Goal: Task Accomplishment & Management: Manage account settings

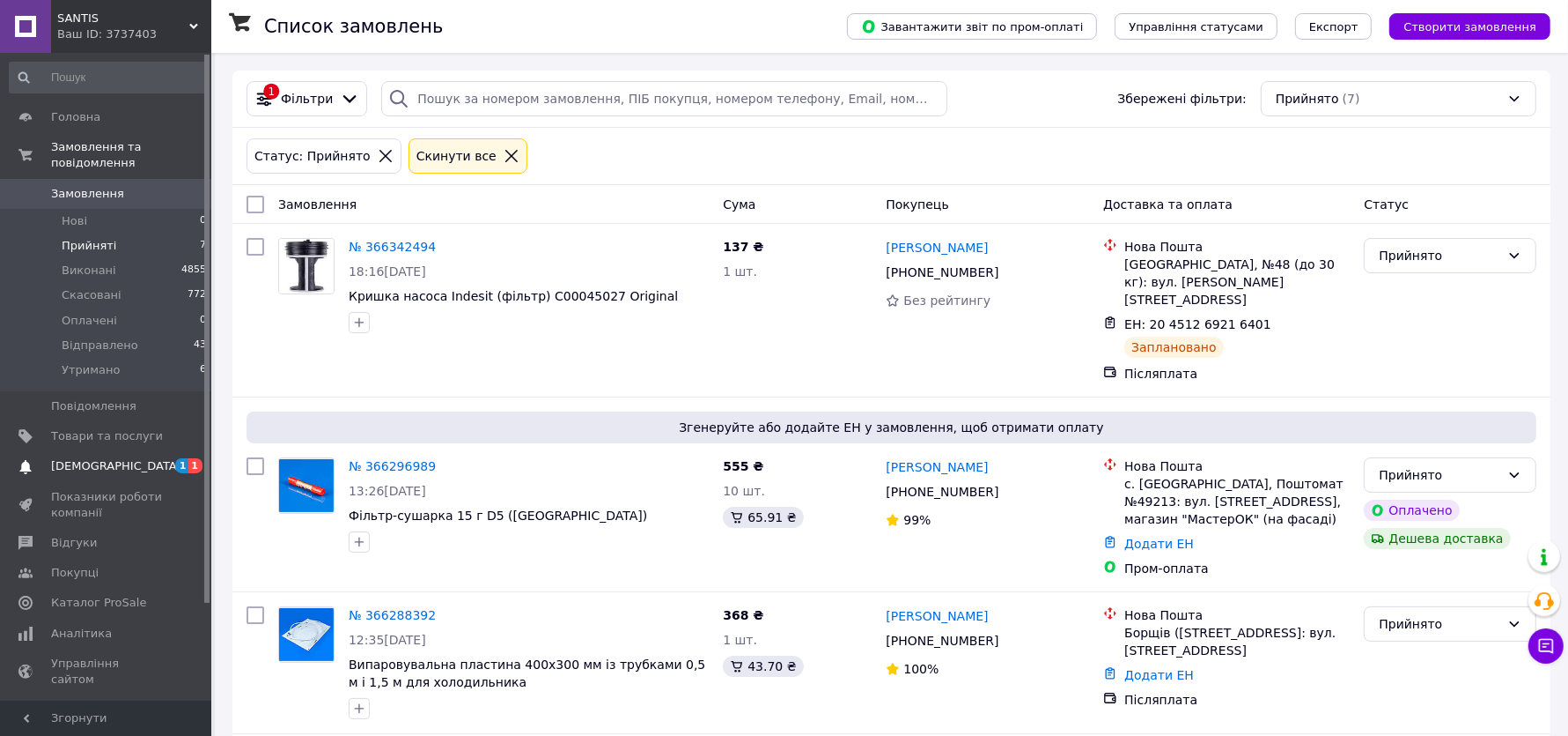
click at [129, 470] on span "[DEMOGRAPHIC_DATA]" at bounding box center [106, 465] width 112 height 16
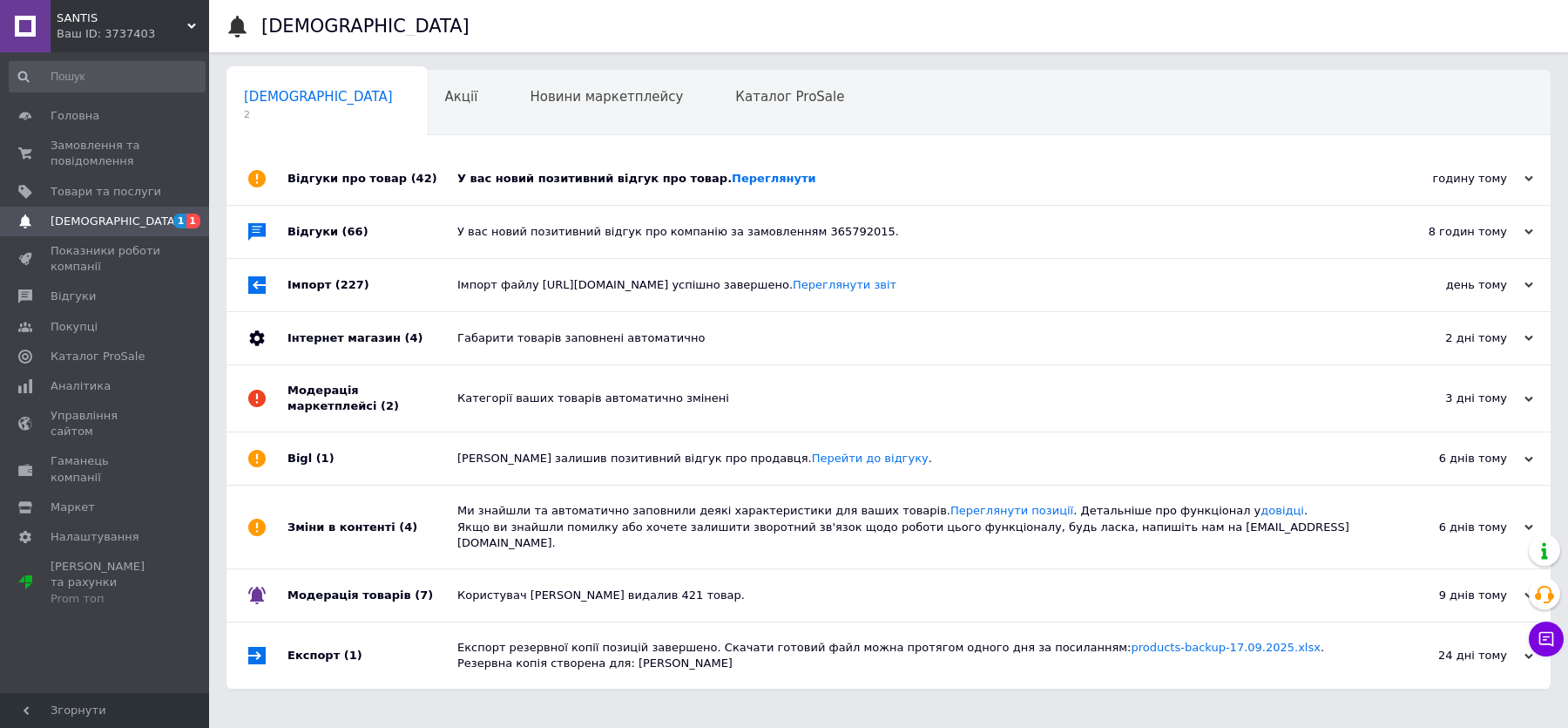
click at [455, 165] on div "Відгуки про товар (42)" at bounding box center [373, 178] width 170 height 52
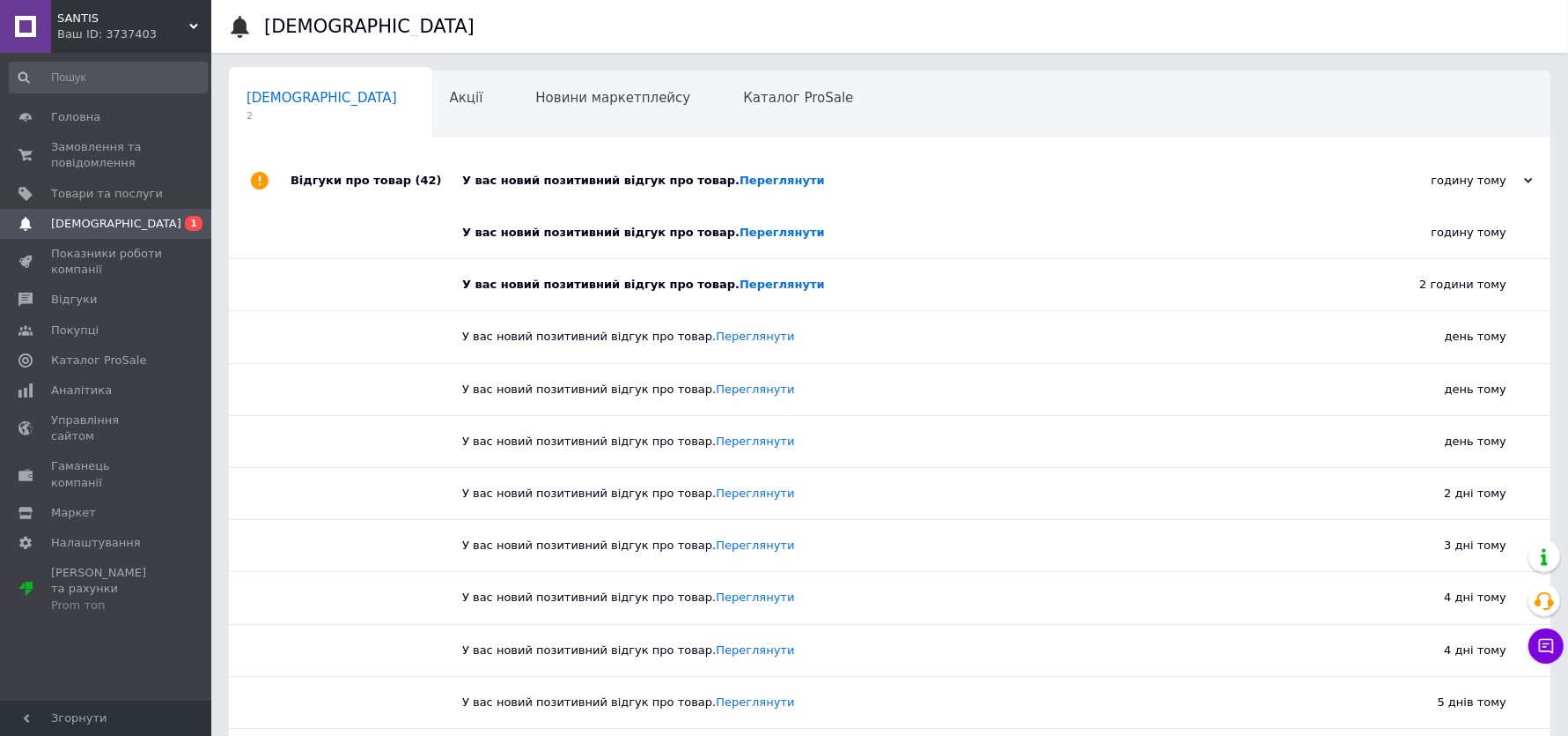
click at [460, 167] on div "Відгуки про товар (42)" at bounding box center [377, 180] width 172 height 53
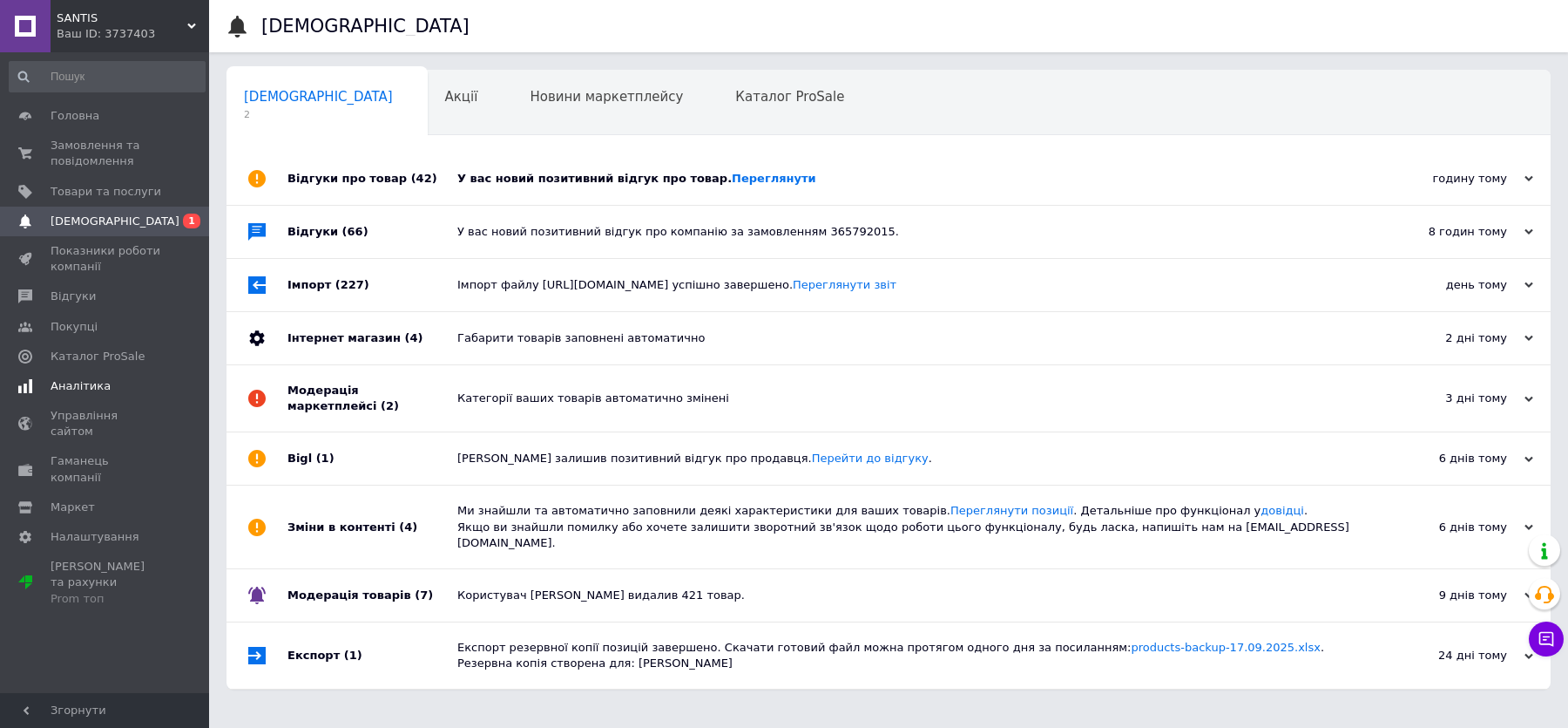
click at [115, 397] on link "Аналітика" at bounding box center [107, 385] width 215 height 29
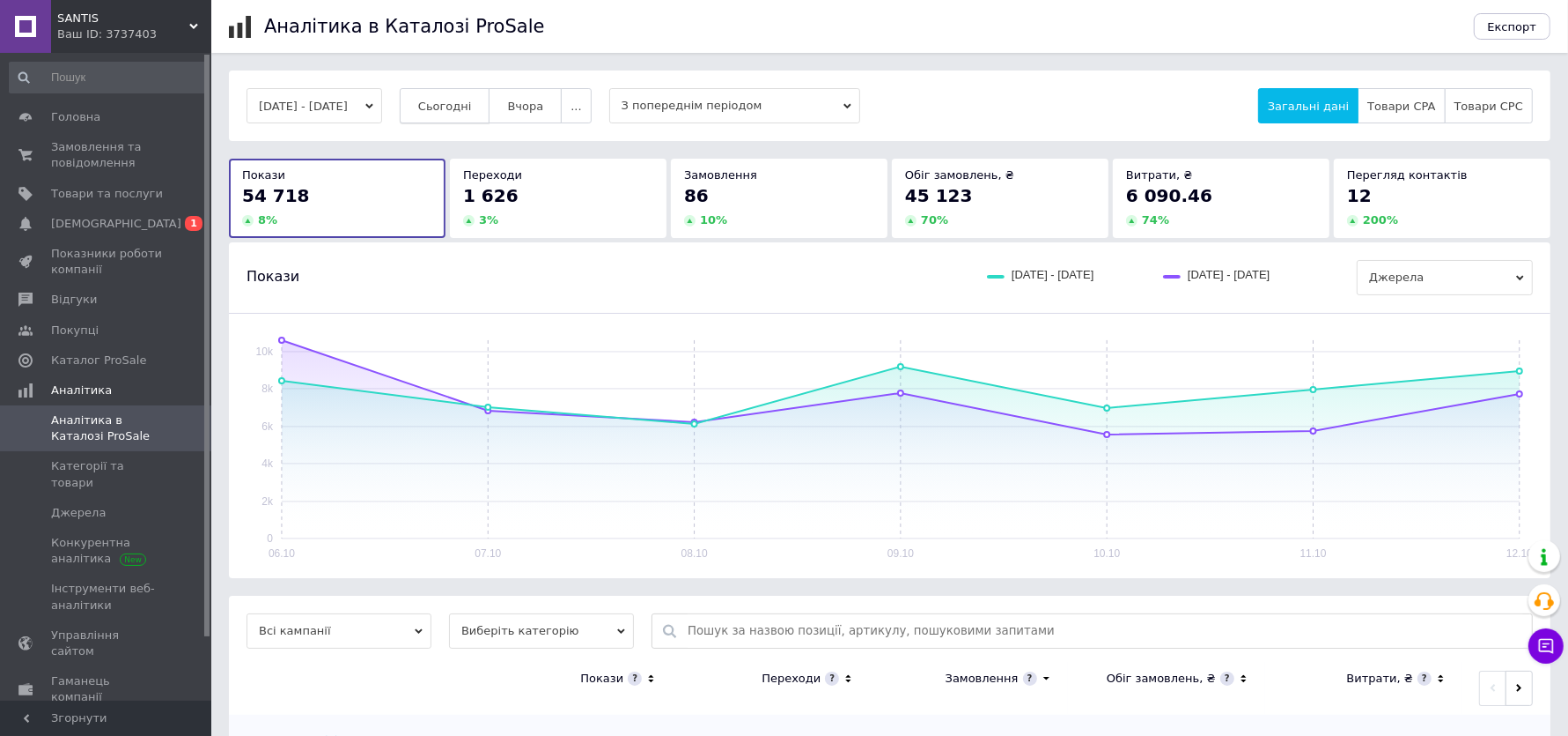
click at [472, 105] on span "Сьогодні" at bounding box center [445, 106] width 54 height 13
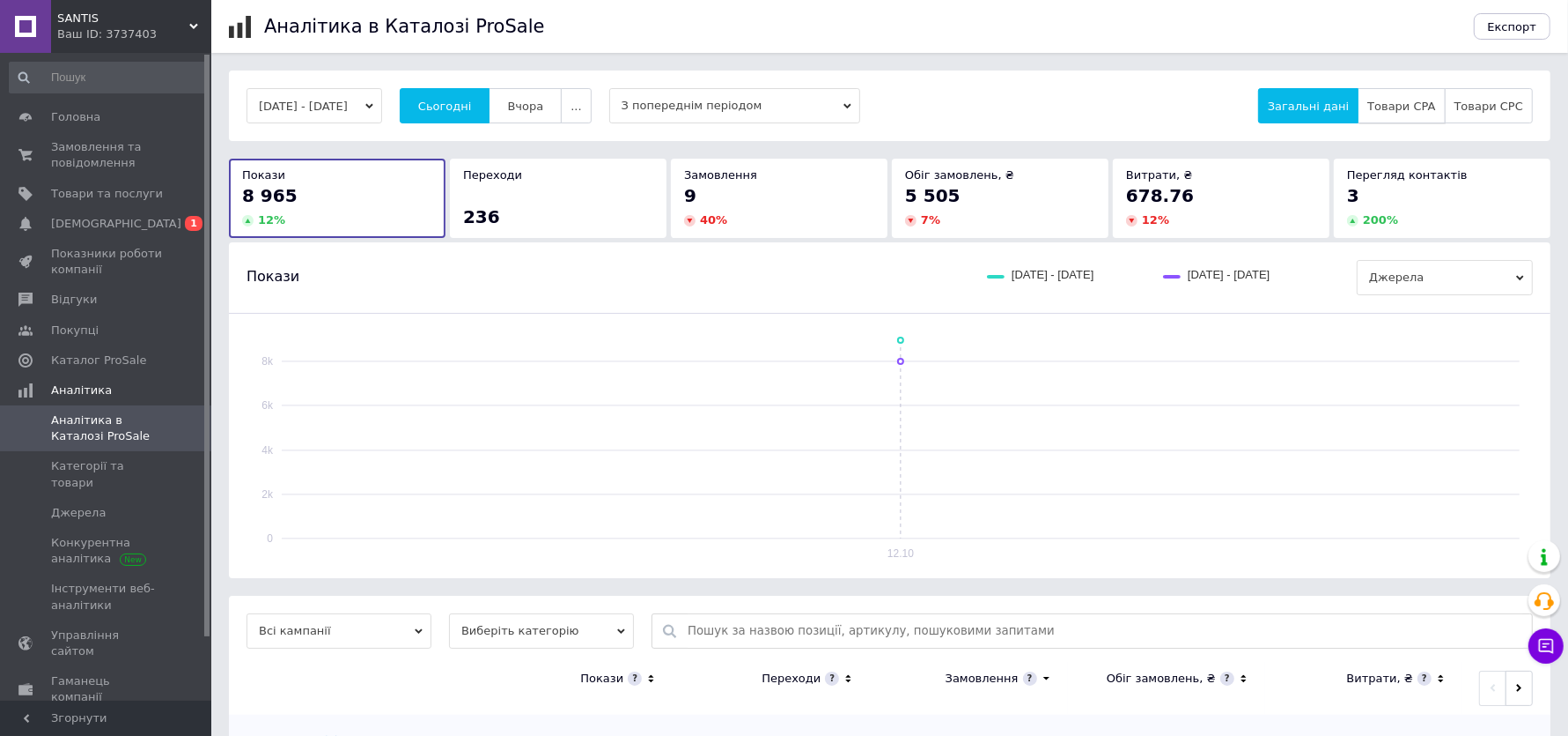
click at [1396, 118] on button "Товари CPA" at bounding box center [1401, 105] width 87 height 35
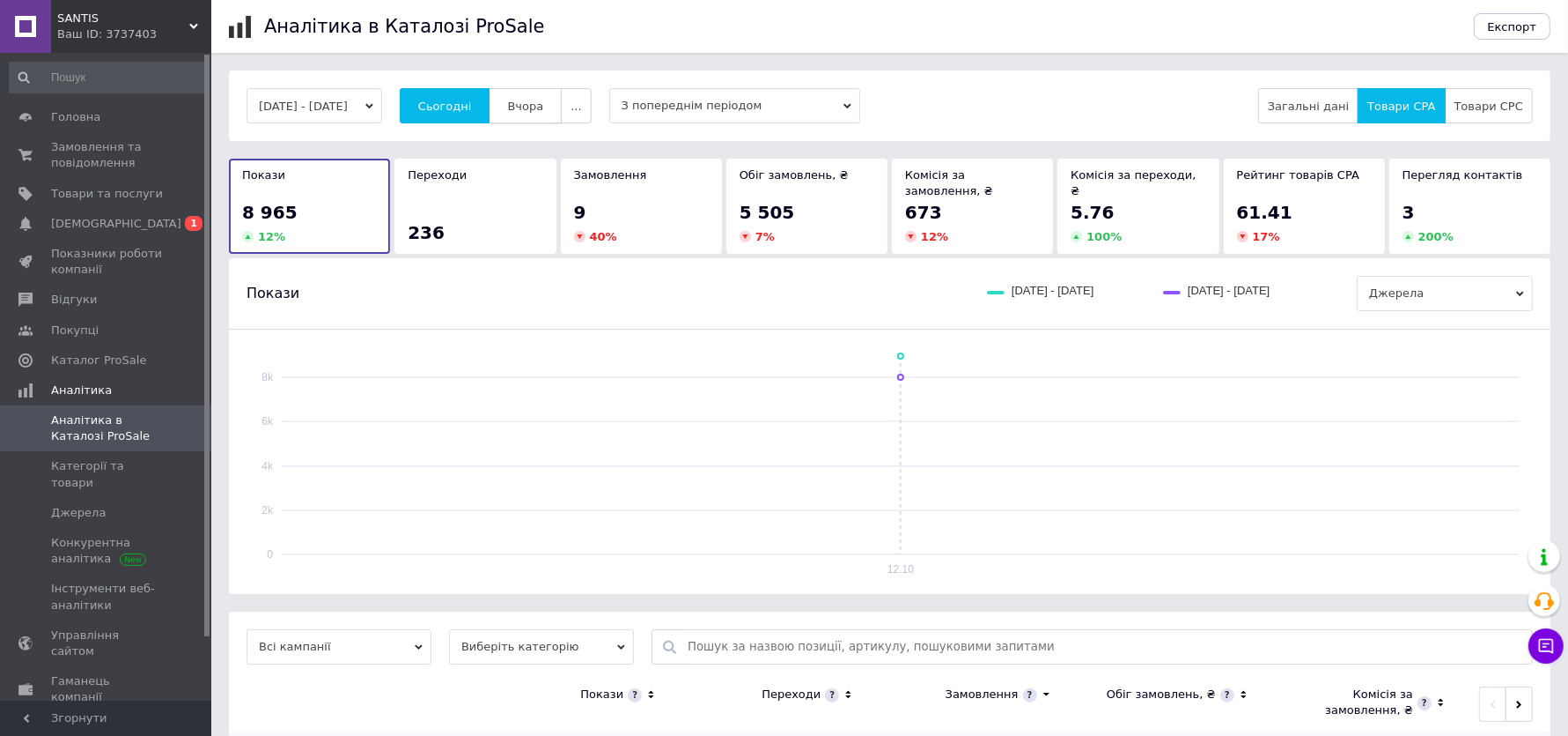
click at [544, 101] on span "Вчора" at bounding box center [525, 106] width 36 height 13
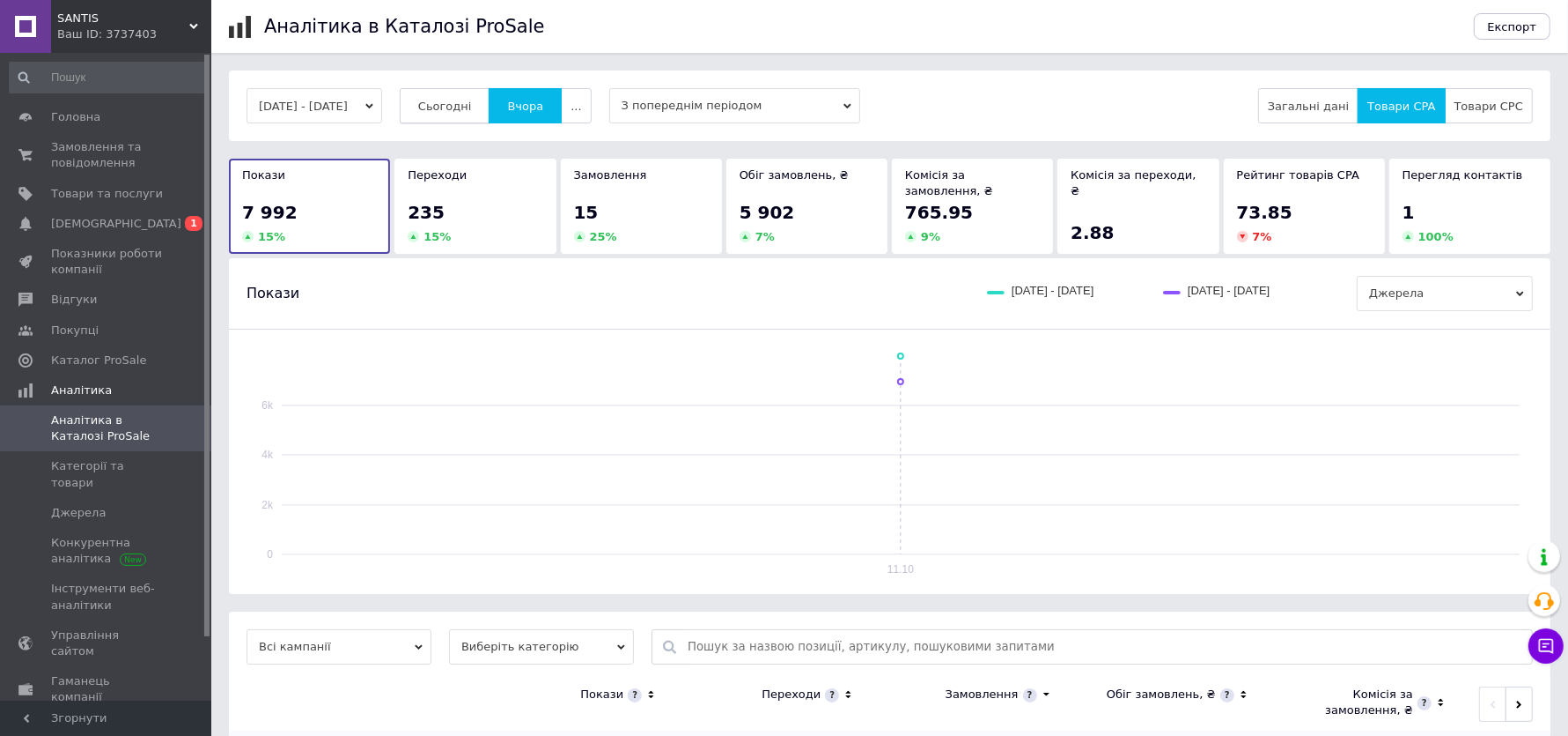
click at [466, 105] on span "Сьогодні" at bounding box center [445, 106] width 54 height 13
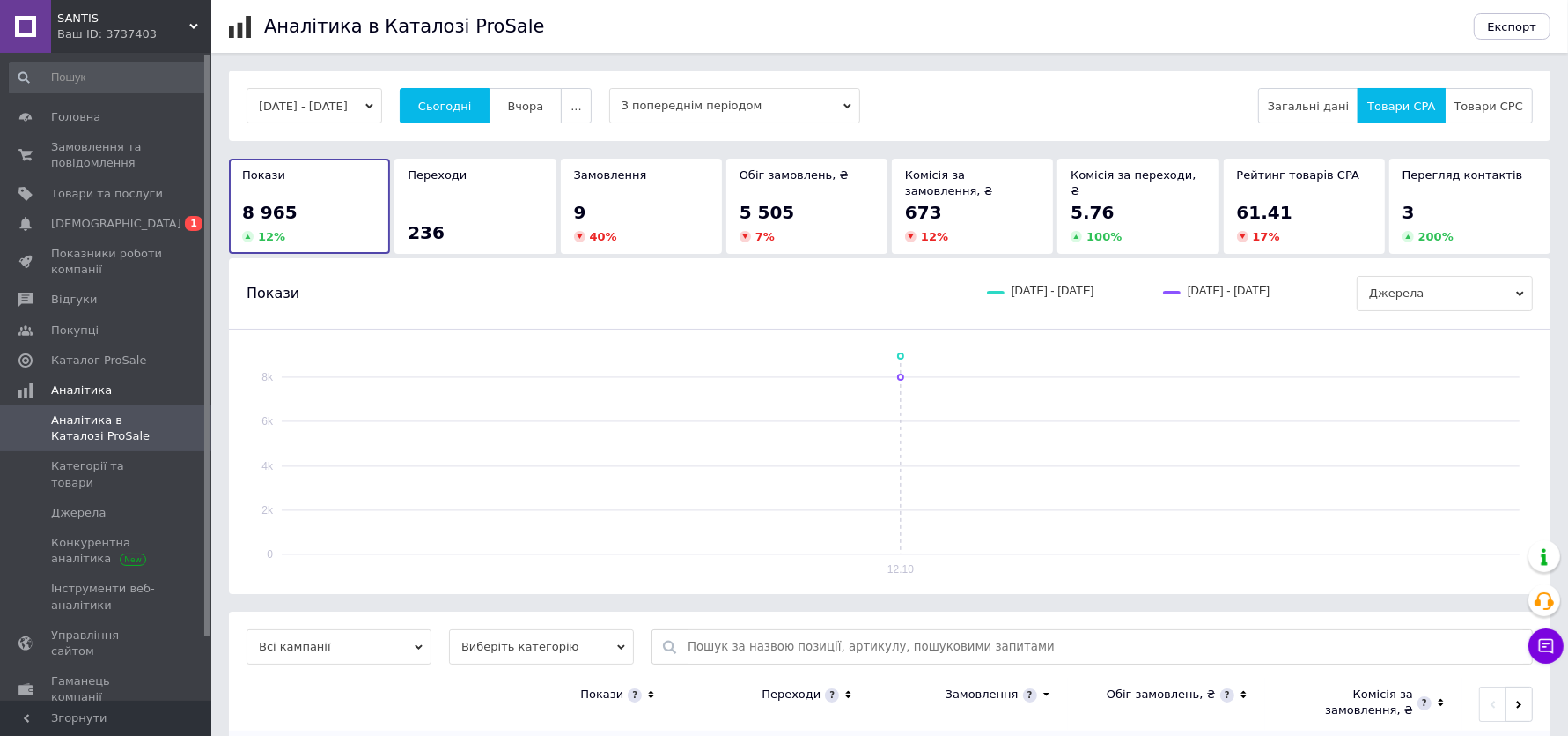
scroll to position [181, 0]
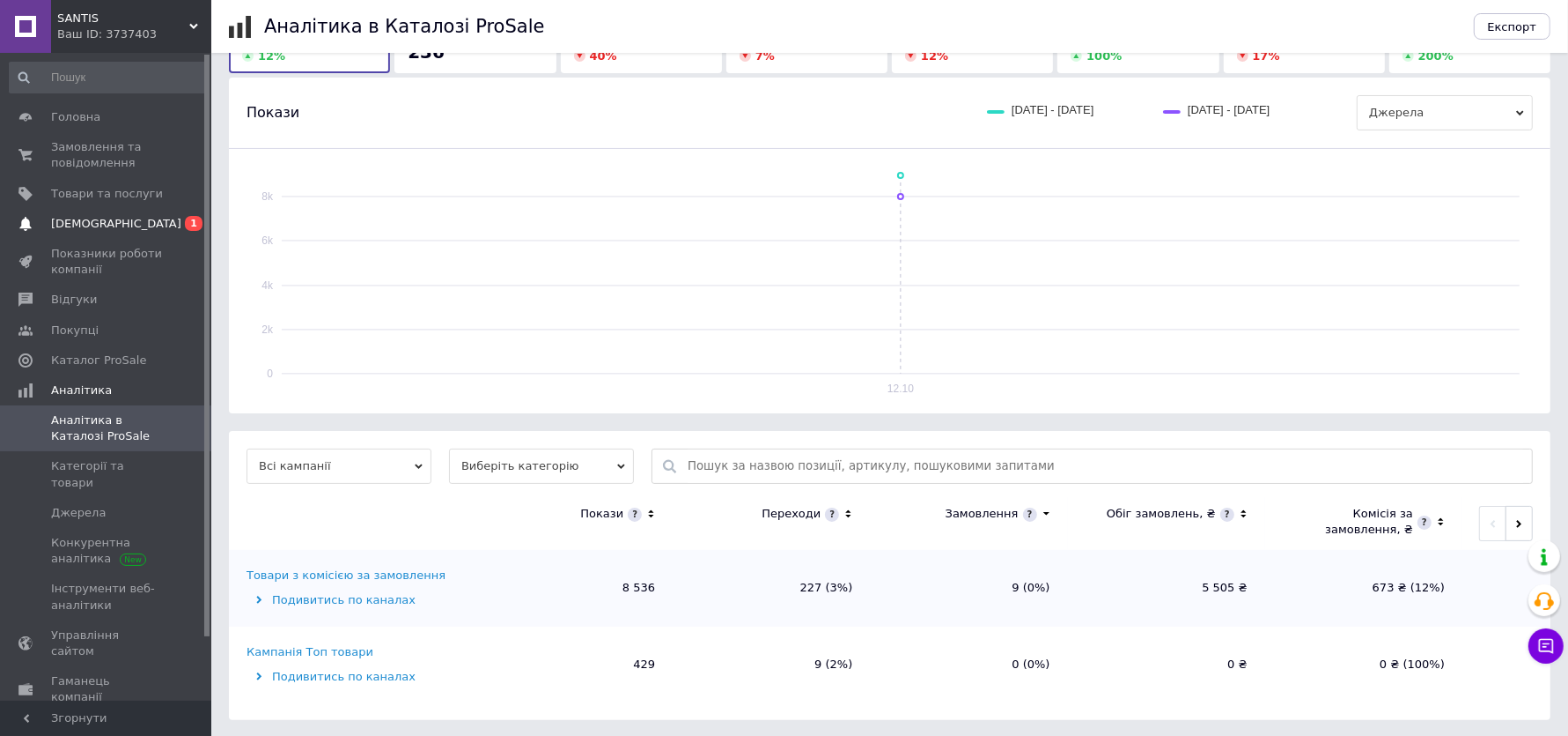
click at [154, 212] on link "Сповіщення 0 1" at bounding box center [108, 223] width 217 height 30
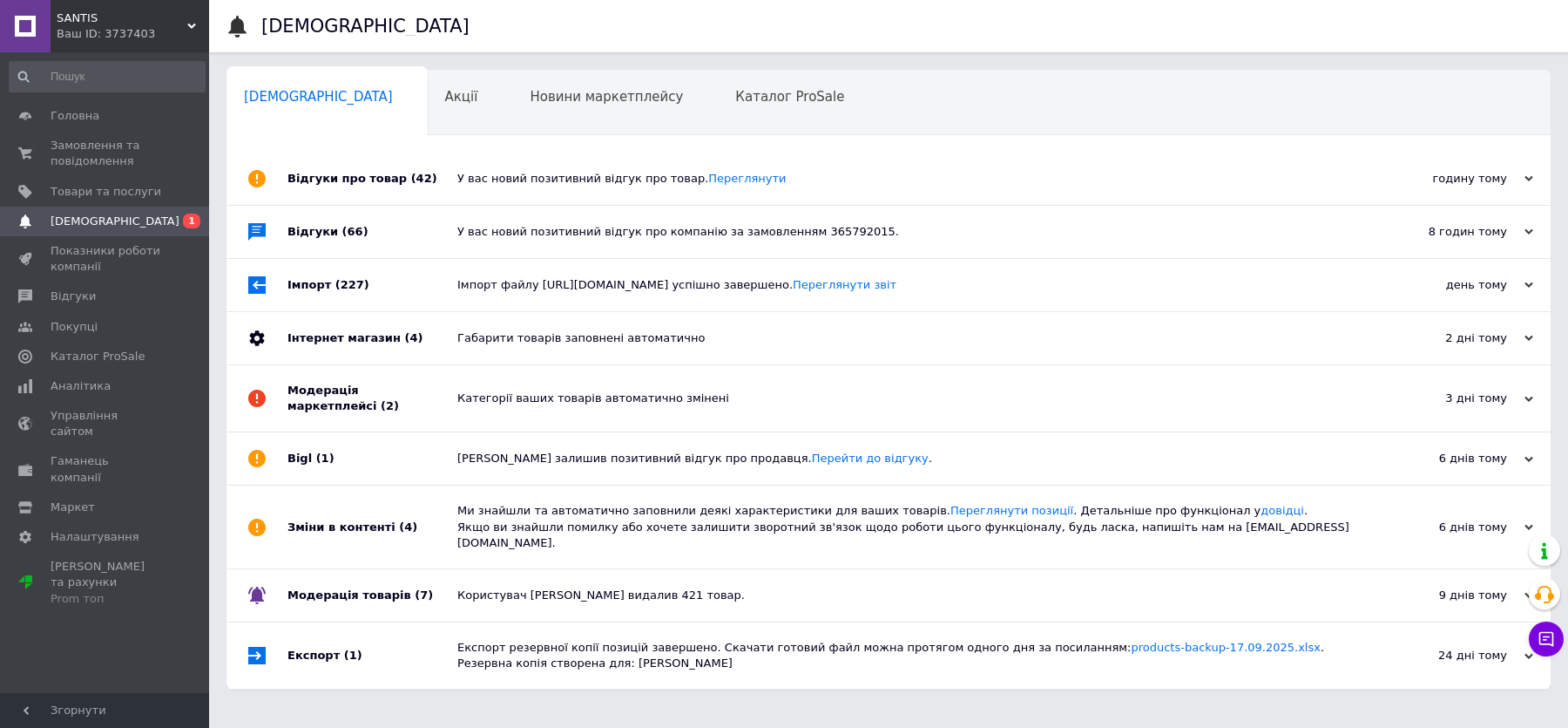
click at [503, 184] on div "У вас новий позитивний відгук про товар. [GEOGRAPHIC_DATA]" at bounding box center [909, 178] width 902 height 16
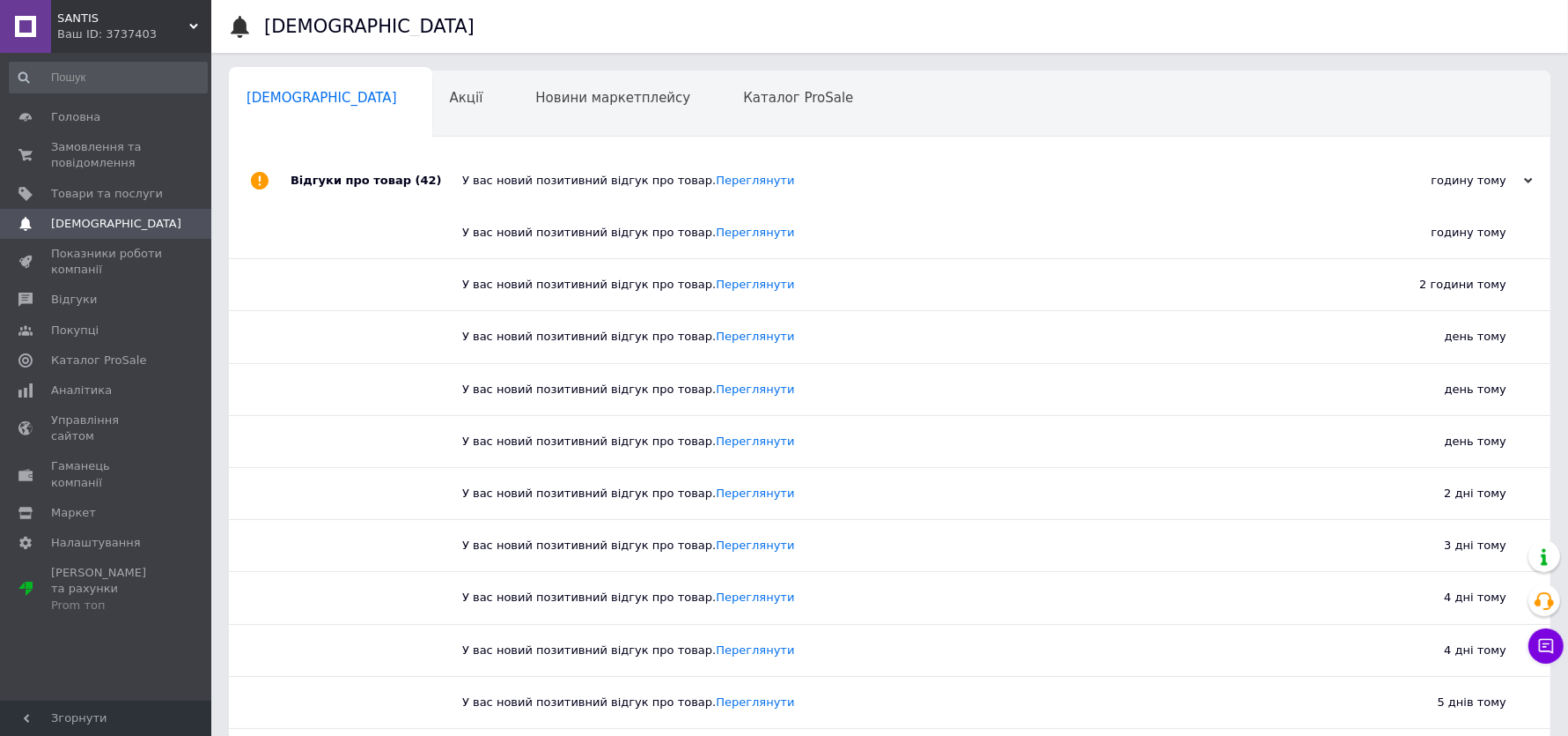
click at [509, 186] on div "У вас новий позитивний відгук про товар. [GEOGRAPHIC_DATA]" at bounding box center [909, 180] width 894 height 16
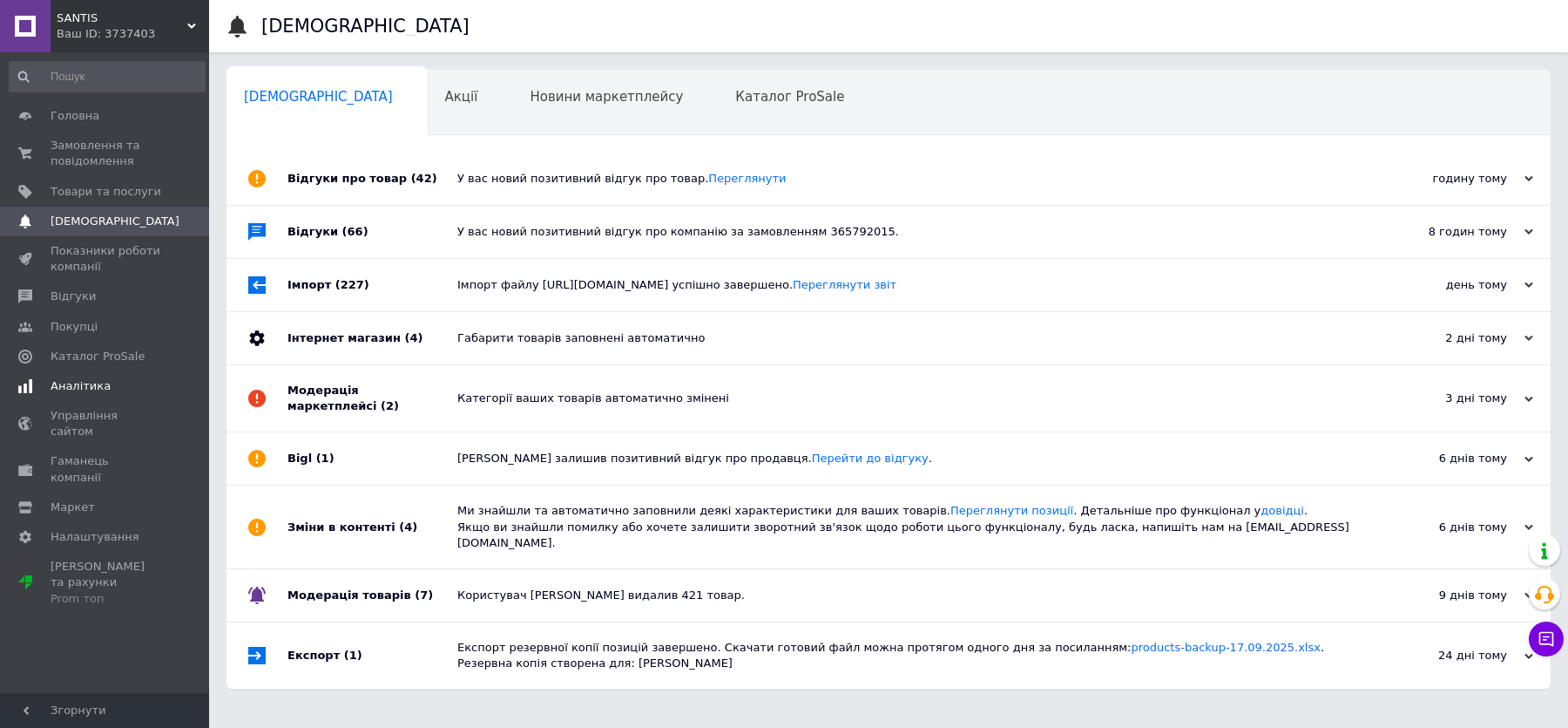
click at [95, 388] on span "Аналітика" at bounding box center [80, 385] width 60 height 16
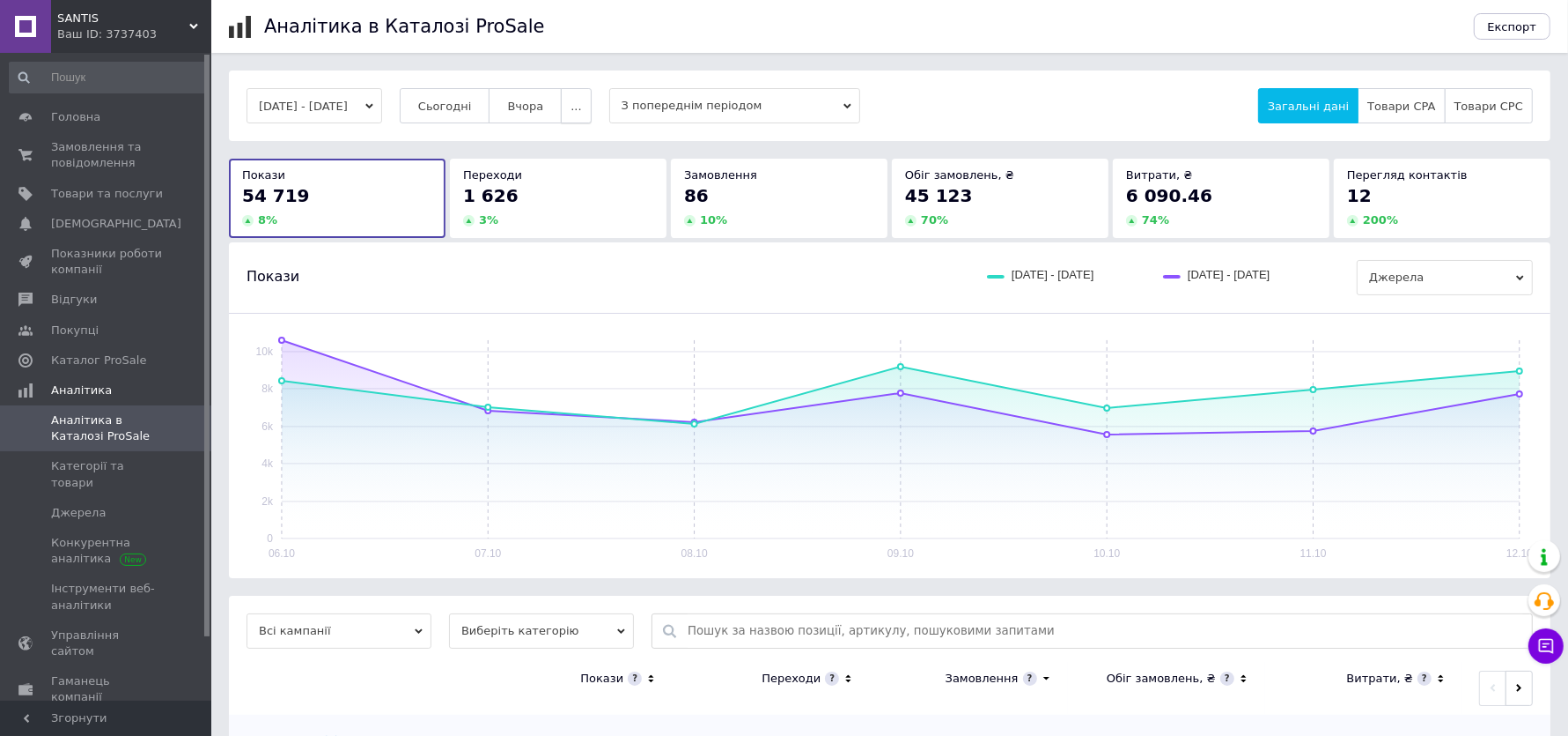
click at [591, 107] on button "..." at bounding box center [576, 105] width 30 height 35
click at [565, 214] on span "2 тижні" at bounding box center [542, 209] width 46 height 13
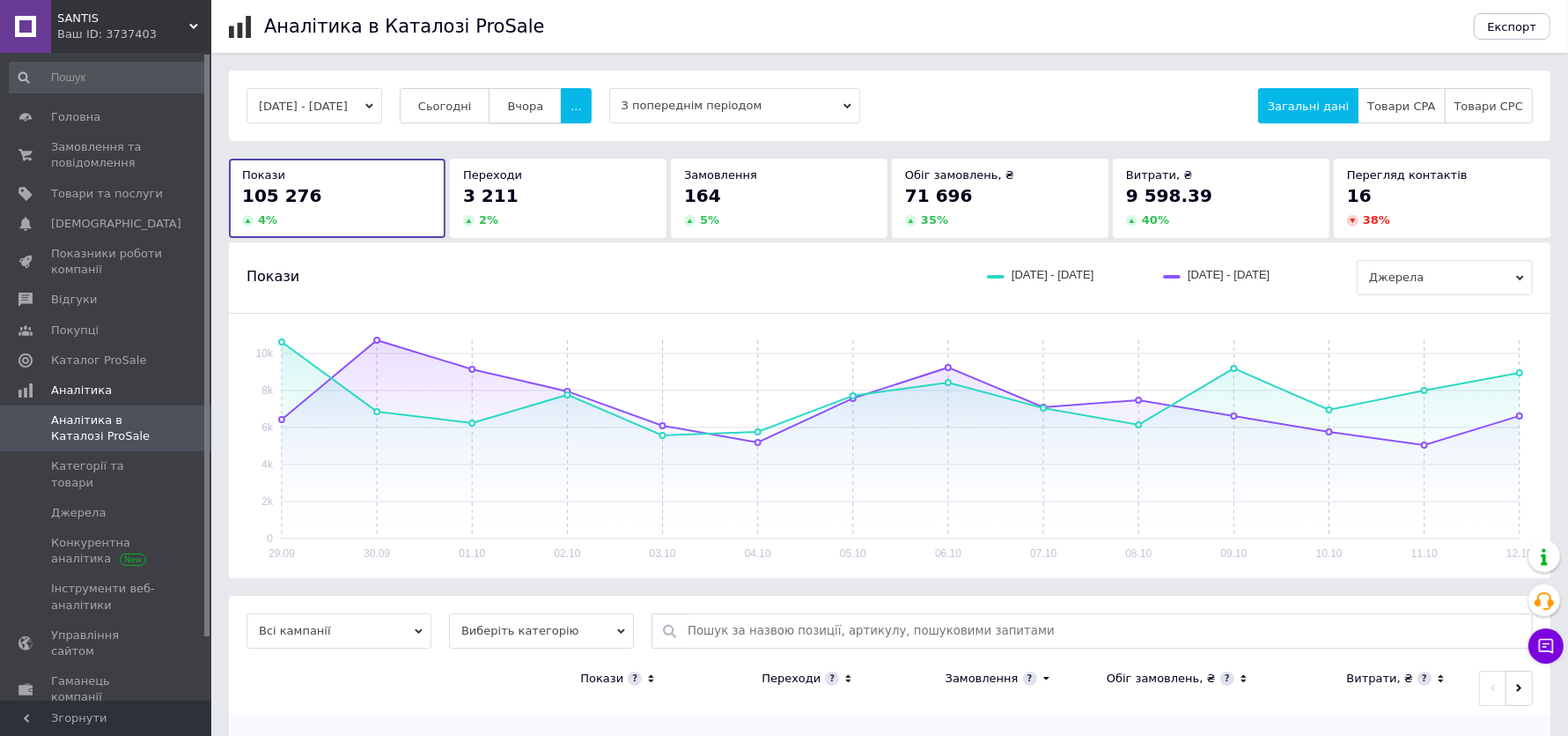
click at [544, 109] on span "Вчора" at bounding box center [525, 106] width 36 height 13
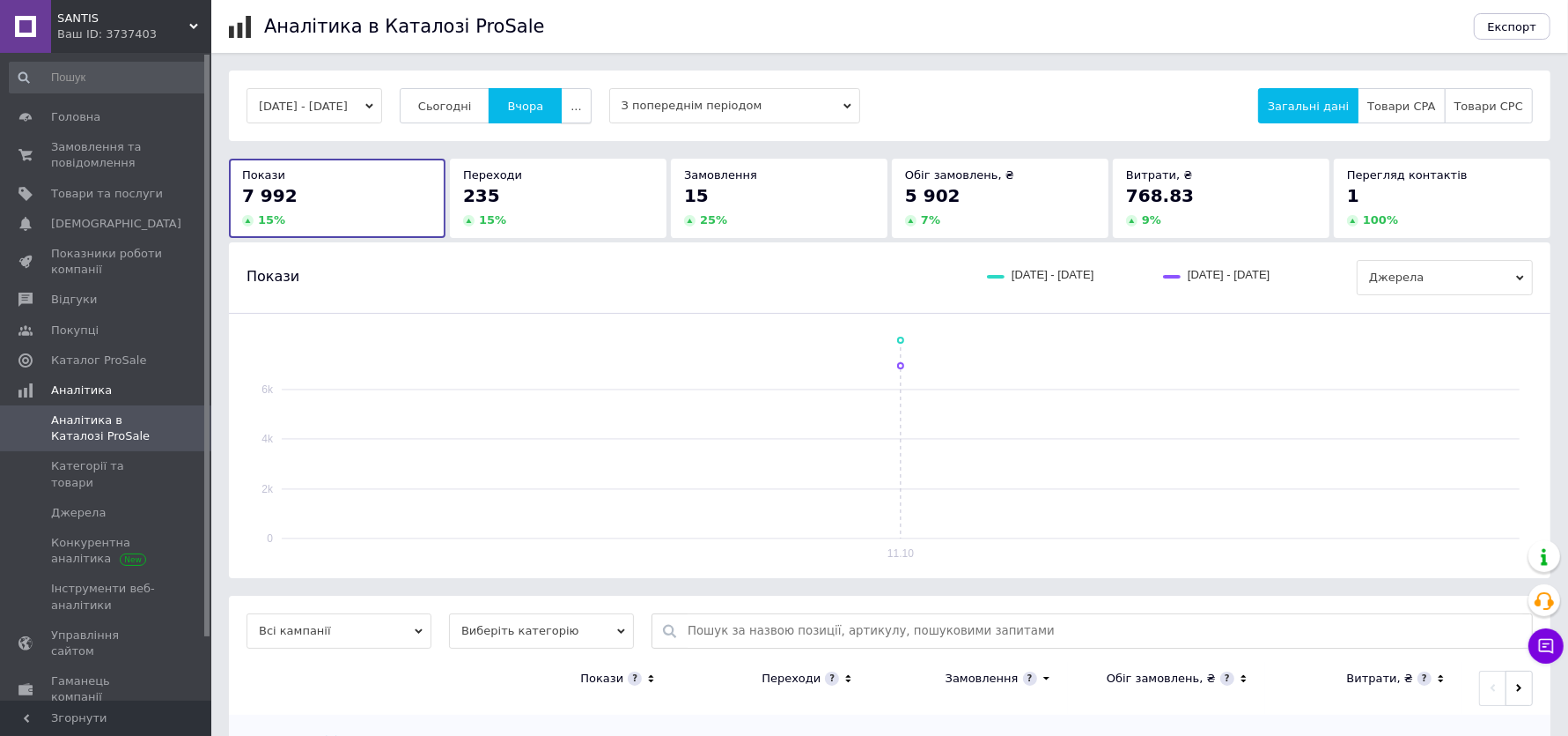
click at [581, 104] on span "..." at bounding box center [575, 106] width 10 height 13
click at [573, 277] on span "60-10 днів" at bounding box center [542, 278] width 63 height 13
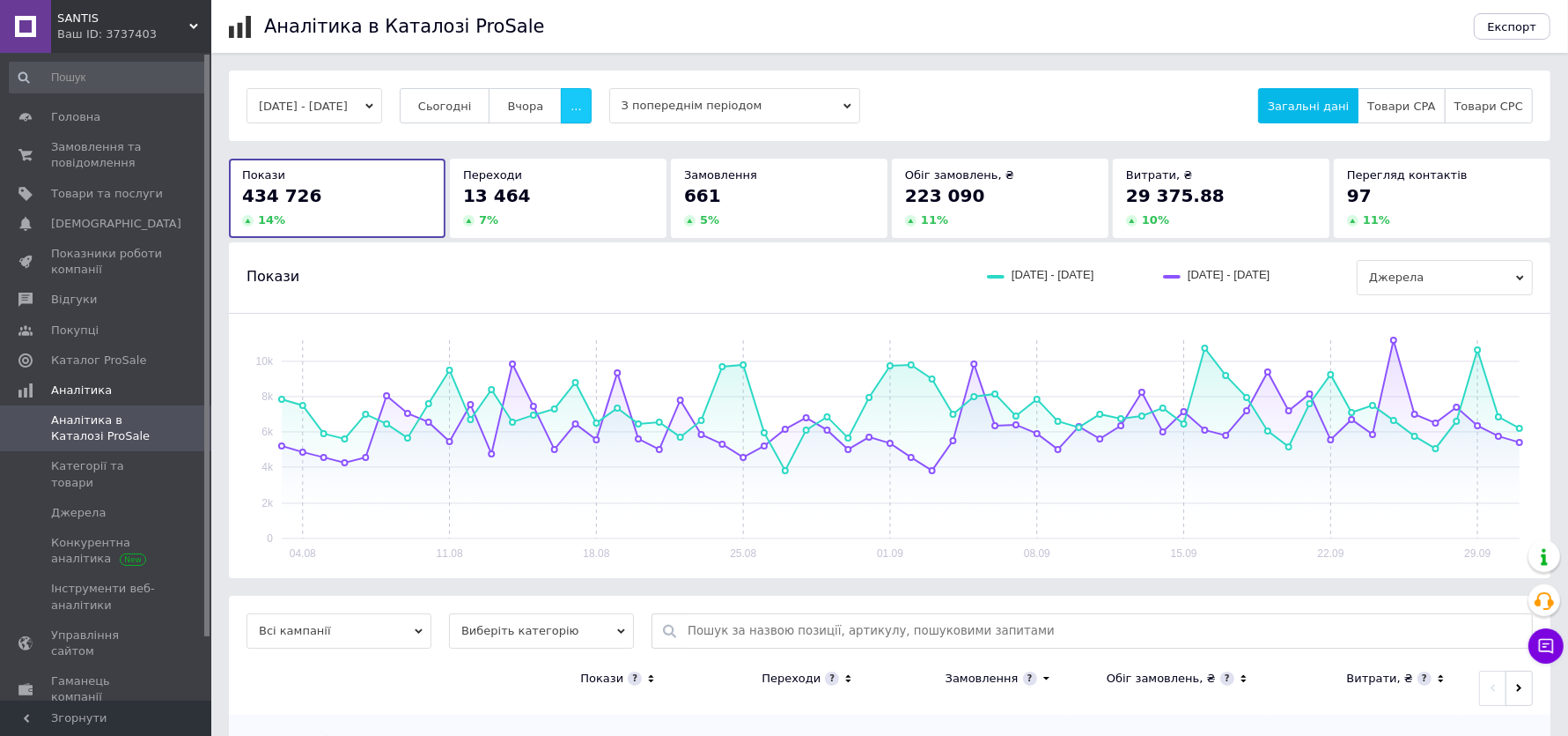
click at [581, 109] on span "..." at bounding box center [575, 106] width 10 height 13
click at [559, 247] on span "60 днів" at bounding box center [542, 244] width 43 height 13
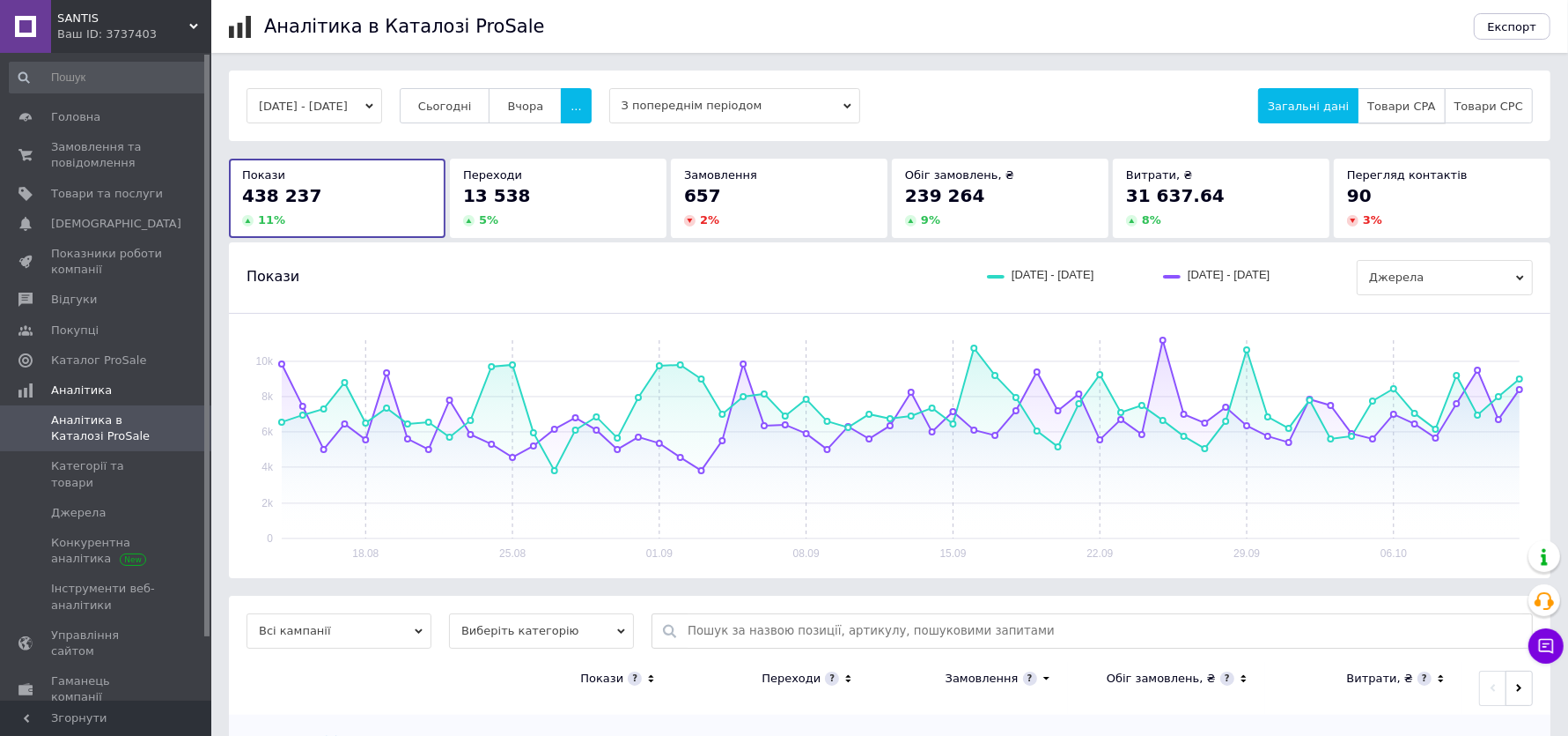
click at [1405, 100] on span "Товари CPA" at bounding box center [1401, 106] width 67 height 13
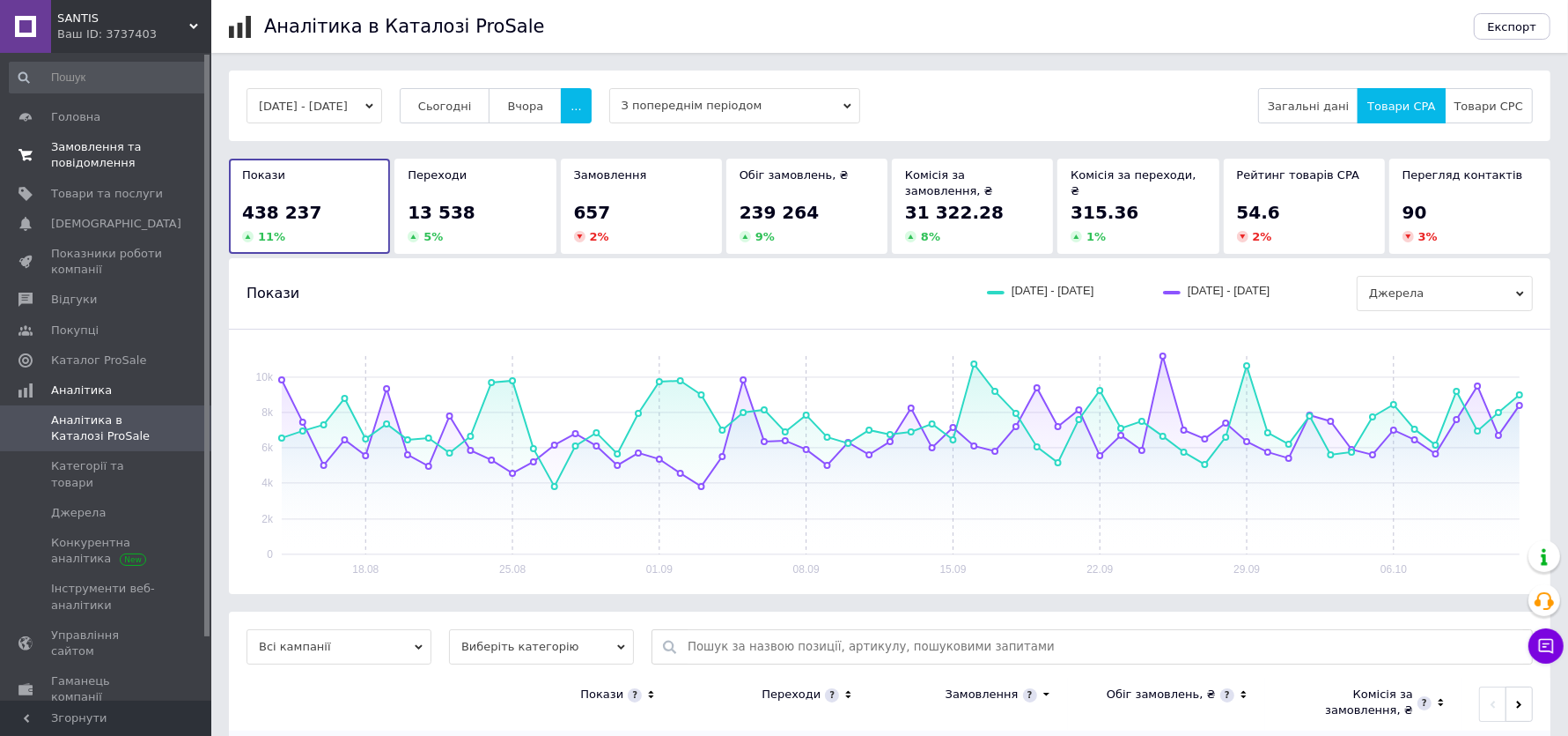
click at [71, 169] on span "Замовлення та повідомлення" at bounding box center [106, 155] width 112 height 31
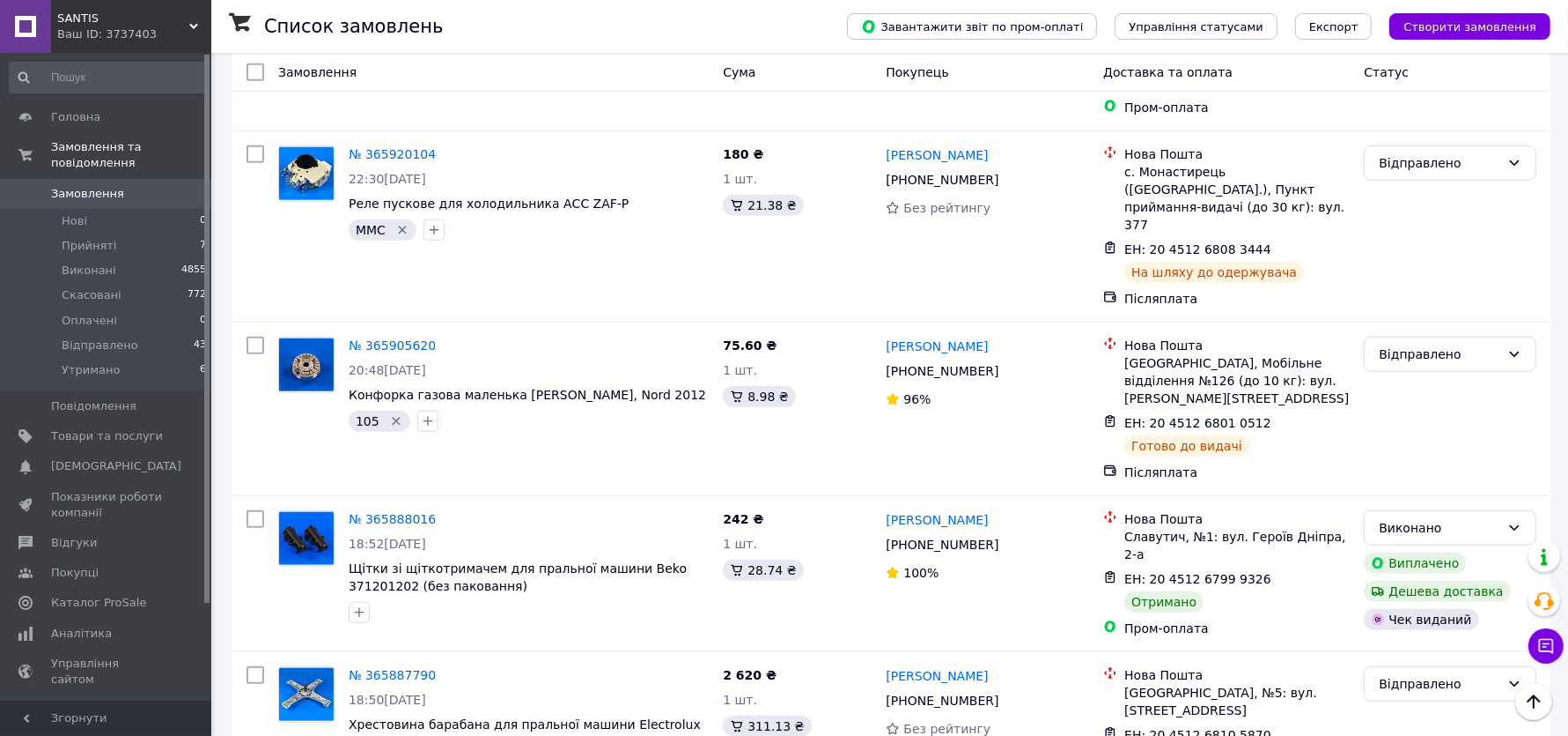
scroll to position [8023, 0]
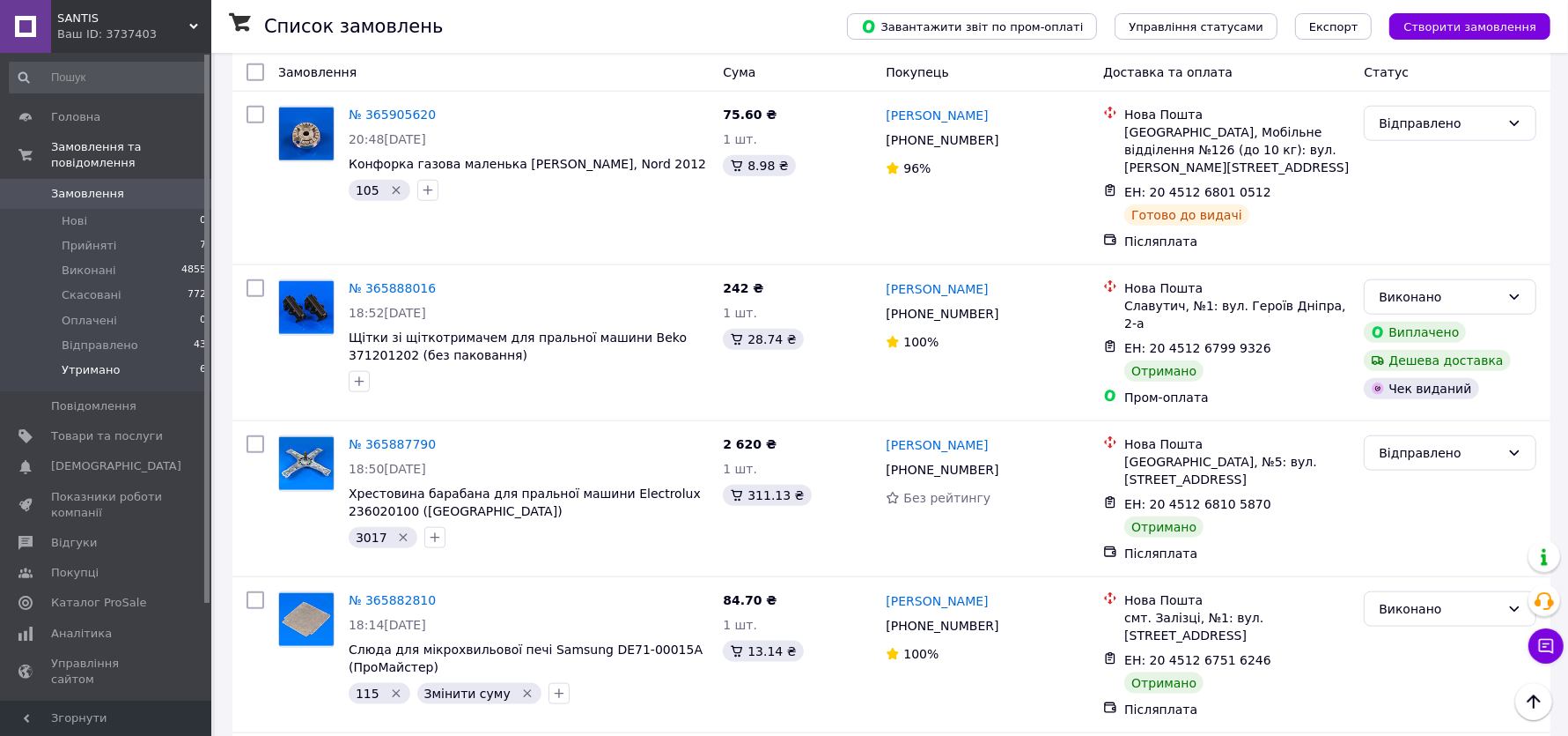
click at [107, 362] on span "Утримано" at bounding box center [90, 369] width 58 height 16
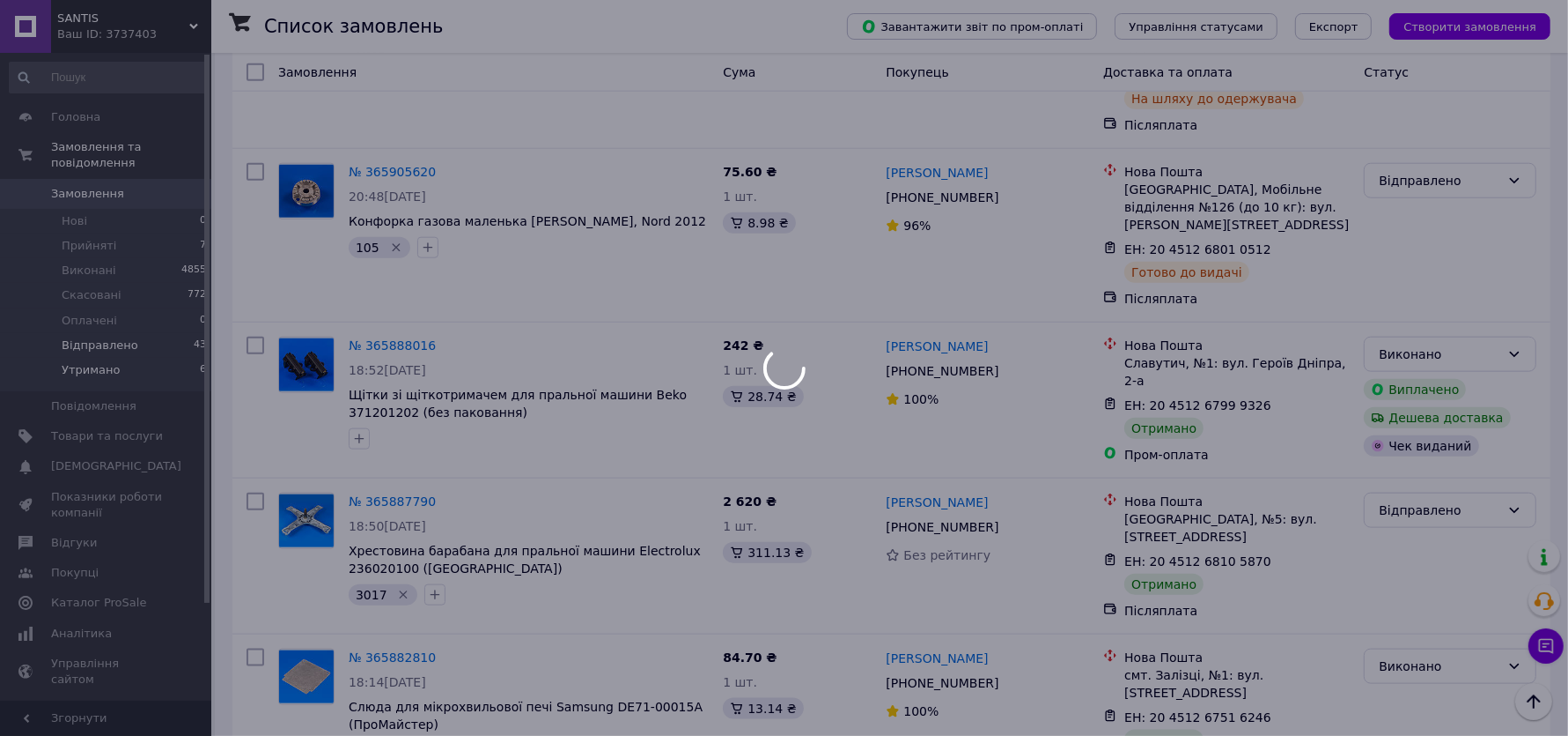
scroll to position [8079, 0]
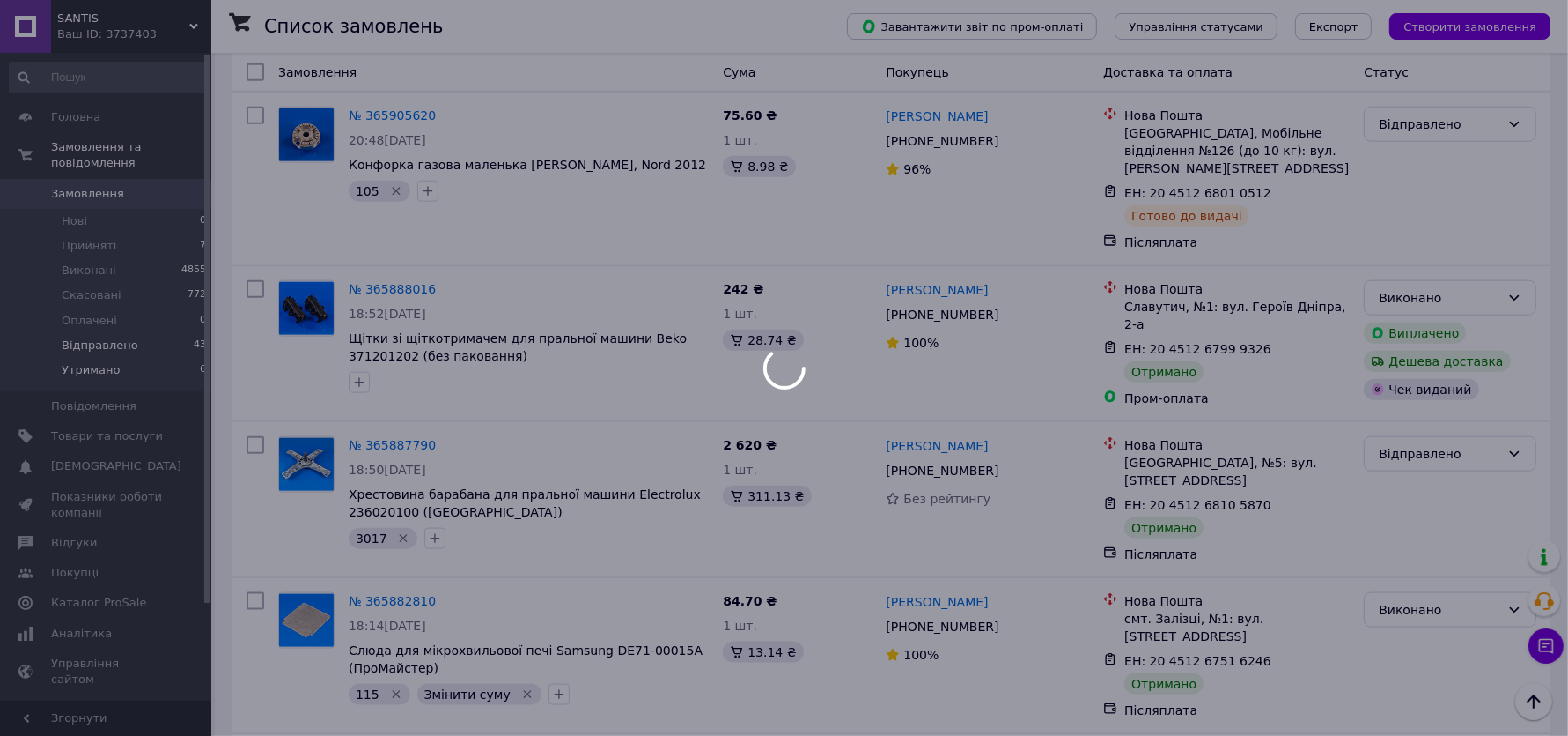
click at [115, 344] on div at bounding box center [784, 368] width 1568 height 736
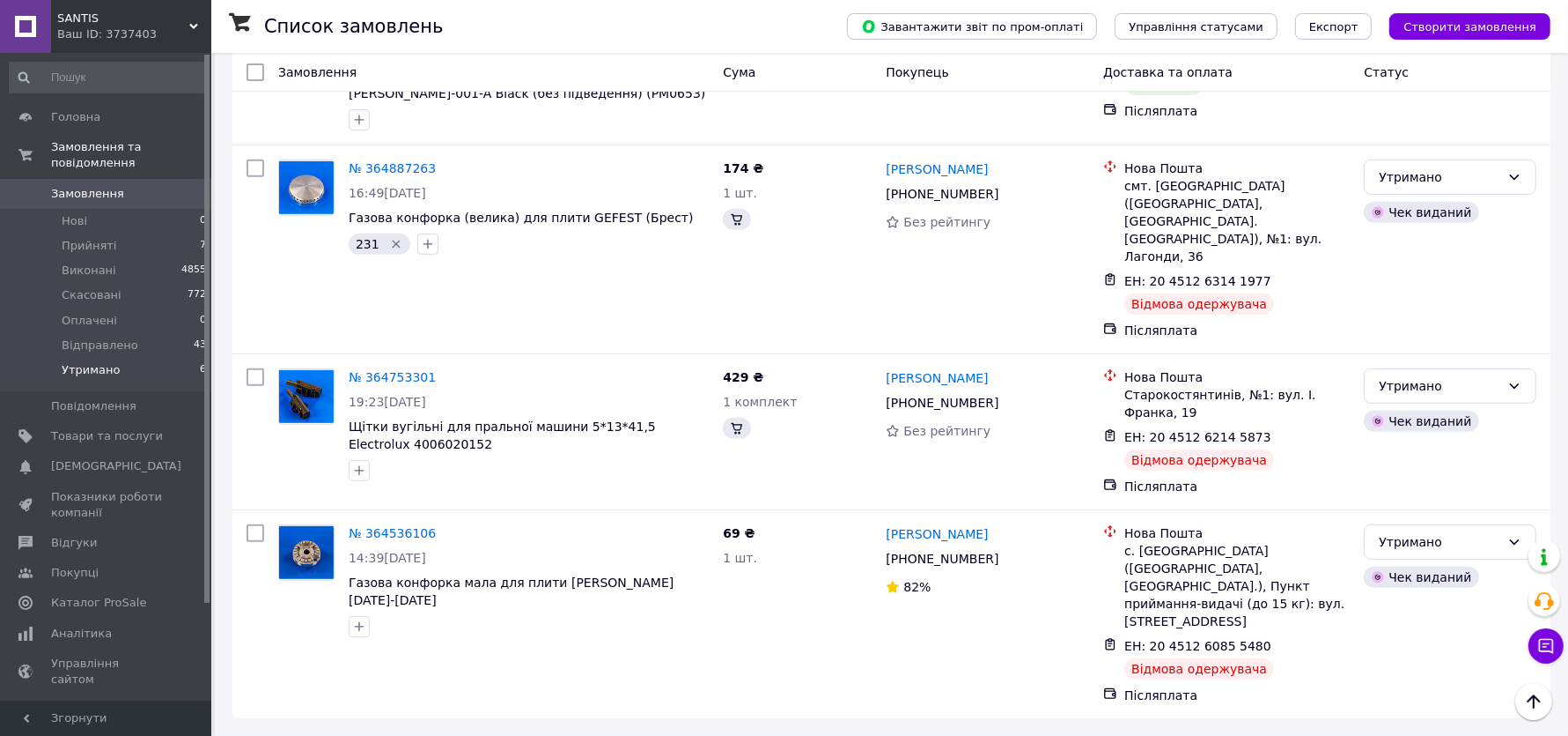
scroll to position [0, 0]
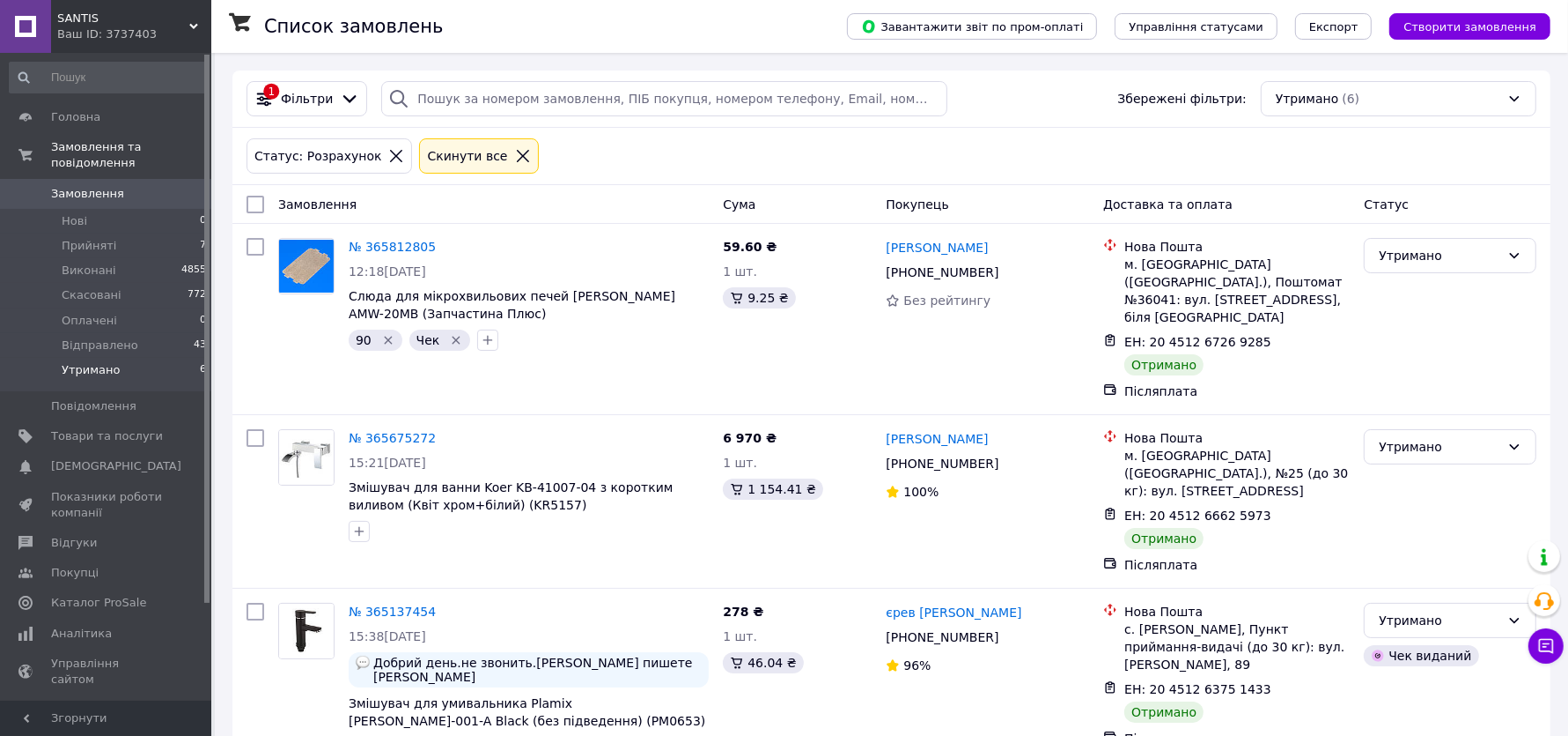
click at [115, 344] on span "Відправлено" at bounding box center [100, 344] width 77 height 16
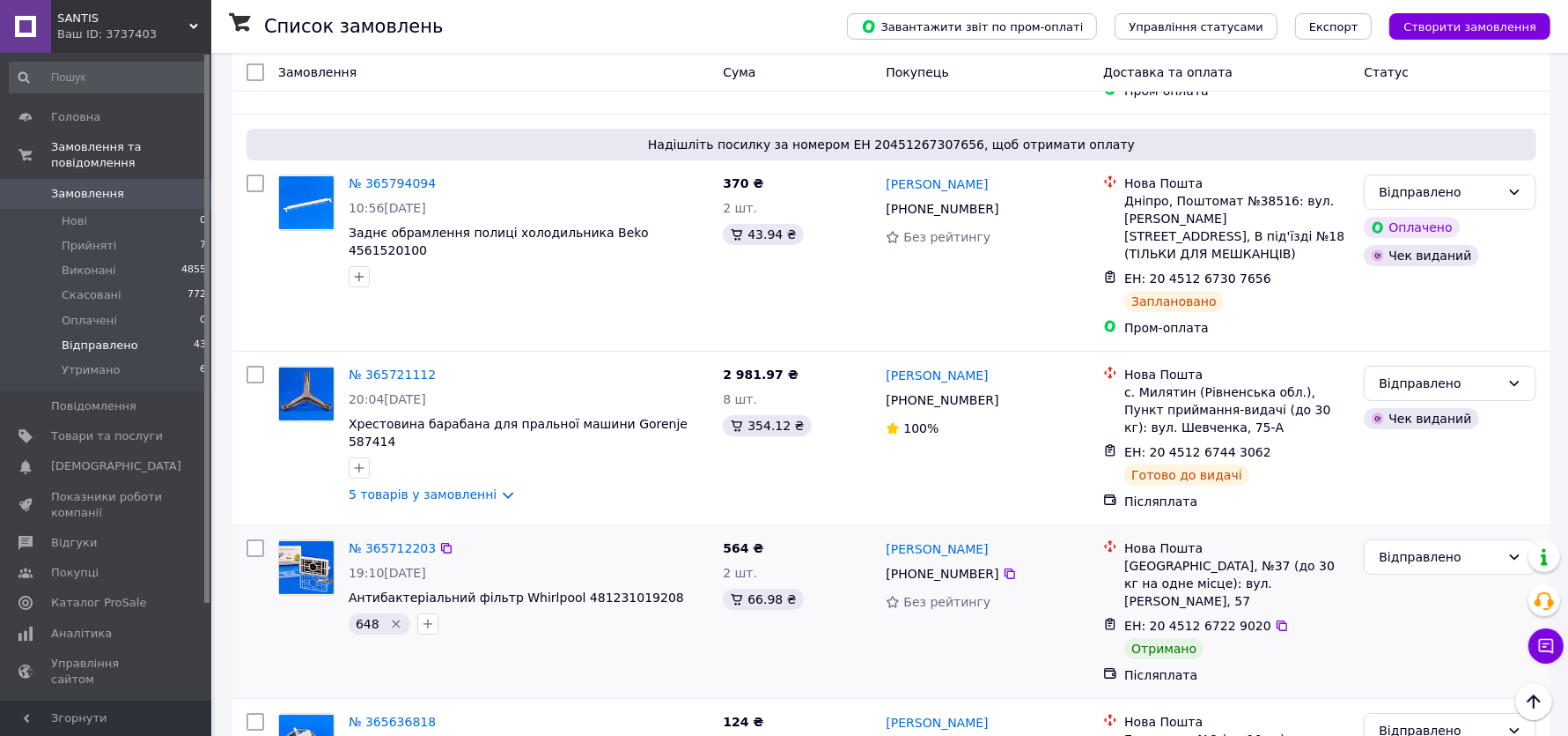
scroll to position [5986, 0]
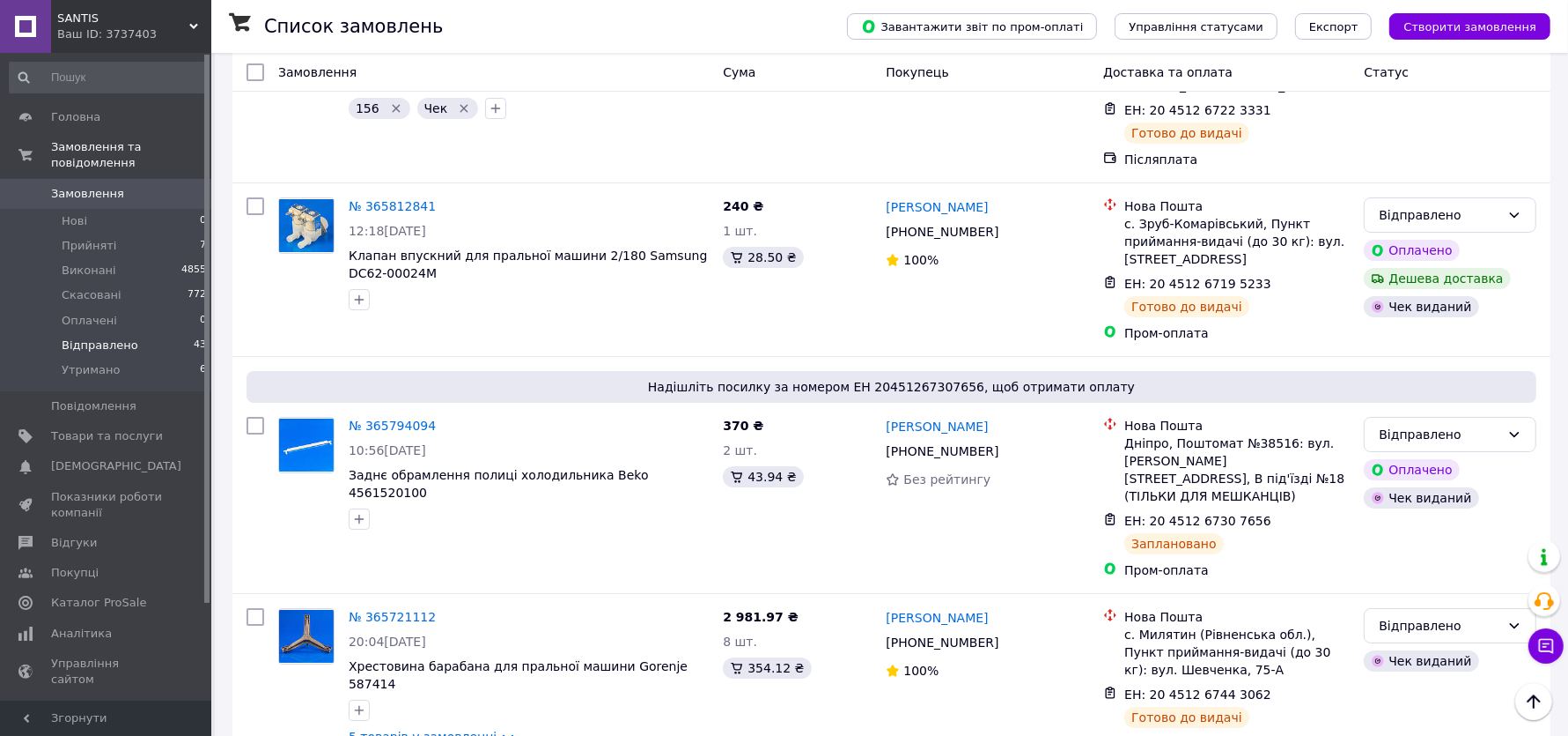
click at [1401, 617] on li "Утримано" at bounding box center [1451, 620] width 171 height 31
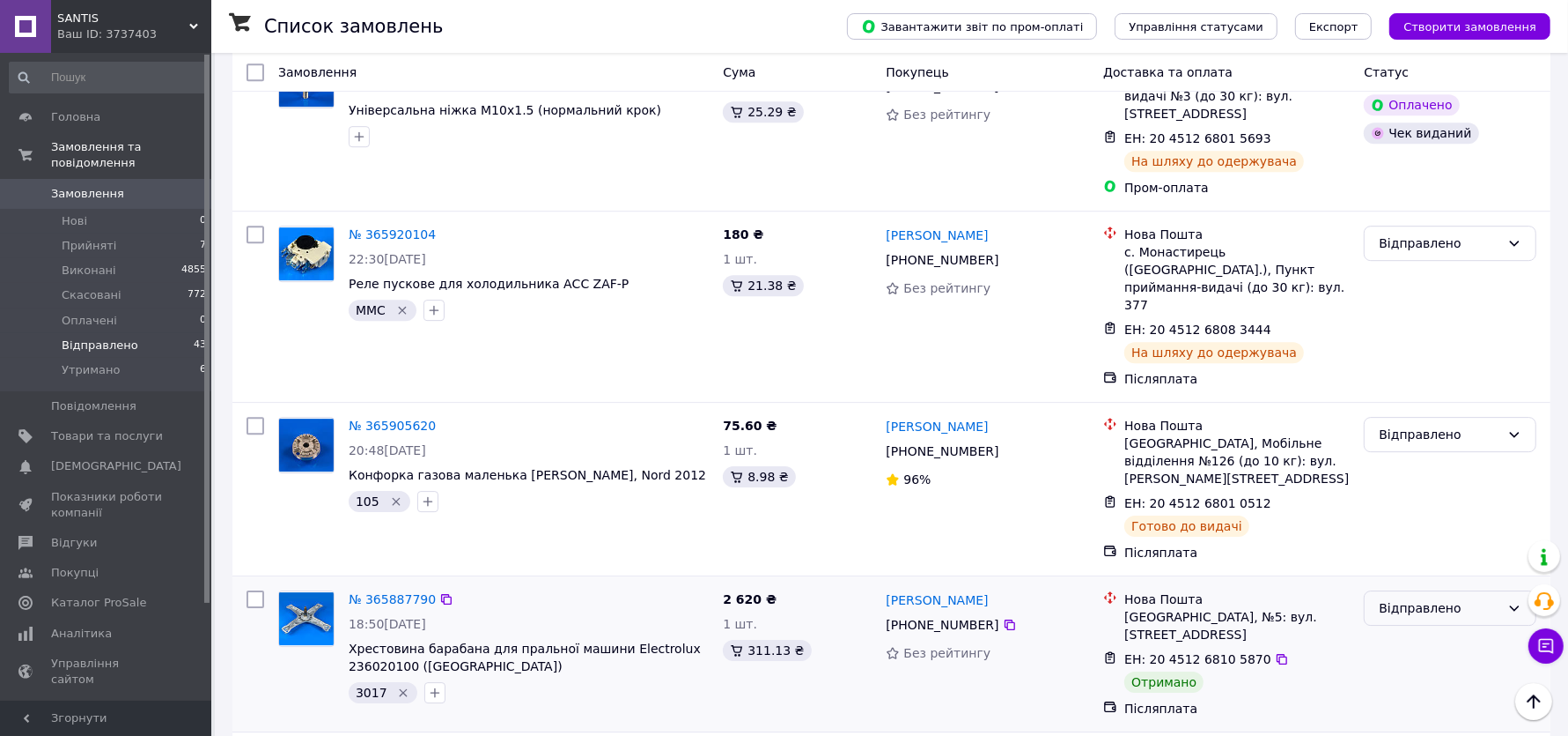
scroll to position [5007, 0]
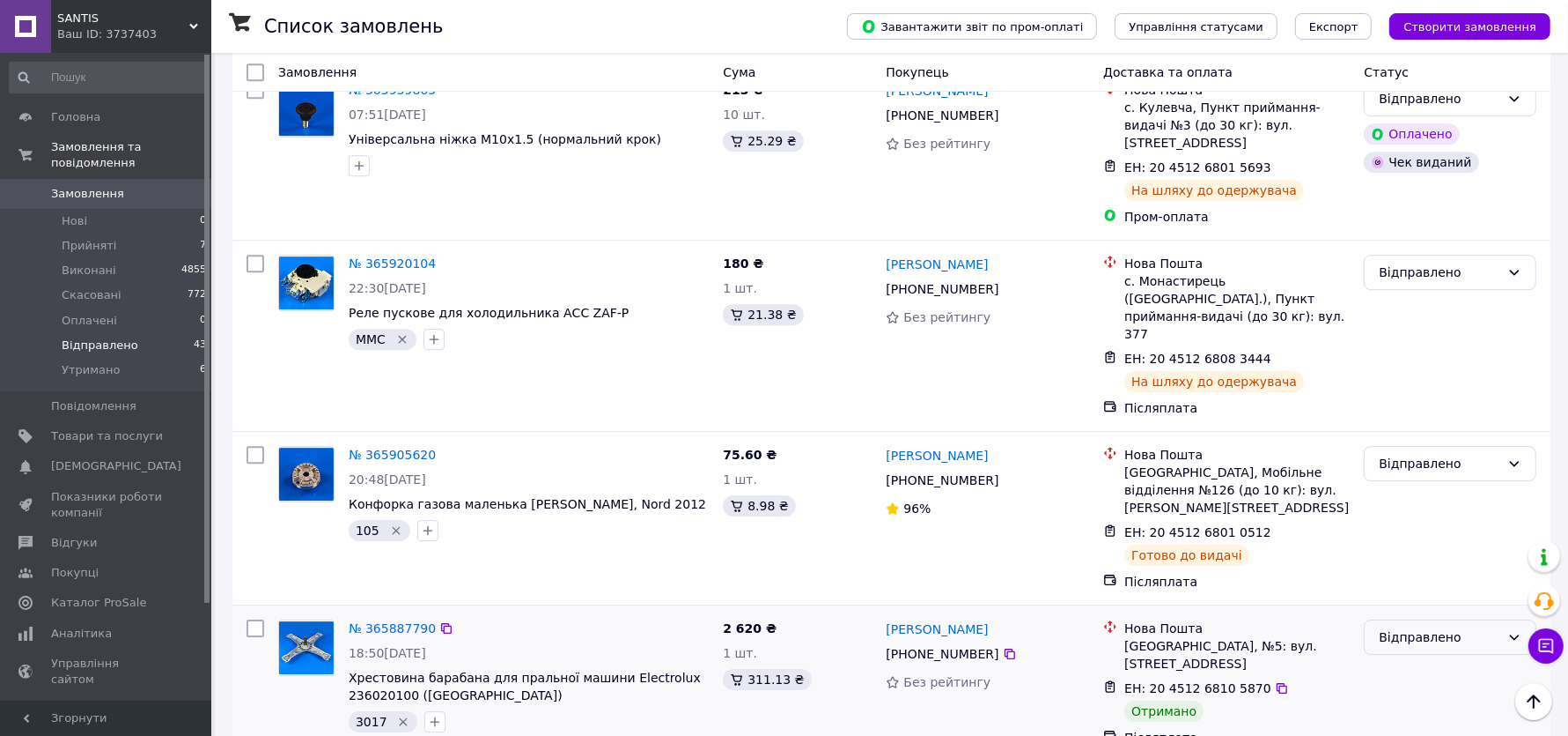
click at [1418, 627] on div "Відправлено" at bounding box center [1440, 636] width 122 height 19
click at [1389, 533] on li "Утримано" at bounding box center [1451, 544] width 171 height 31
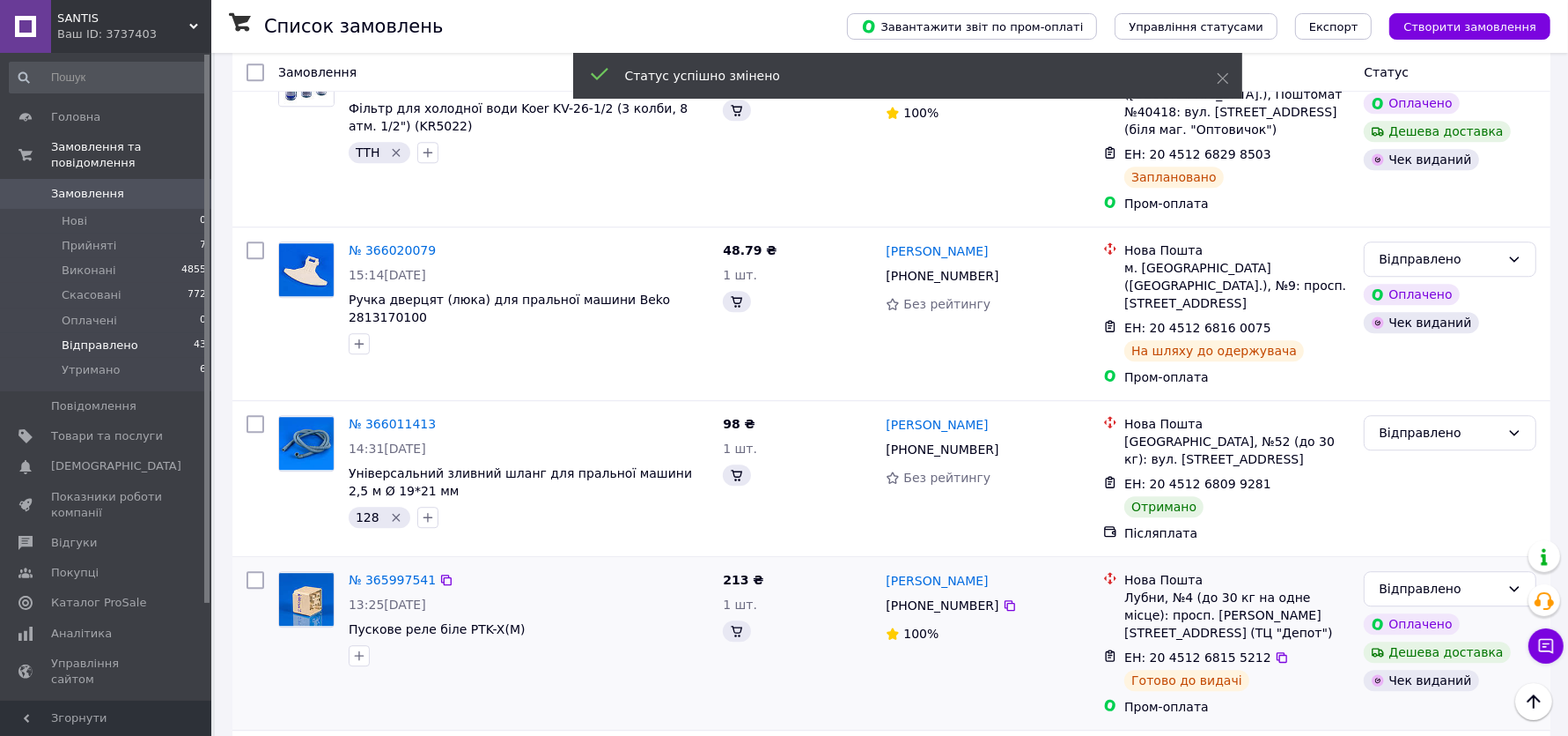
scroll to position [4333, 0]
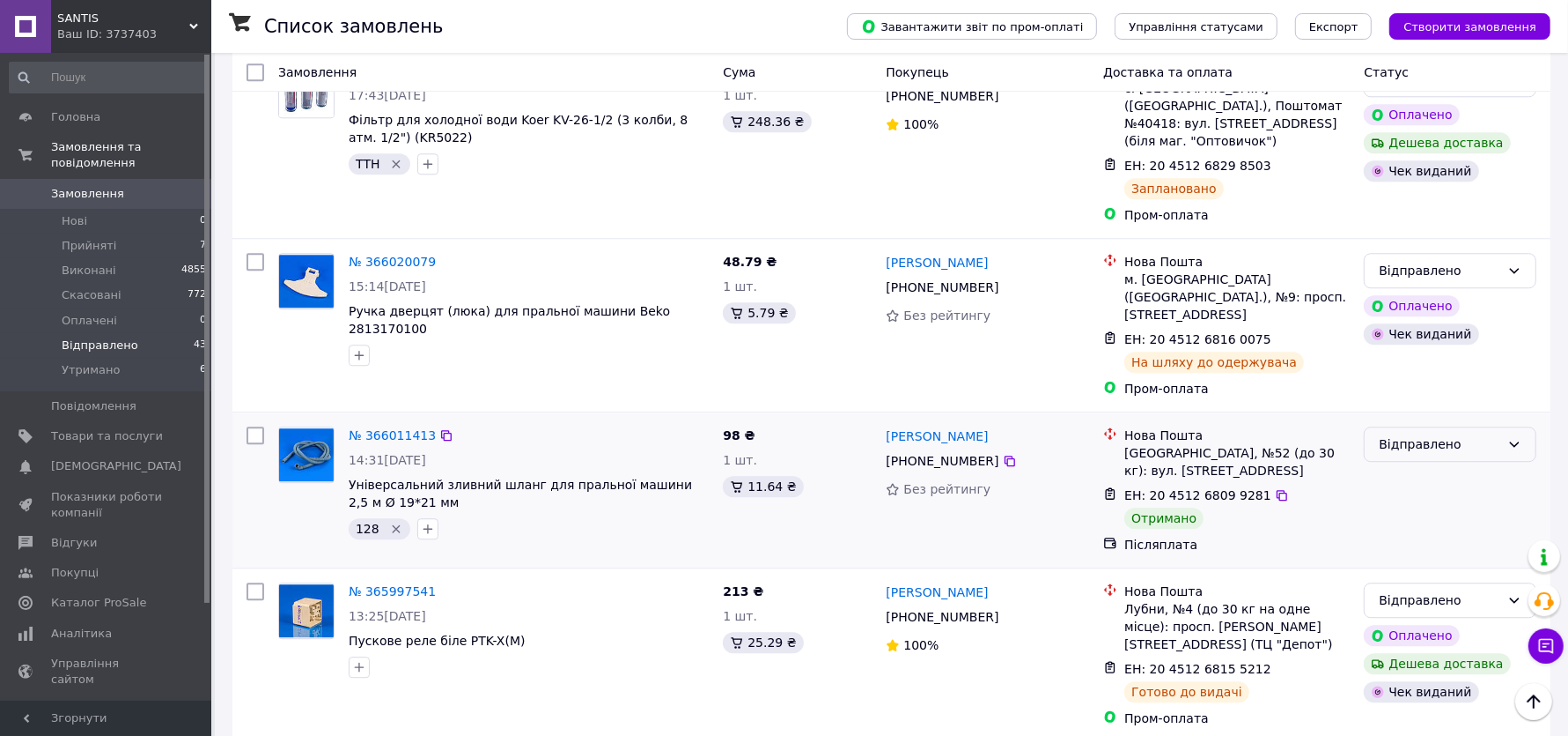
click at [1423, 434] on div "Відправлено" at bounding box center [1440, 443] width 122 height 19
click at [1406, 407] on li "Утримано" at bounding box center [1451, 405] width 171 height 31
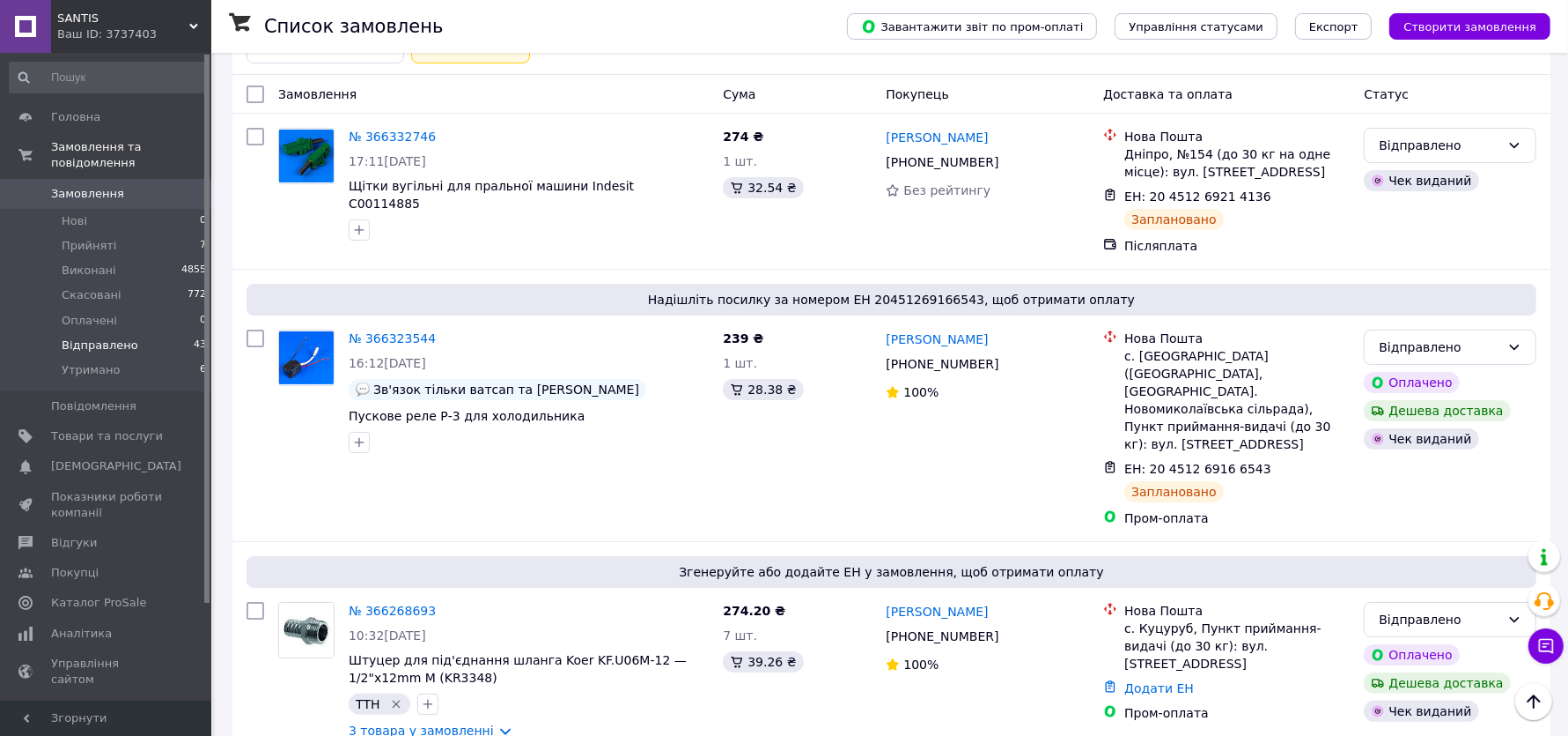
scroll to position [0, 0]
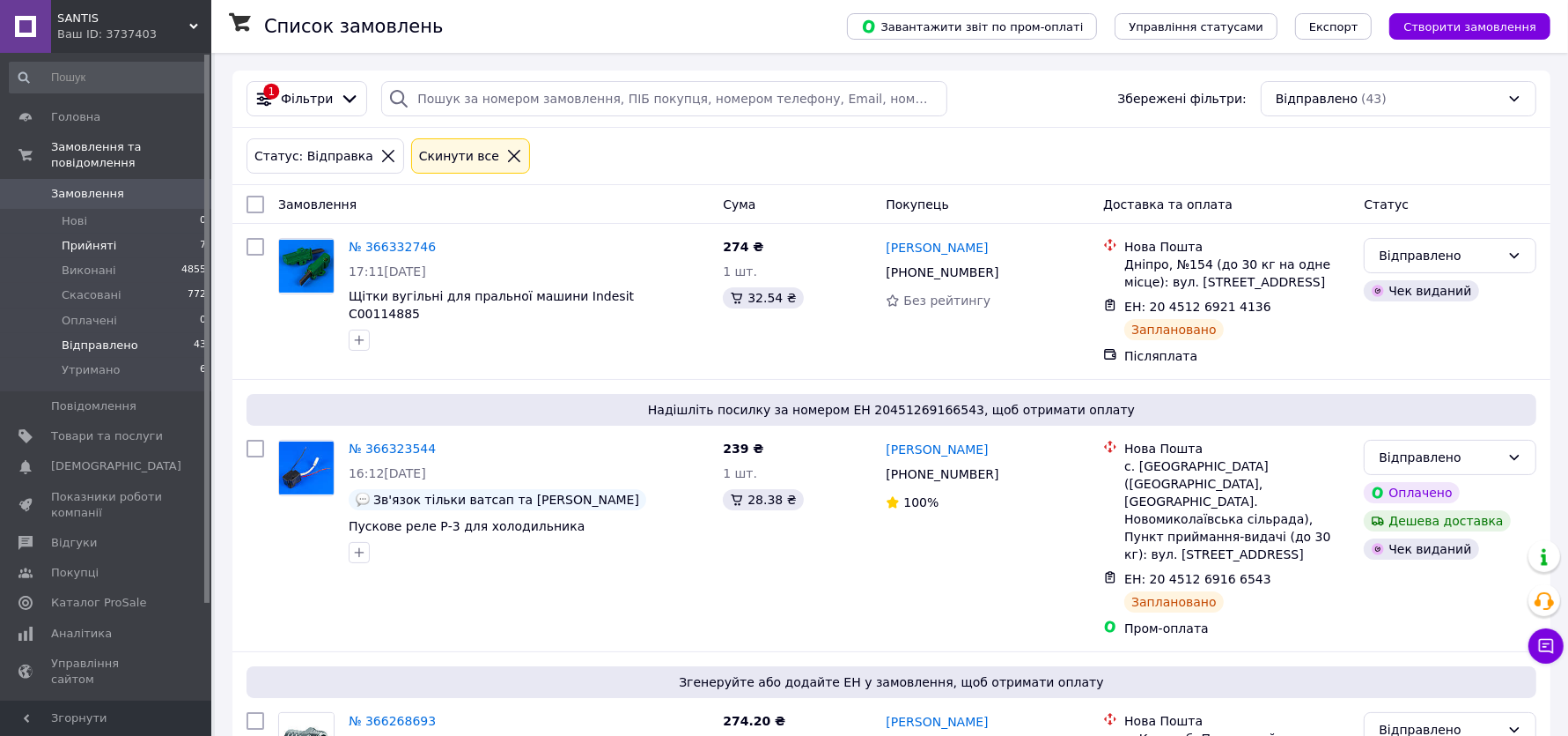
click at [123, 240] on li "Прийняті 7" at bounding box center [108, 246] width 217 height 25
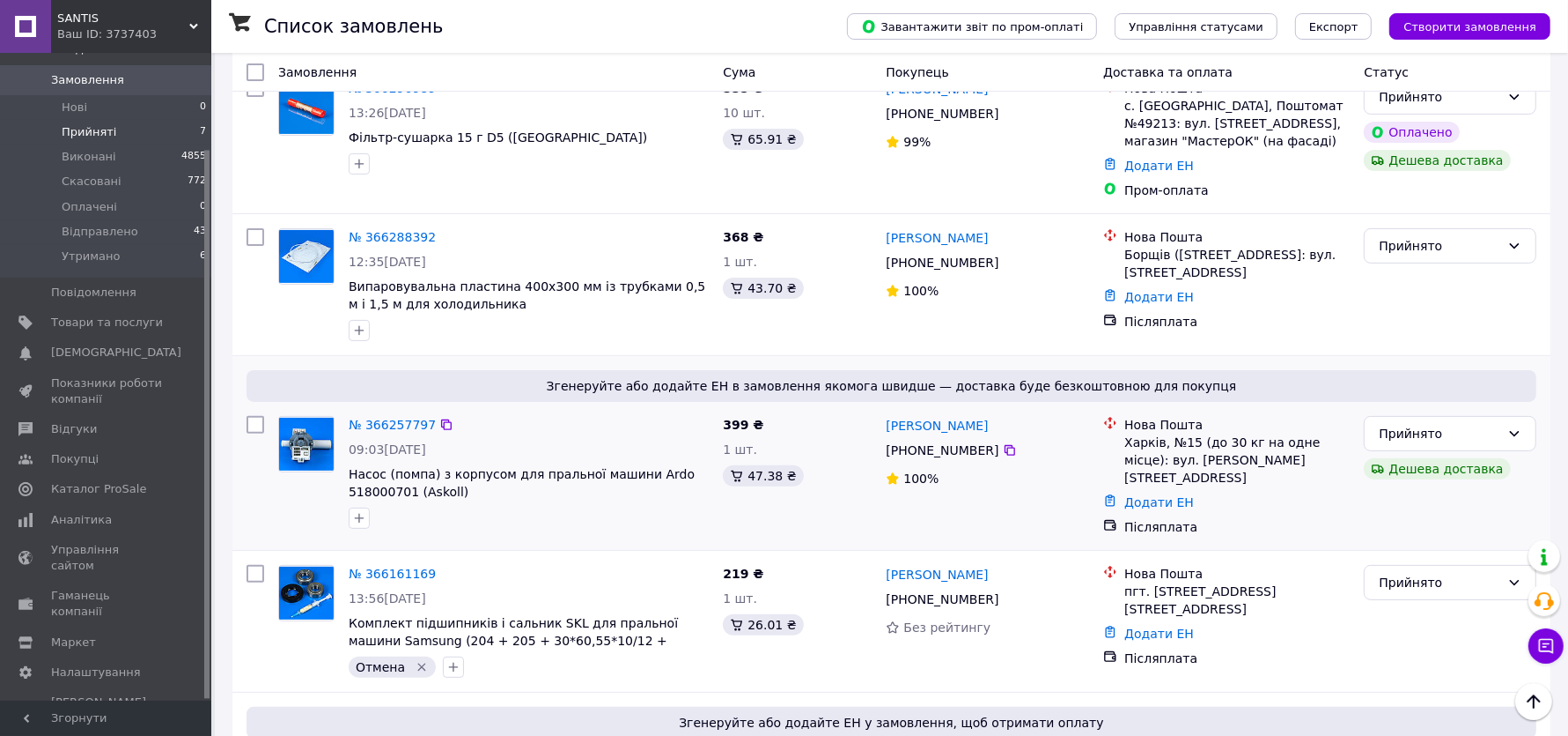
scroll to position [324, 0]
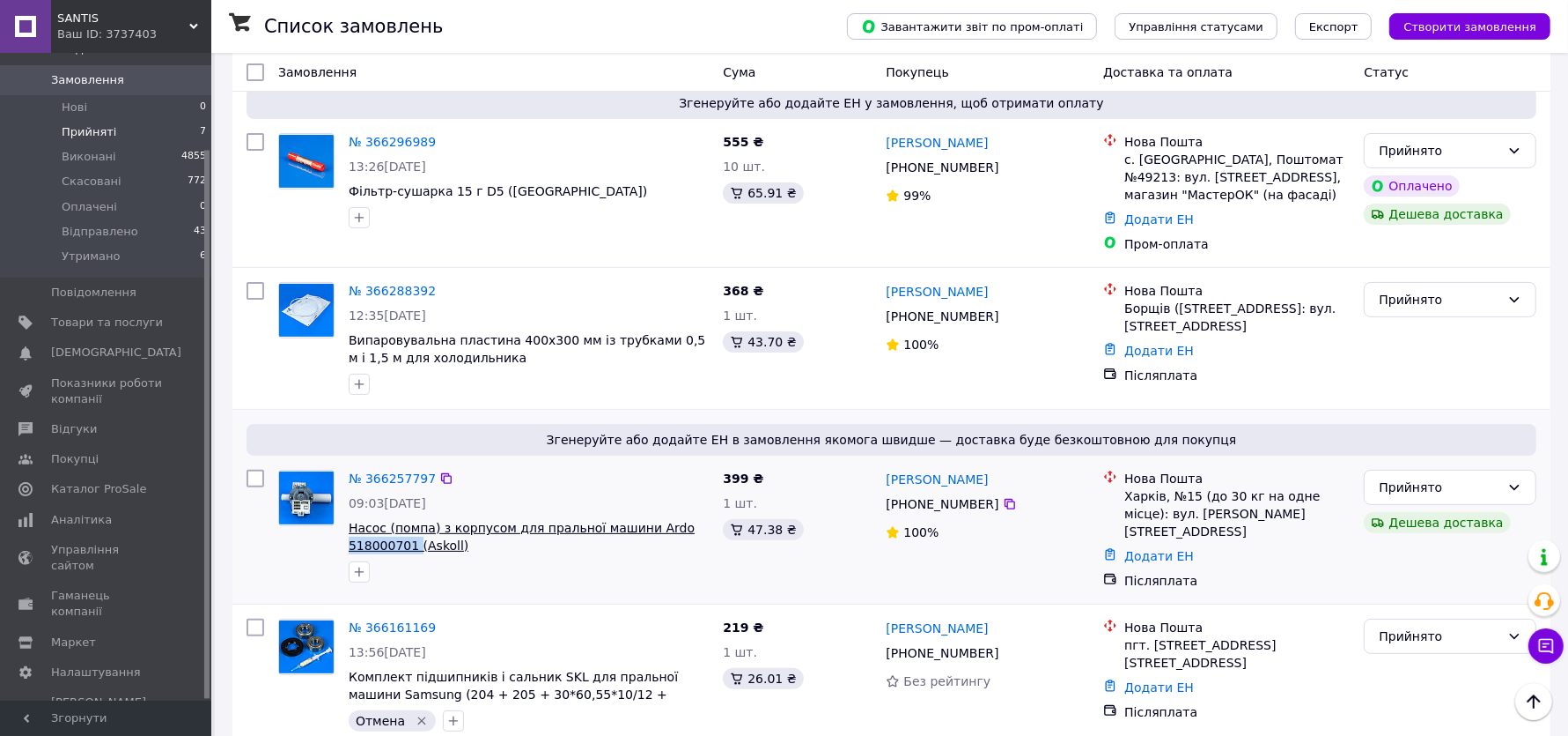
drag, startPoint x: 343, startPoint y: 532, endPoint x: 414, endPoint y: 525, distance: 71.3
click at [414, 525] on div "№ 366257797 09:03[DATE] Насос (помпа) з корпусом для пральної машини Ardo 51800…" at bounding box center [529, 525] width 375 height 127
copy span "518000701"
click at [387, 471] on link "№ 366257797" at bounding box center [392, 477] width 87 height 14
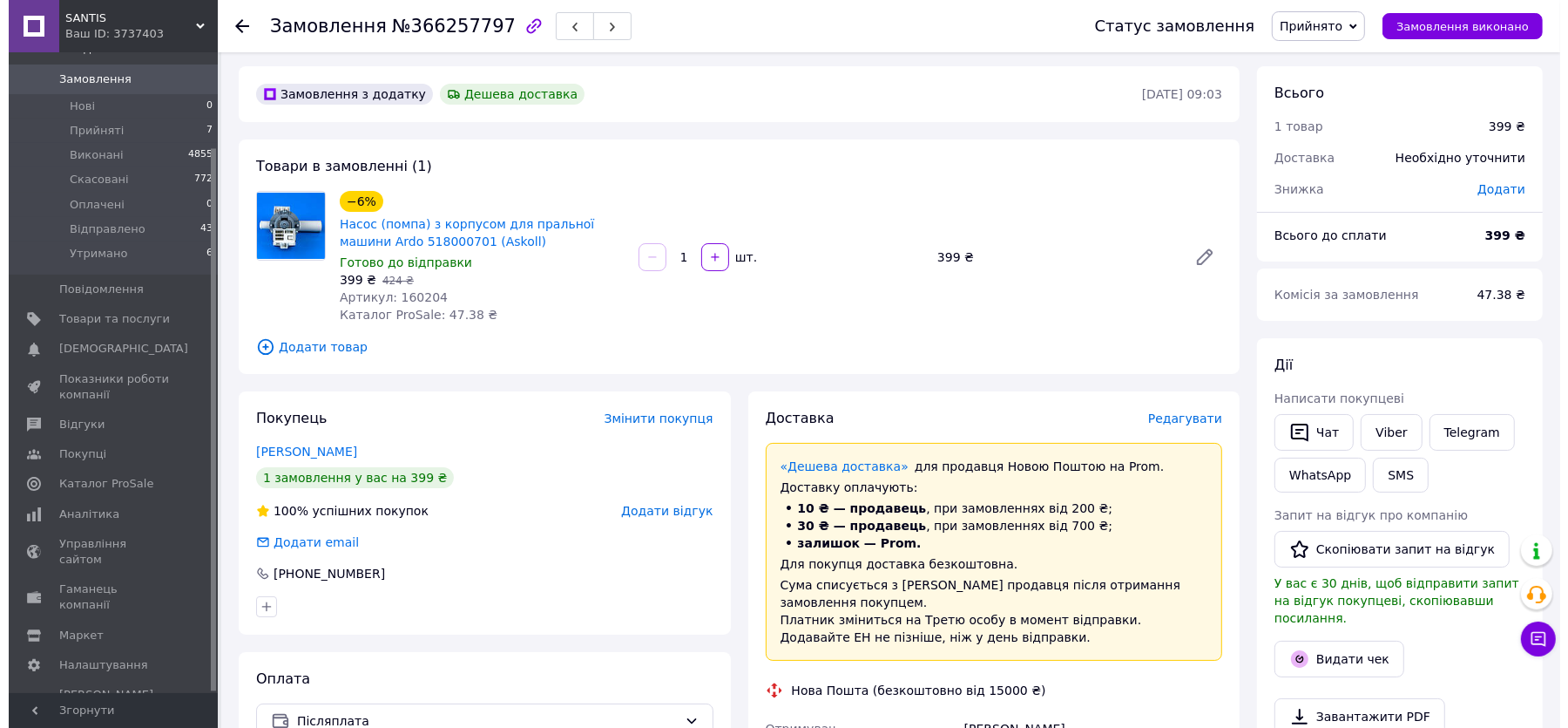
scroll to position [5, 0]
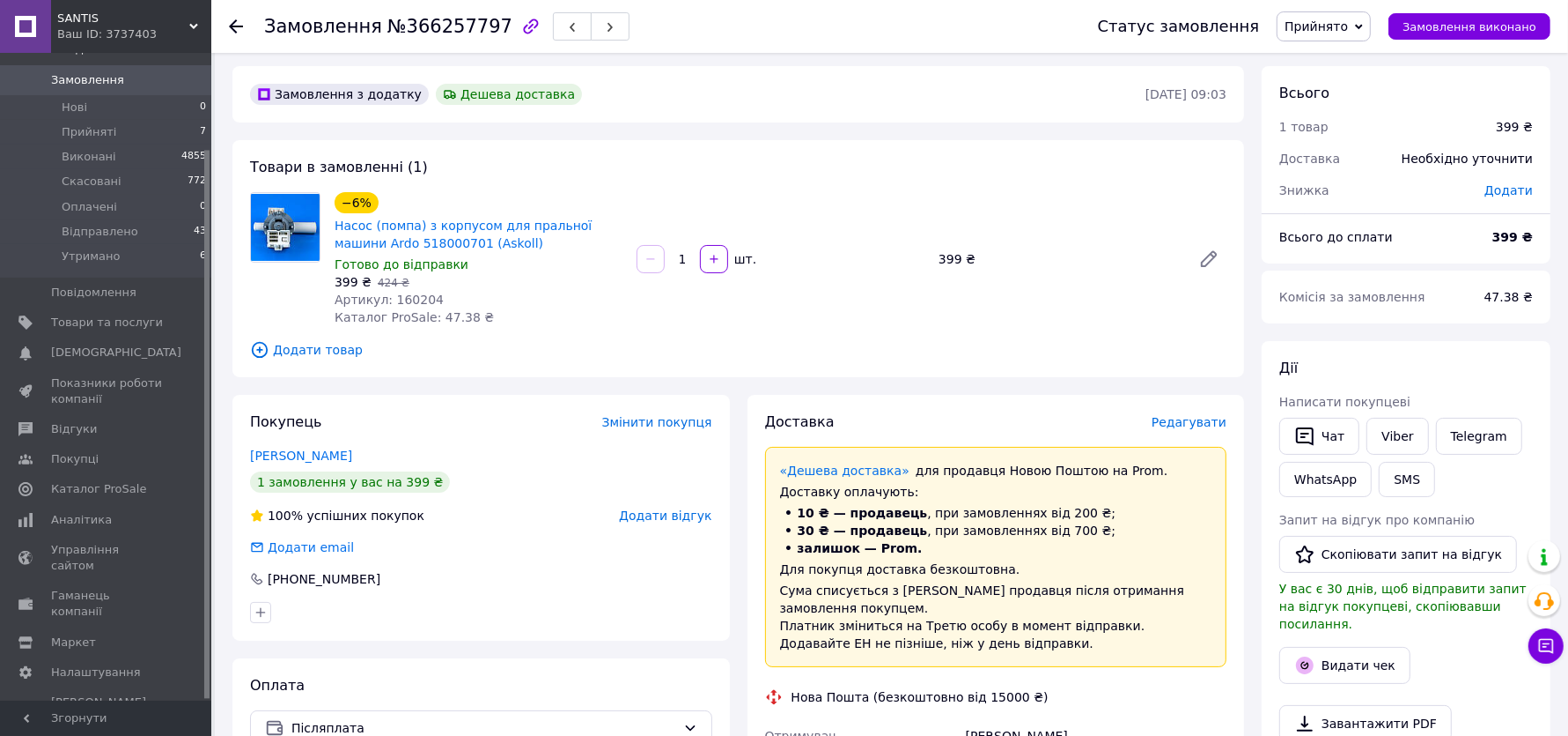
click at [1183, 418] on span "Редагувати" at bounding box center [1189, 421] width 75 height 14
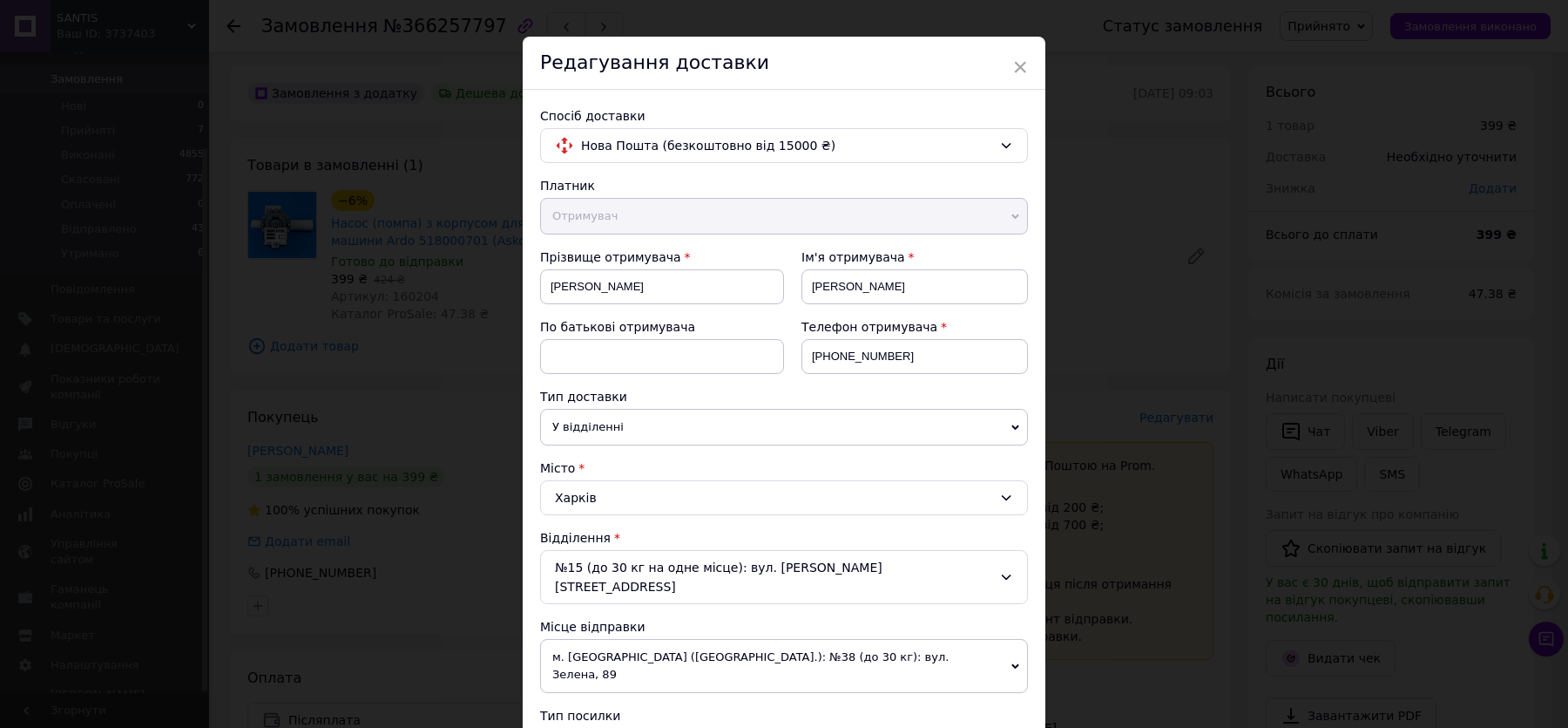
scroll to position [286, 0]
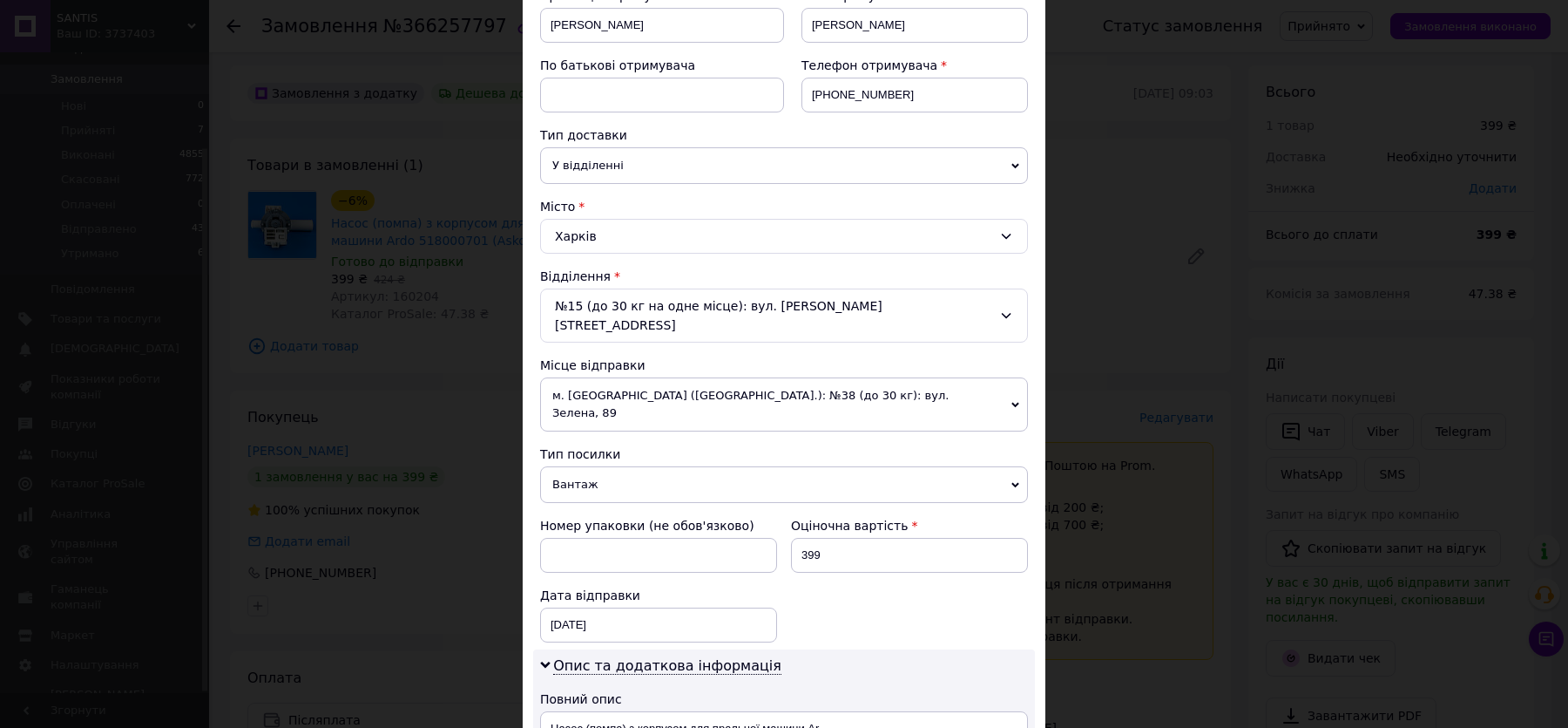
click at [570, 377] on span "м. [GEOGRAPHIC_DATA] ([GEOGRAPHIC_DATA].): №38 (до 30 кг): вул. Зелена, 89" at bounding box center [784, 404] width 488 height 54
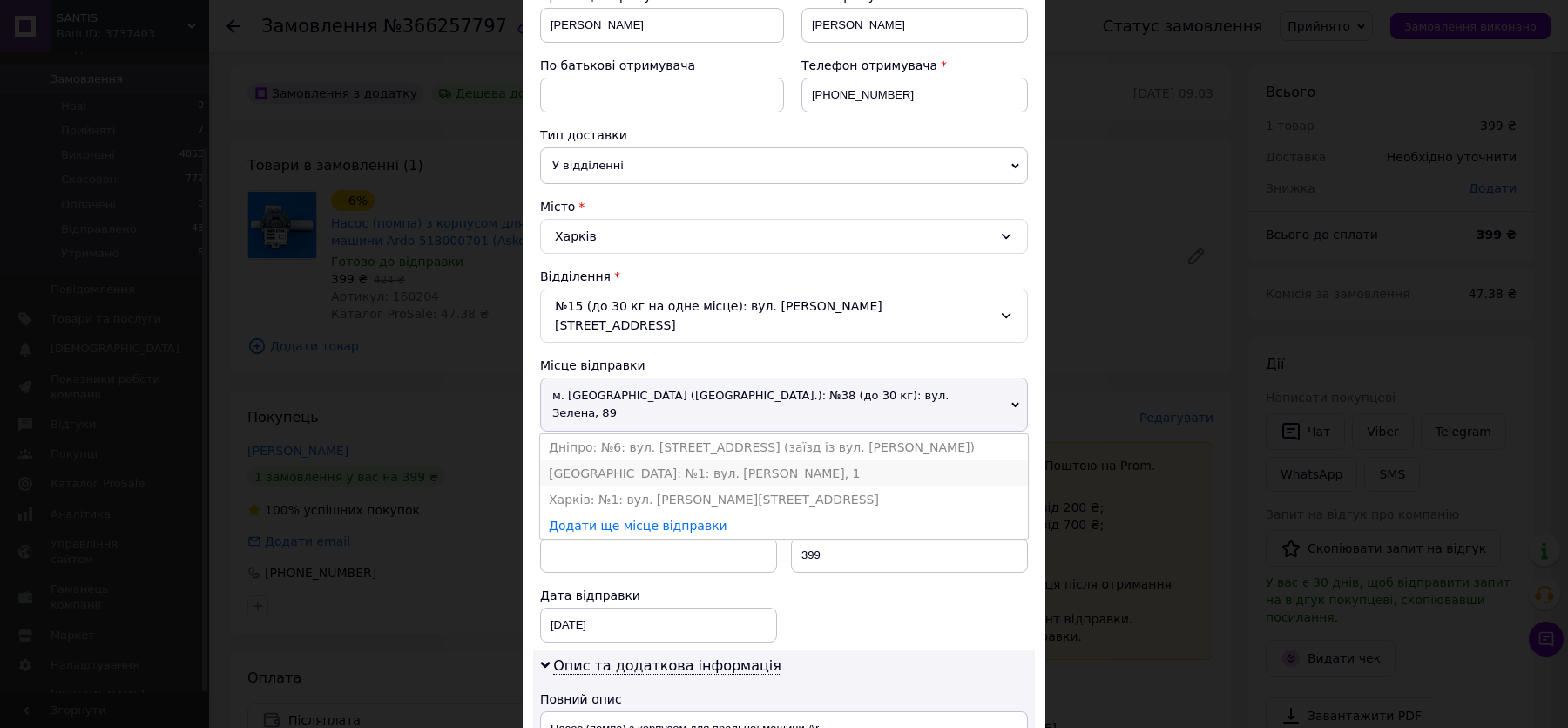
click at [617, 460] on li "[GEOGRAPHIC_DATA]: №1: вул. [PERSON_NAME], 1" at bounding box center [784, 473] width 488 height 26
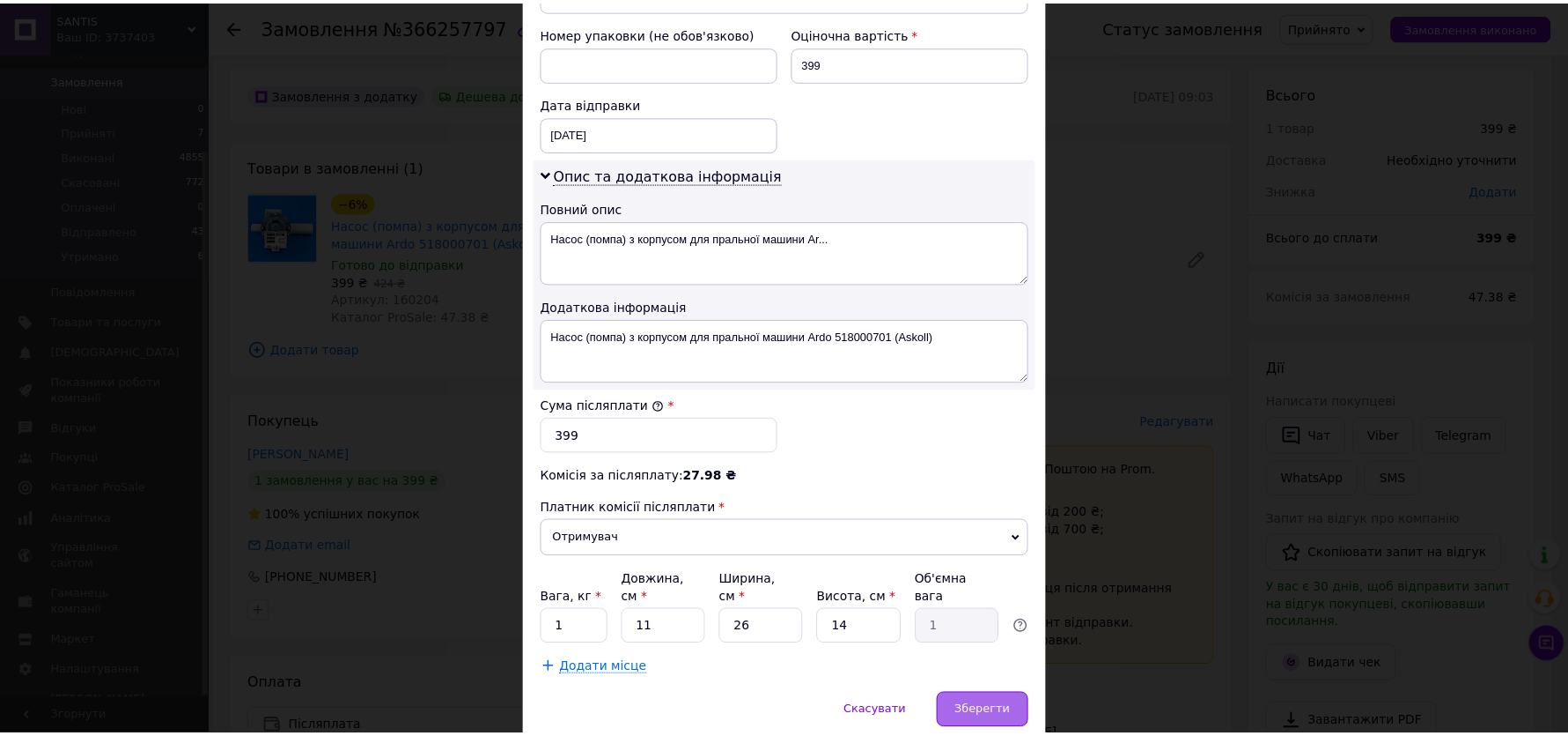
scroll to position [812, 0]
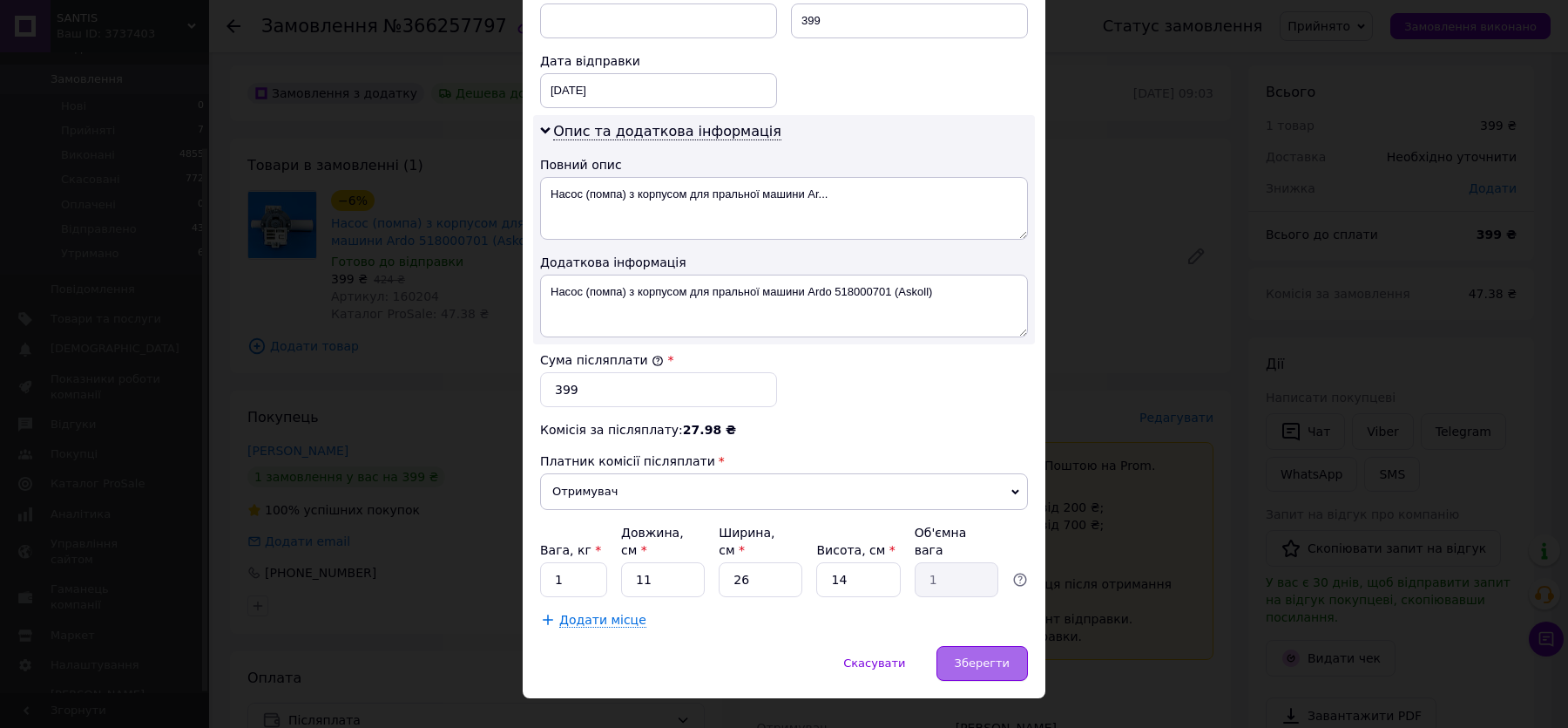
click at [960, 646] on div "Зберегти" at bounding box center [983, 663] width 91 height 35
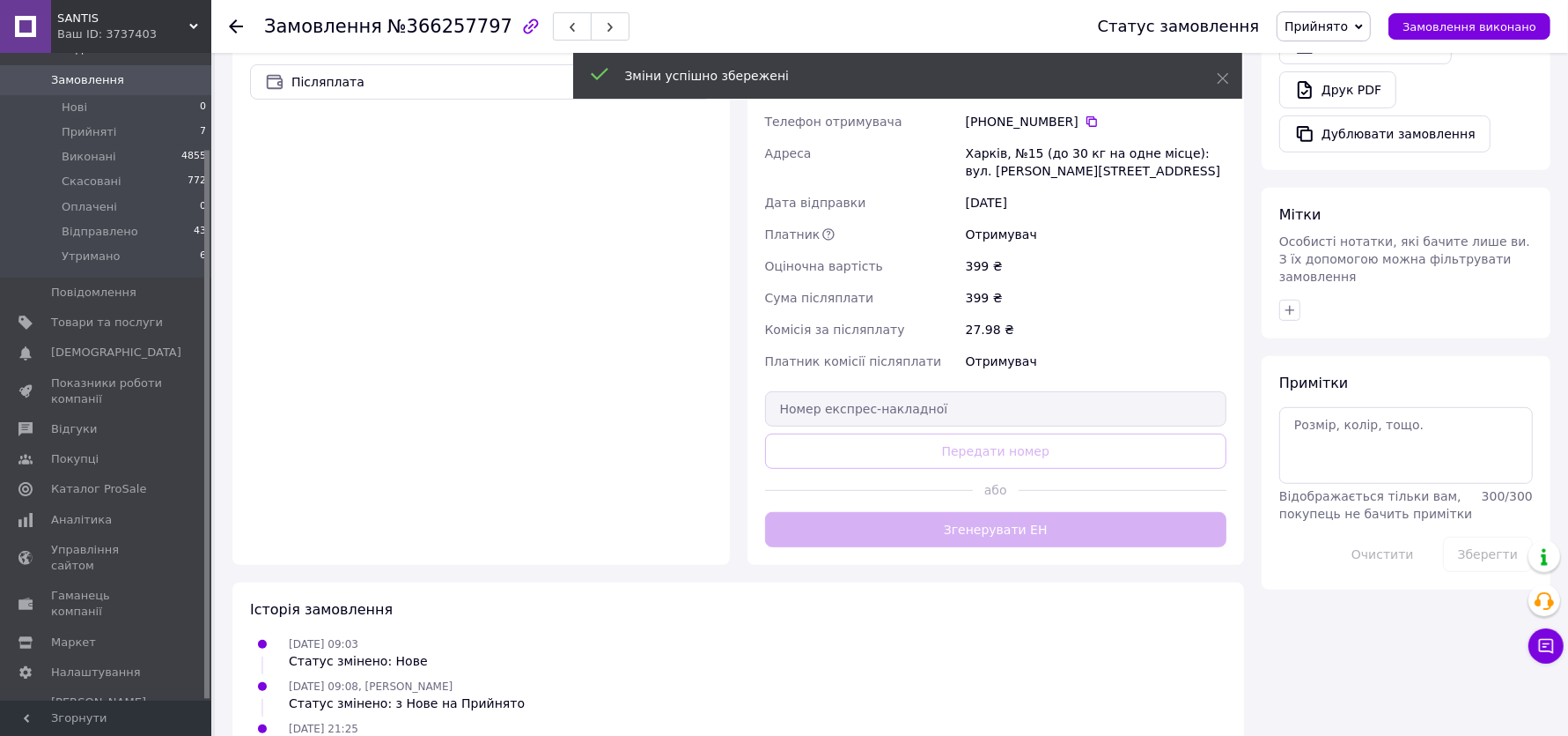
scroll to position [658, 0]
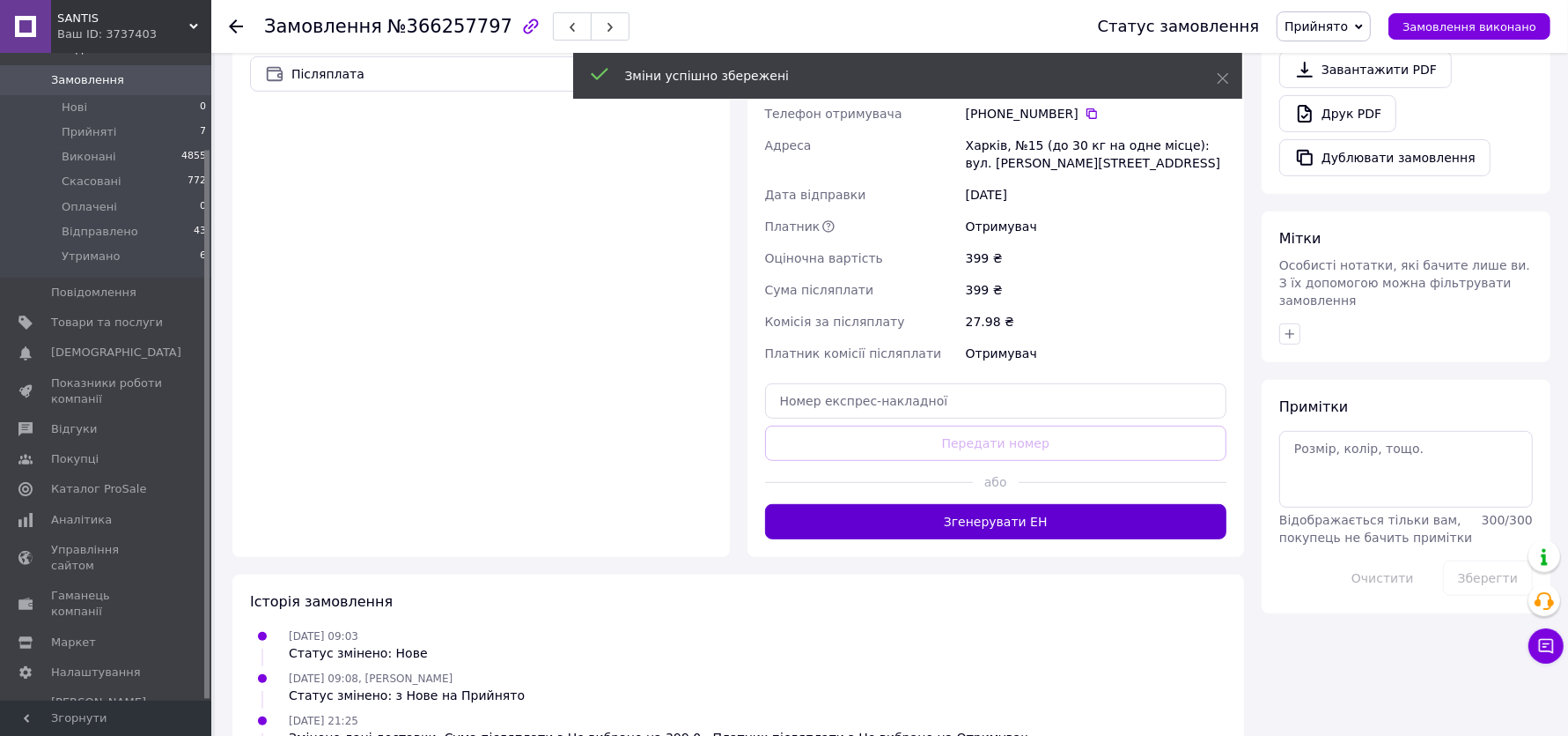
click at [1031, 524] on button "Згенерувати ЕН" at bounding box center [996, 522] width 462 height 35
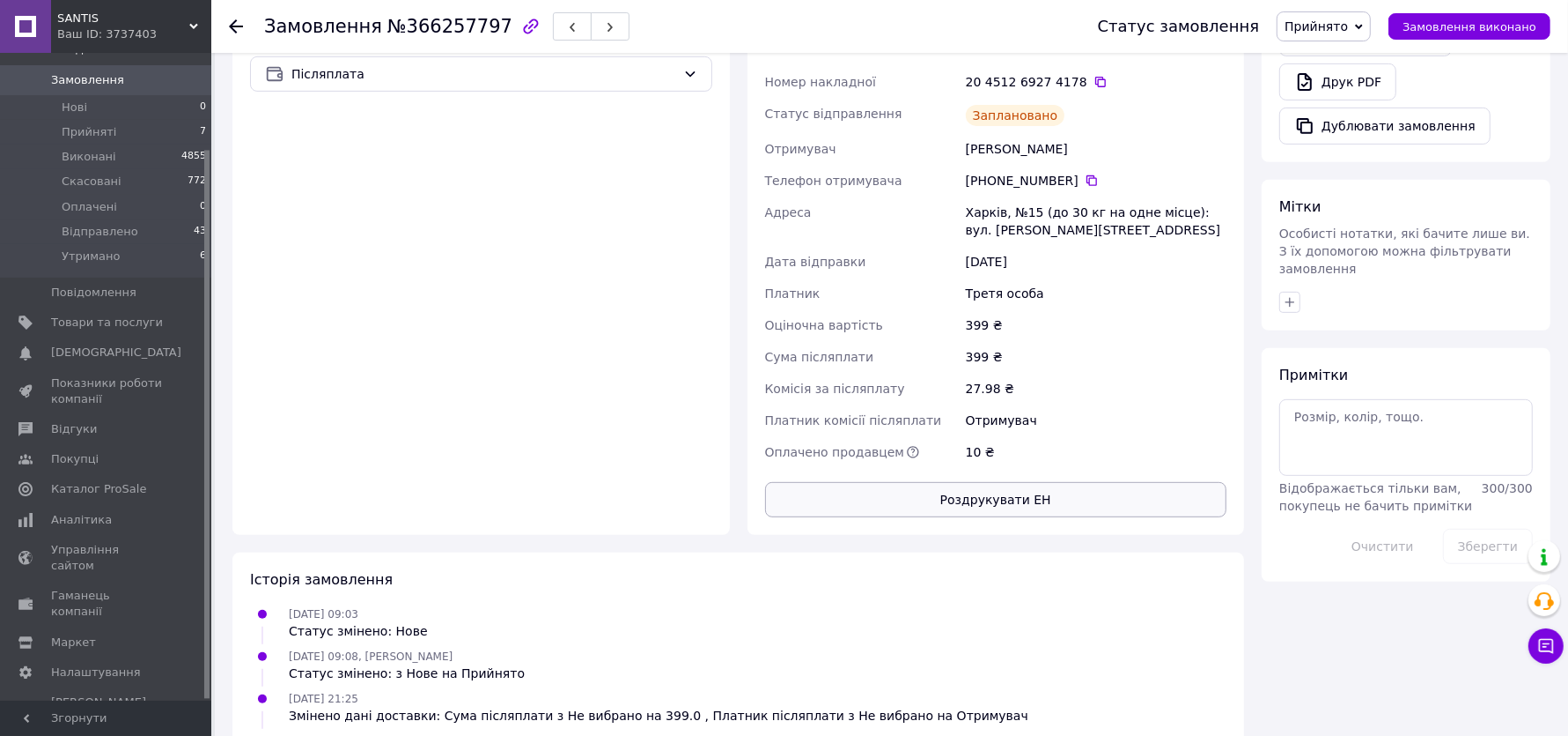
click at [1036, 501] on button "Роздрукувати ЕН" at bounding box center [996, 500] width 462 height 35
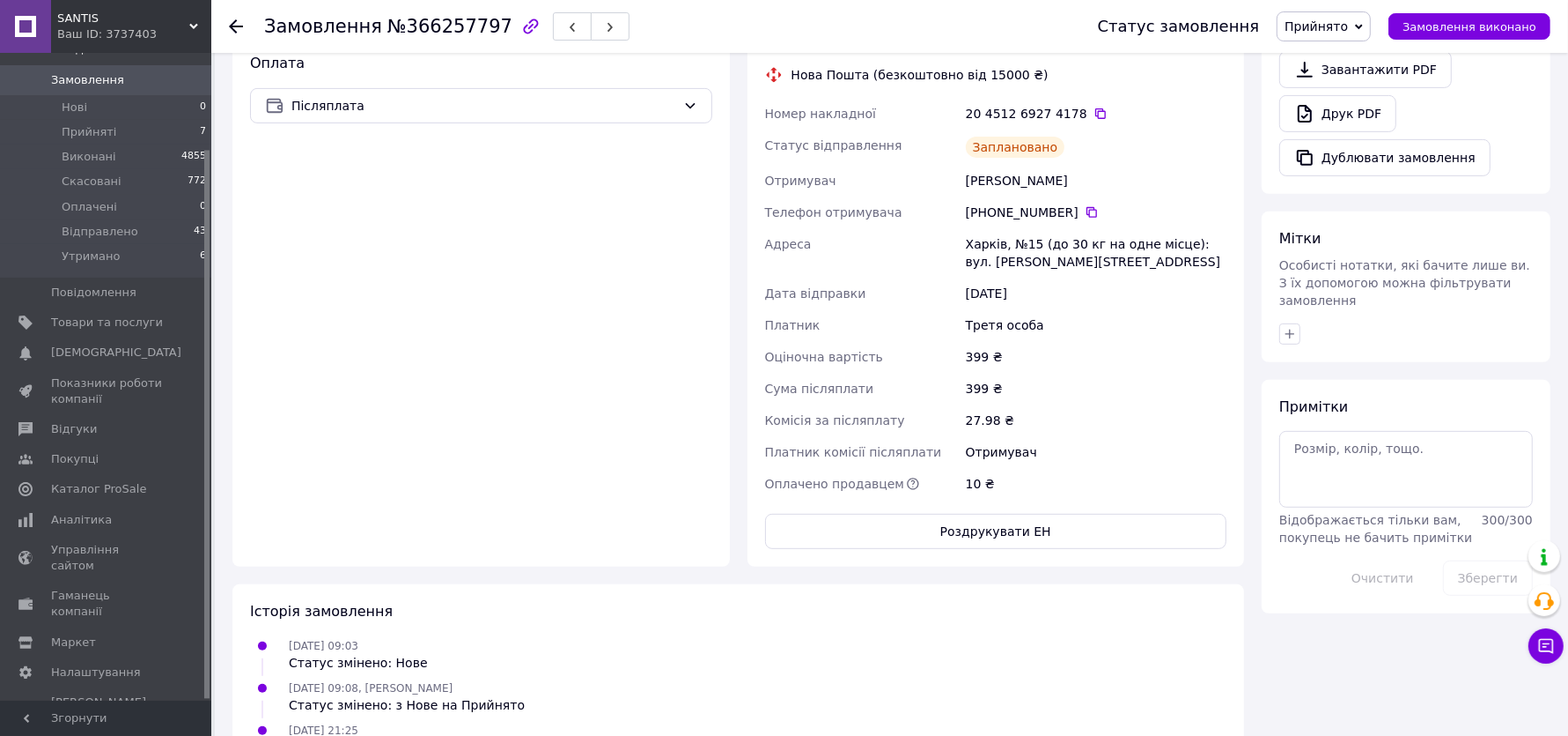
scroll to position [599, 0]
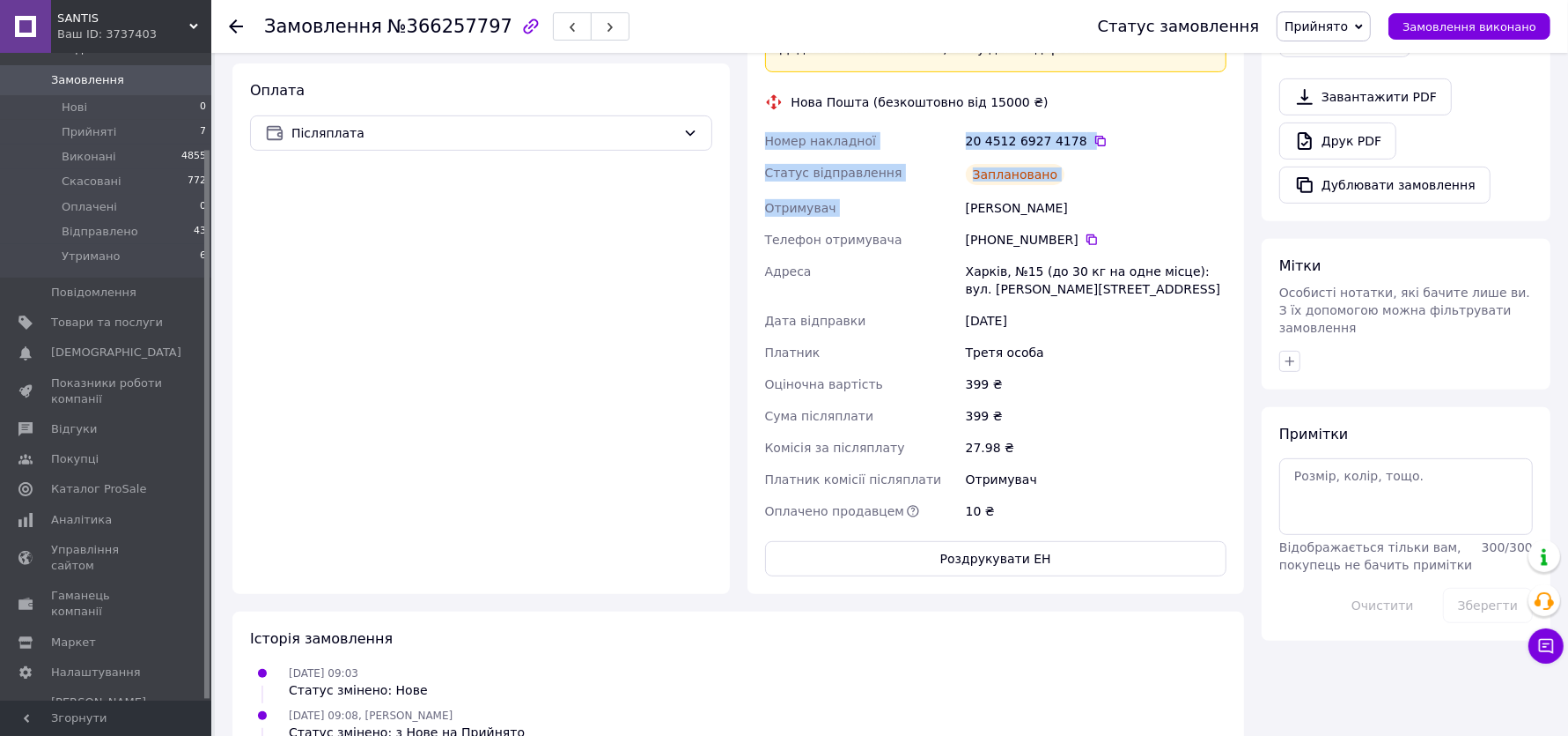
drag, startPoint x: 1069, startPoint y: 195, endPoint x: 751, endPoint y: 112, distance: 328.7
click at [751, 112] on div "Доставка Редагувати «Дешева доставка»   для продавця [GEOGRAPHIC_DATA] на Prom.…" at bounding box center [996, 197] width 497 height 794
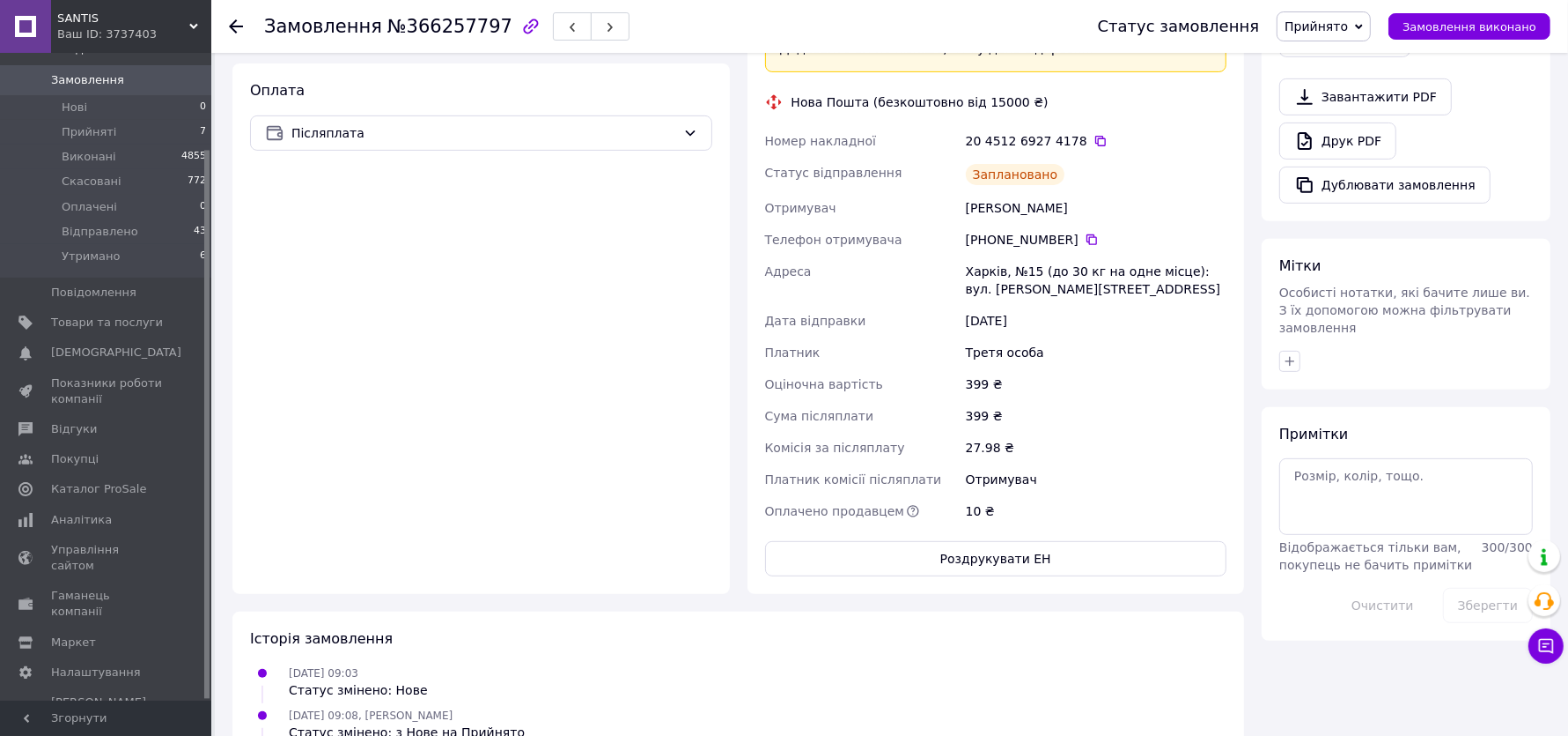
click at [888, 158] on div "Статус відправлення" at bounding box center [862, 175] width 201 height 35
drag, startPoint x: 1052, startPoint y: 163, endPoint x: 748, endPoint y: 129, distance: 305.9
click at [748, 129] on div "Доставка Редагувати «Дешева доставка»   для продавця [GEOGRAPHIC_DATA] на Prom.…" at bounding box center [996, 197] width 497 height 794
click at [971, 177] on div "Заплановано" at bounding box center [1016, 174] width 100 height 21
drag, startPoint x: 1058, startPoint y: 174, endPoint x: 747, endPoint y: 130, distance: 314.1
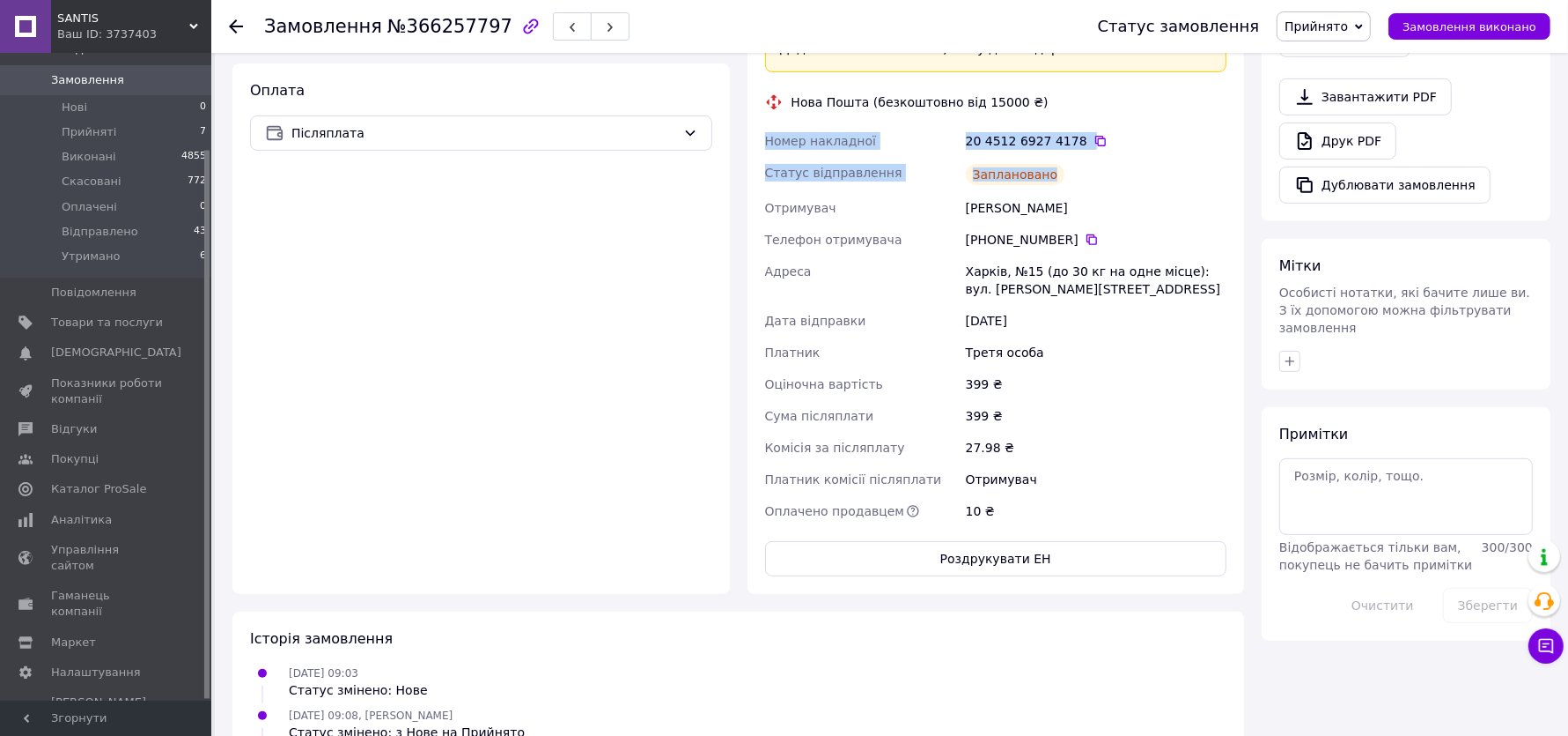
click at [748, 130] on div "Доставка Редагувати «Дешева доставка»   для продавця [GEOGRAPHIC_DATA] на Prom.…" at bounding box center [996, 197] width 497 height 794
copy div "Номер накладної 20 4512 6927 4178   Статус відправлення Заплановано"
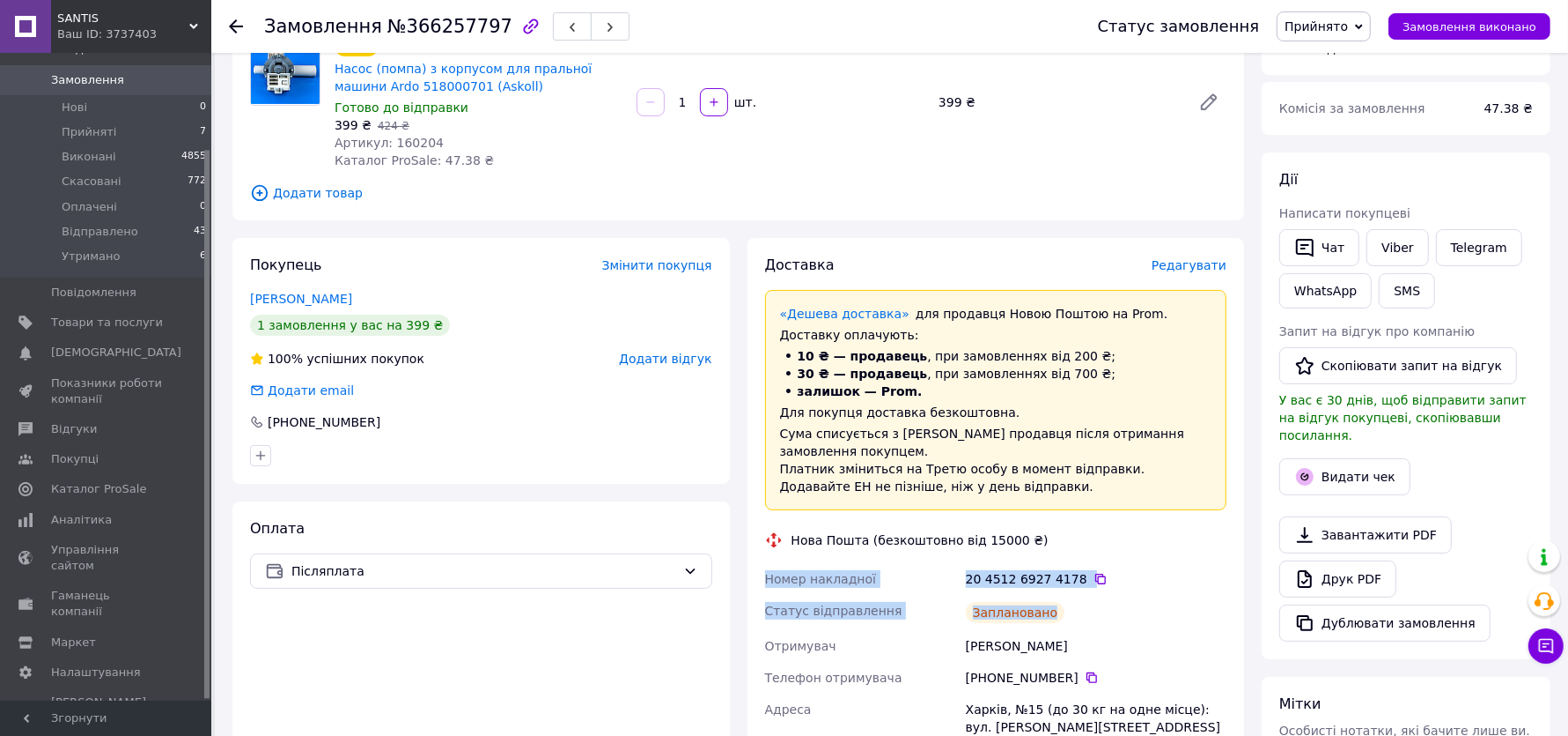
scroll to position [0, 0]
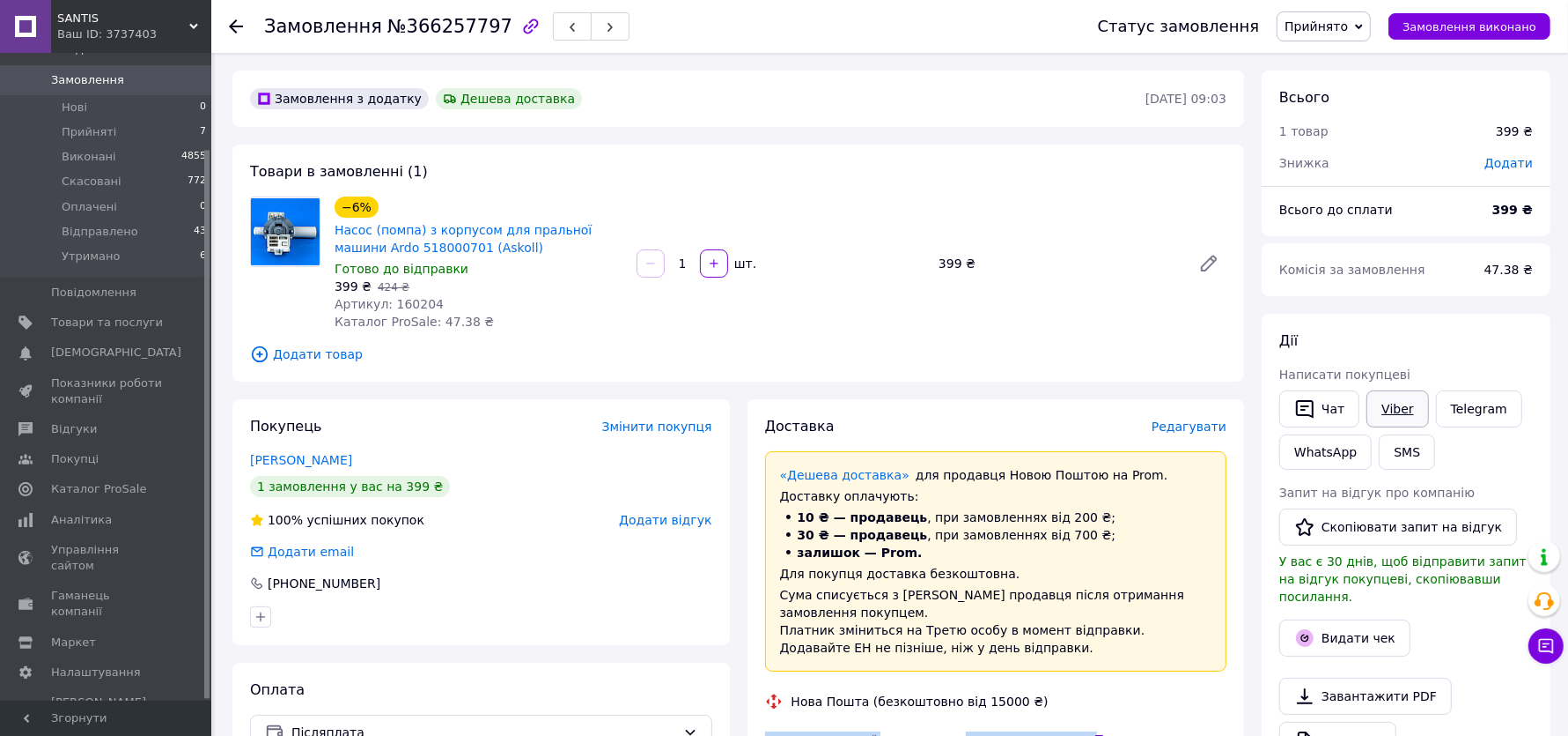
click at [1387, 424] on link "Viber" at bounding box center [1397, 409] width 62 height 37
click at [1361, 12] on span "Прийнято" at bounding box center [1324, 26] width 94 height 30
click at [1335, 132] on li "Відправлено" at bounding box center [1324, 140] width 94 height 27
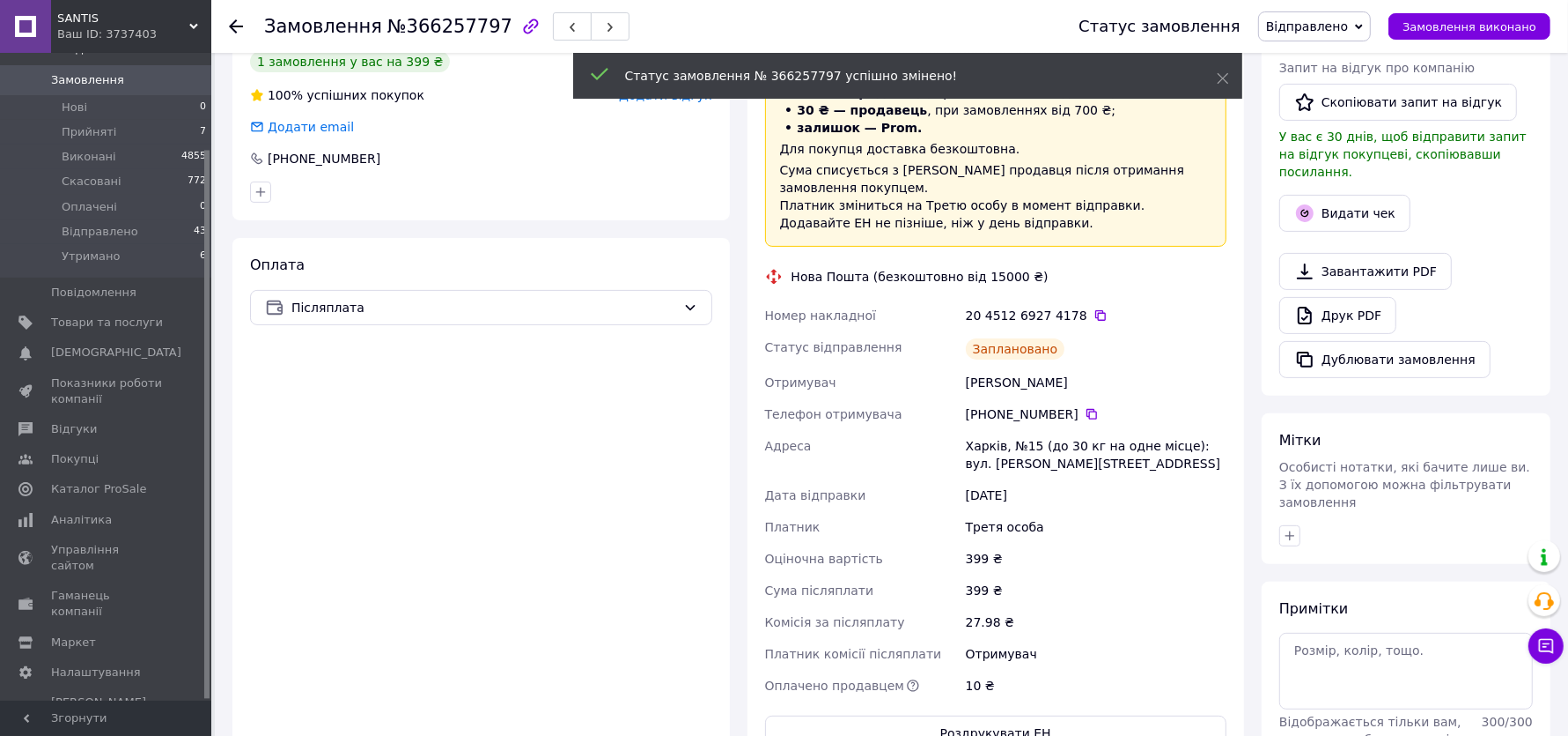
scroll to position [233, 0]
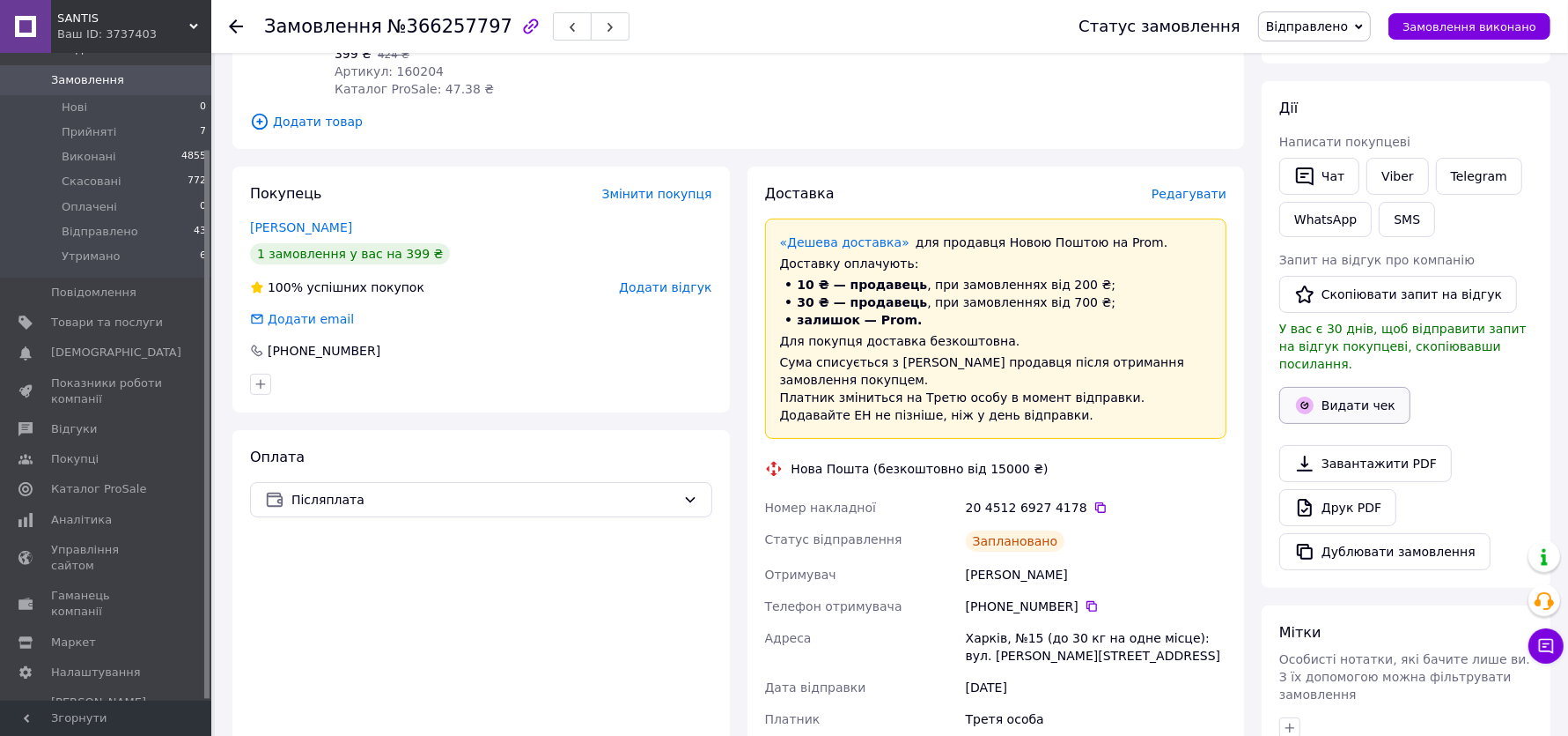
click at [1348, 387] on button "Видати чек" at bounding box center [1345, 405] width 131 height 37
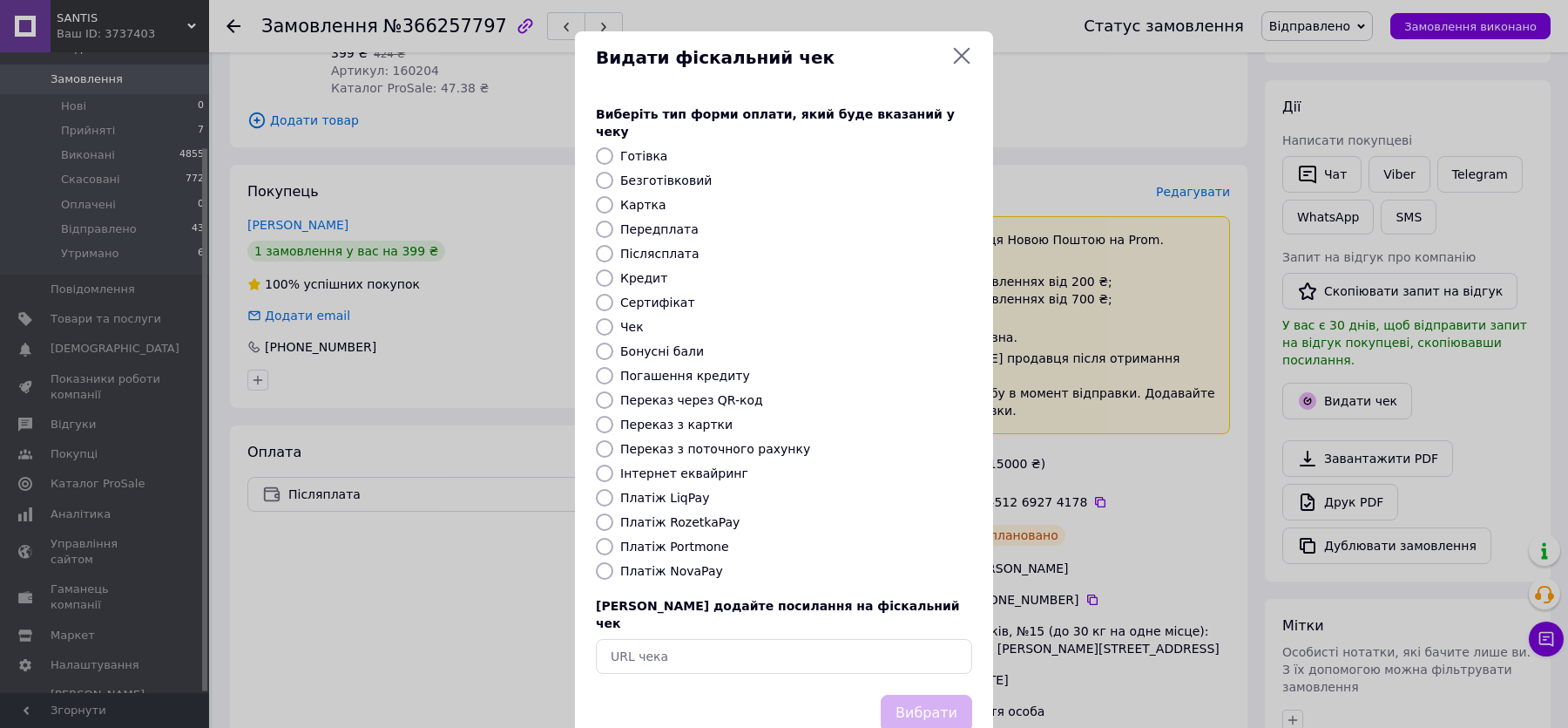
click at [683, 564] on label "Платіж NovaPay" at bounding box center [671, 570] width 103 height 14
click at [614, 562] on input "Платіж NovaPay" at bounding box center [605, 570] width 17 height 17
radio input "true"
click at [952, 694] on button "Вибрати" at bounding box center [927, 712] width 91 height 37
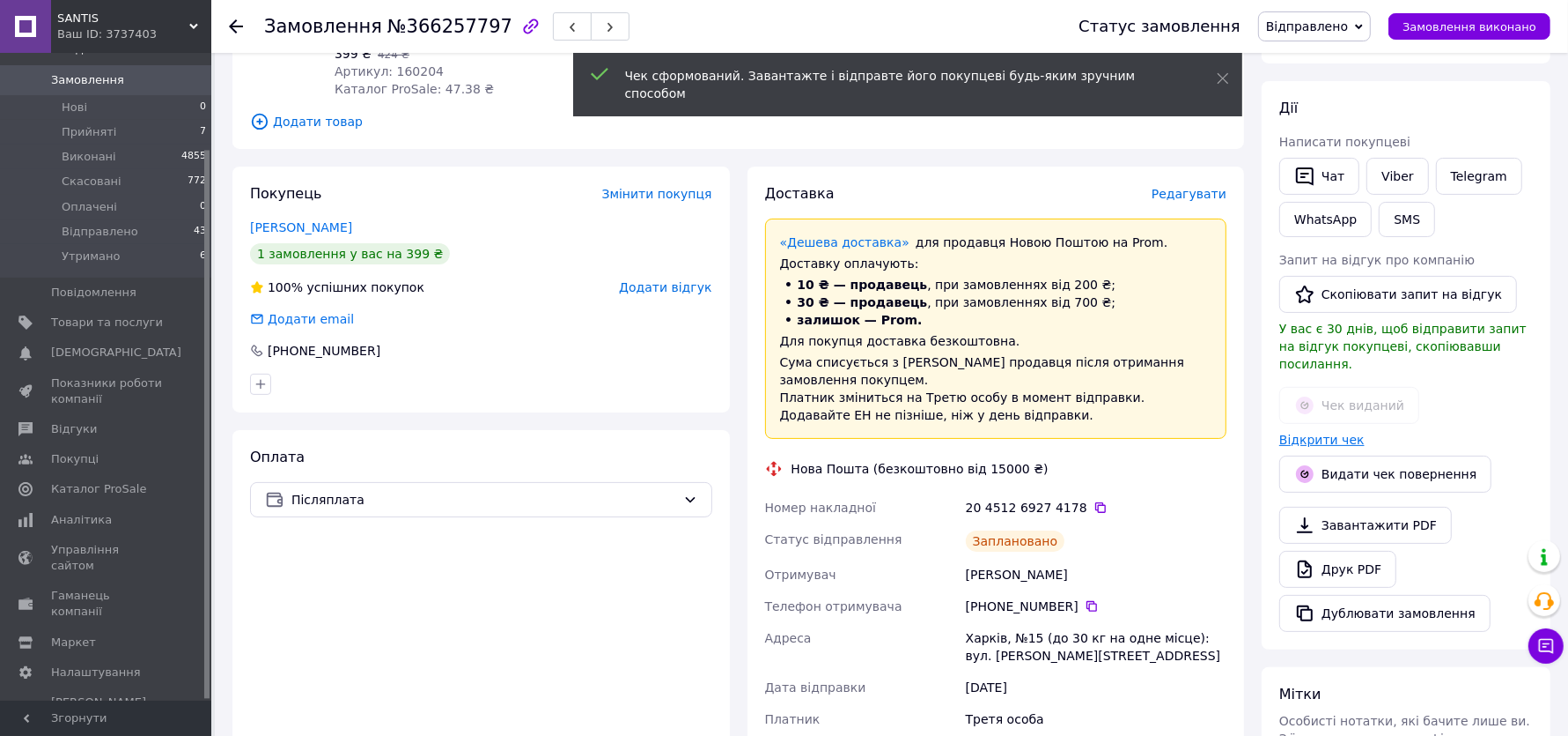
click at [1329, 432] on link "Відкрити чек" at bounding box center [1322, 439] width 86 height 14
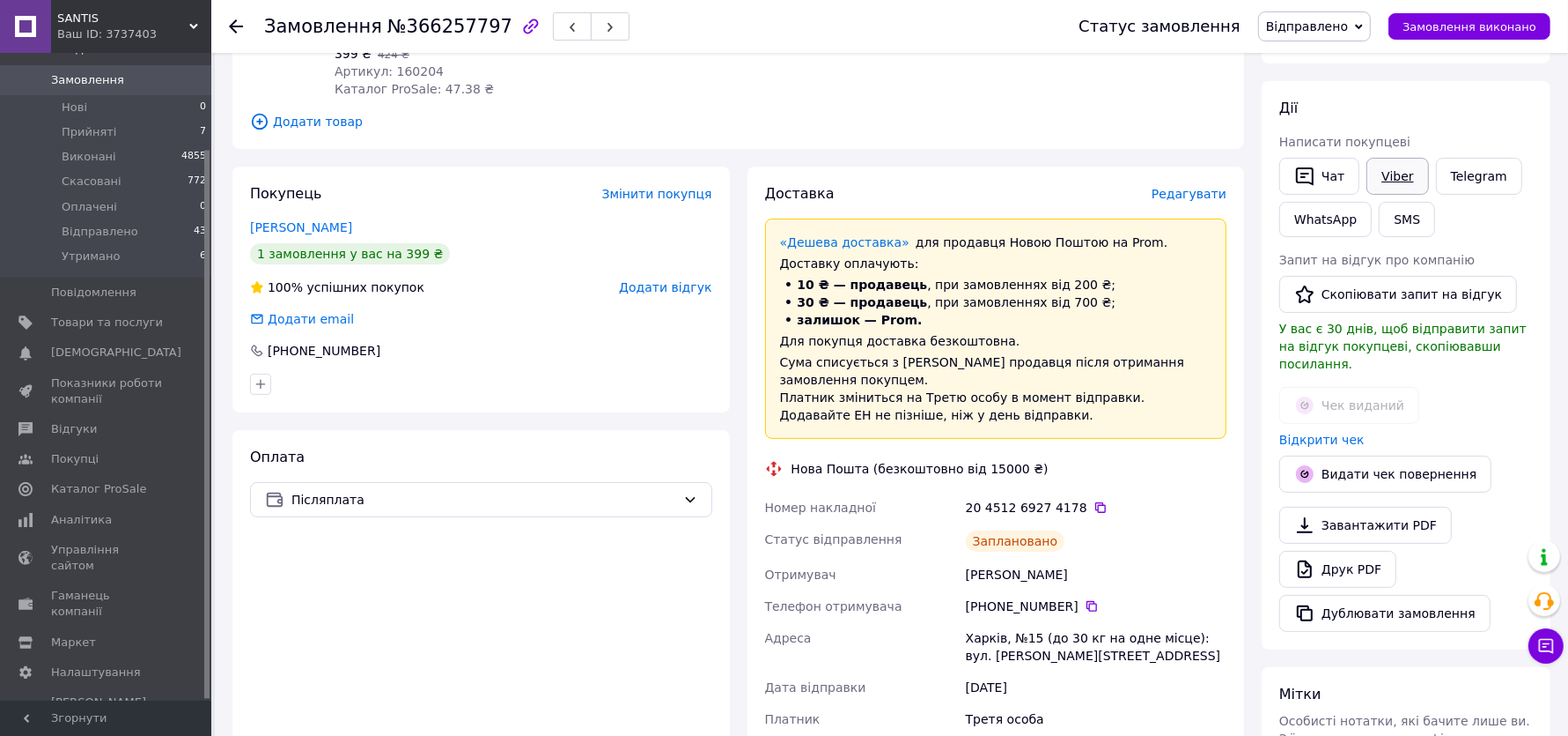
click at [1407, 178] on link "Viber" at bounding box center [1397, 176] width 62 height 37
click at [234, 22] on icon at bounding box center [235, 26] width 14 height 14
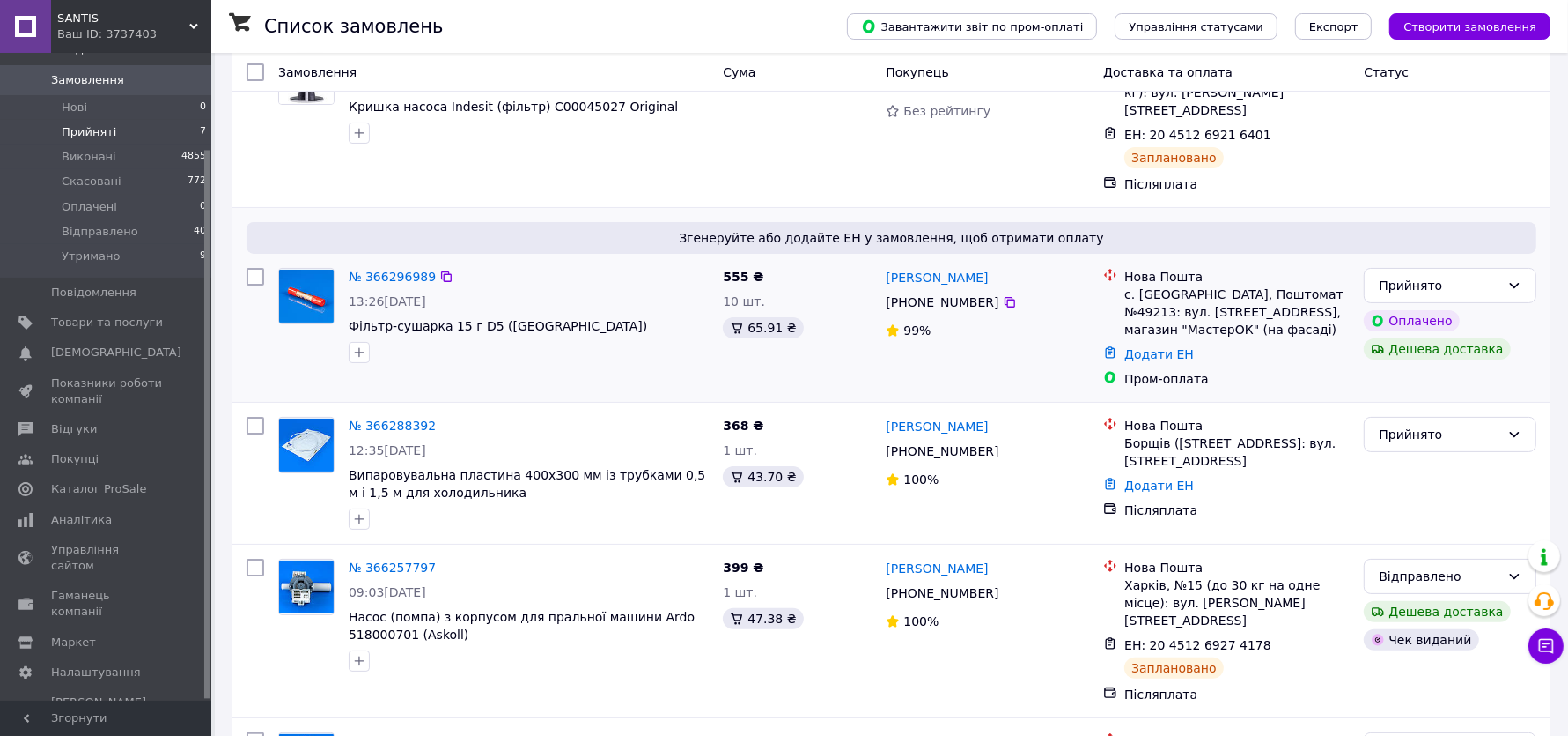
scroll to position [617, 0]
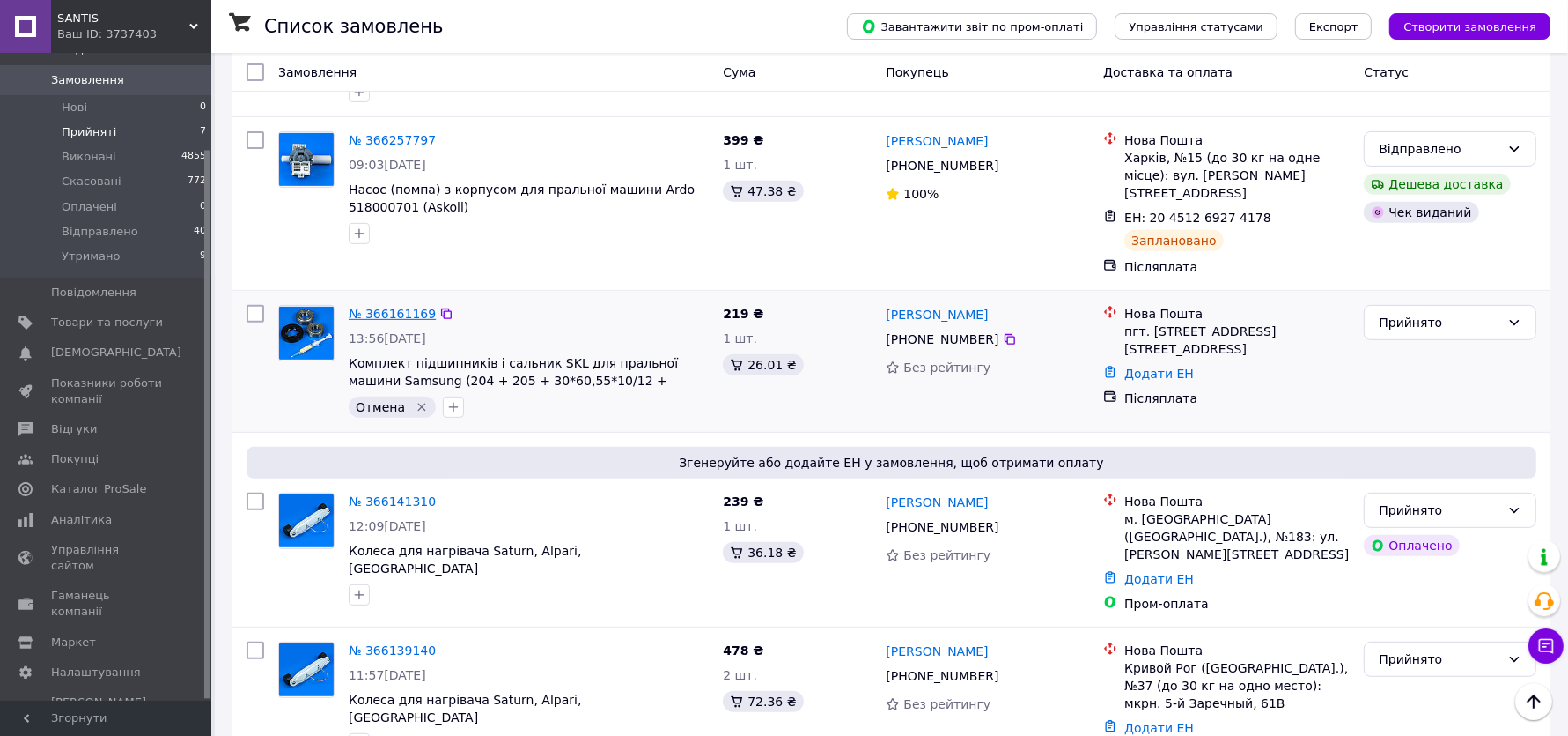
click at [407, 307] on link "№ 366161169" at bounding box center [392, 313] width 87 height 14
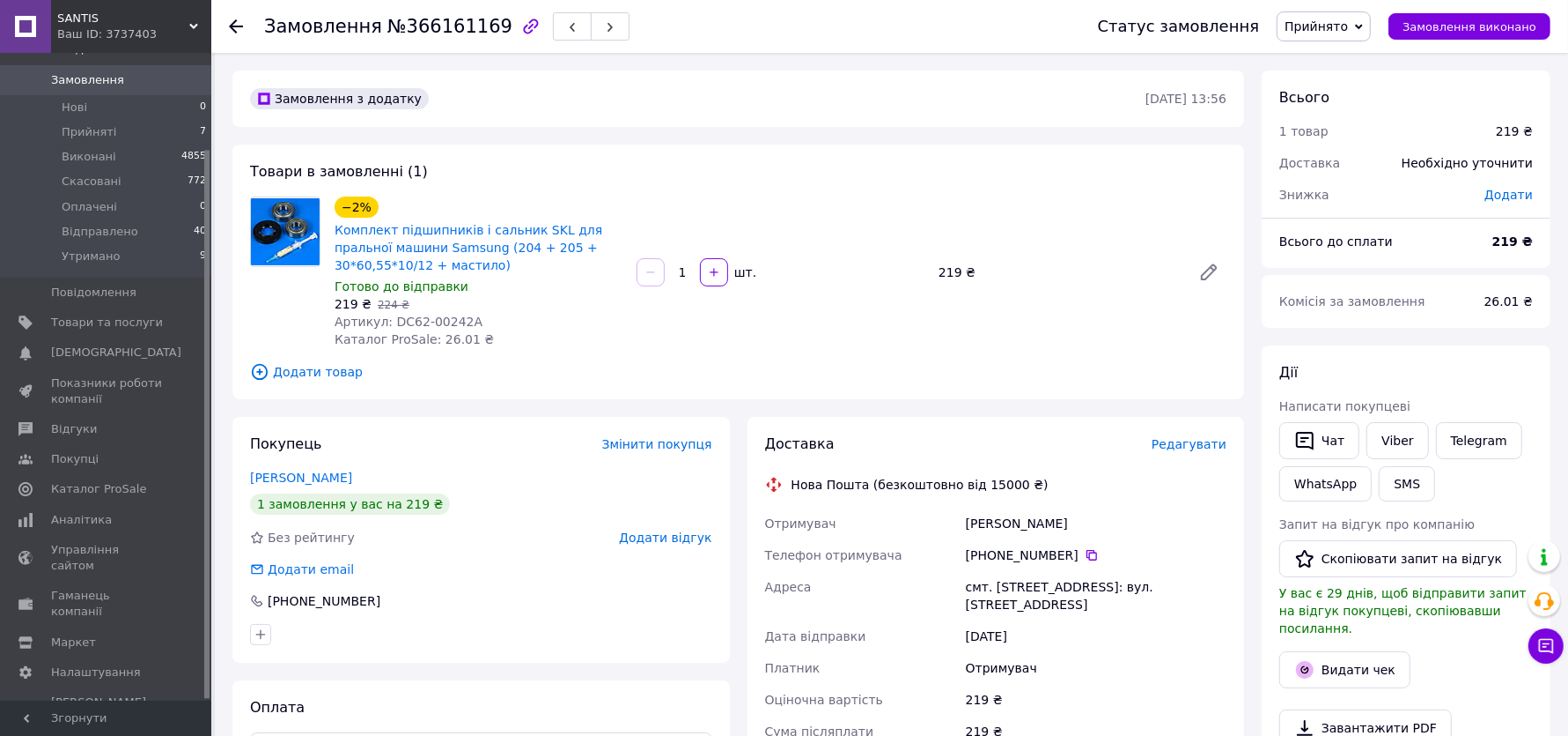
click at [1224, 436] on div "Редагувати" at bounding box center [1189, 443] width 75 height 18
click at [1220, 440] on span "Редагувати" at bounding box center [1189, 443] width 75 height 14
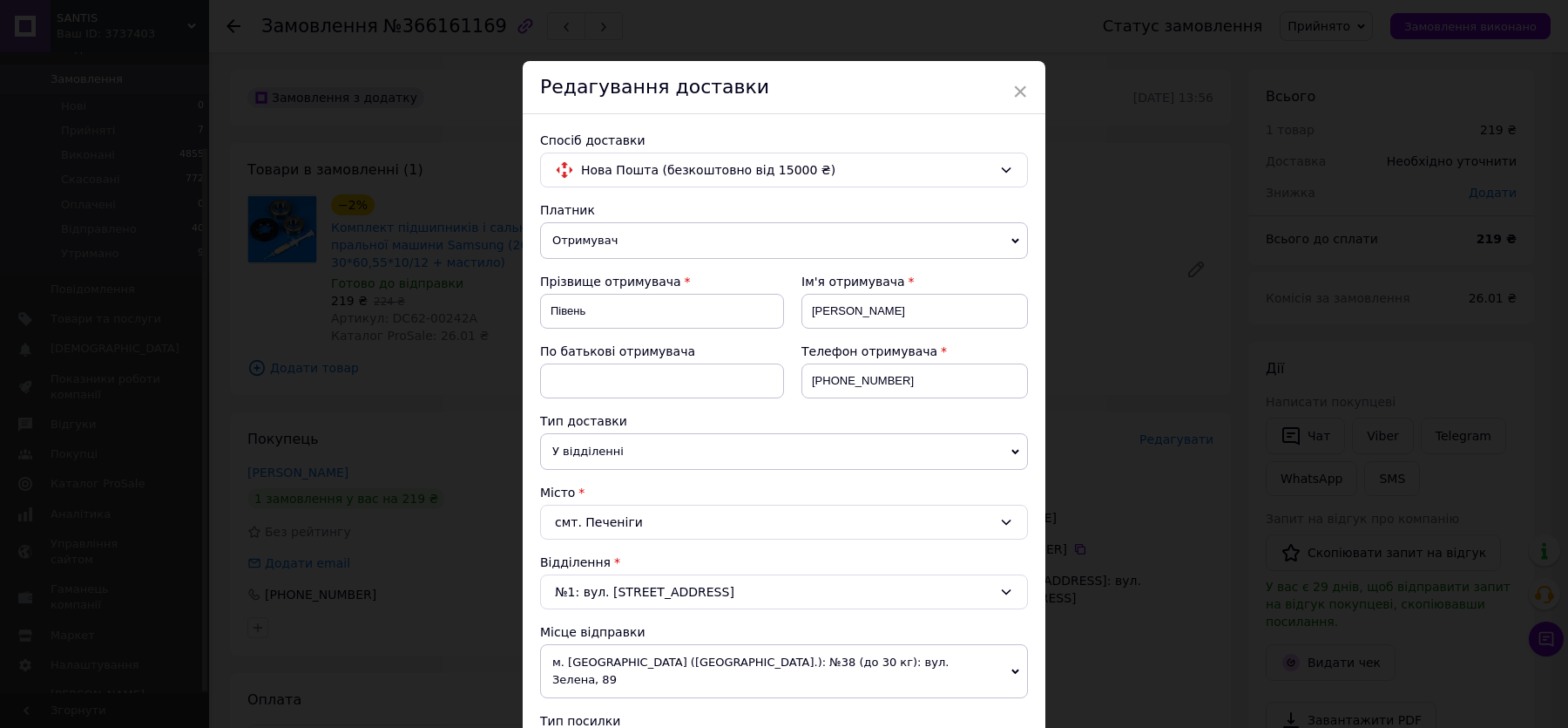
click at [690, 225] on span "Отримувач" at bounding box center [784, 240] width 488 height 37
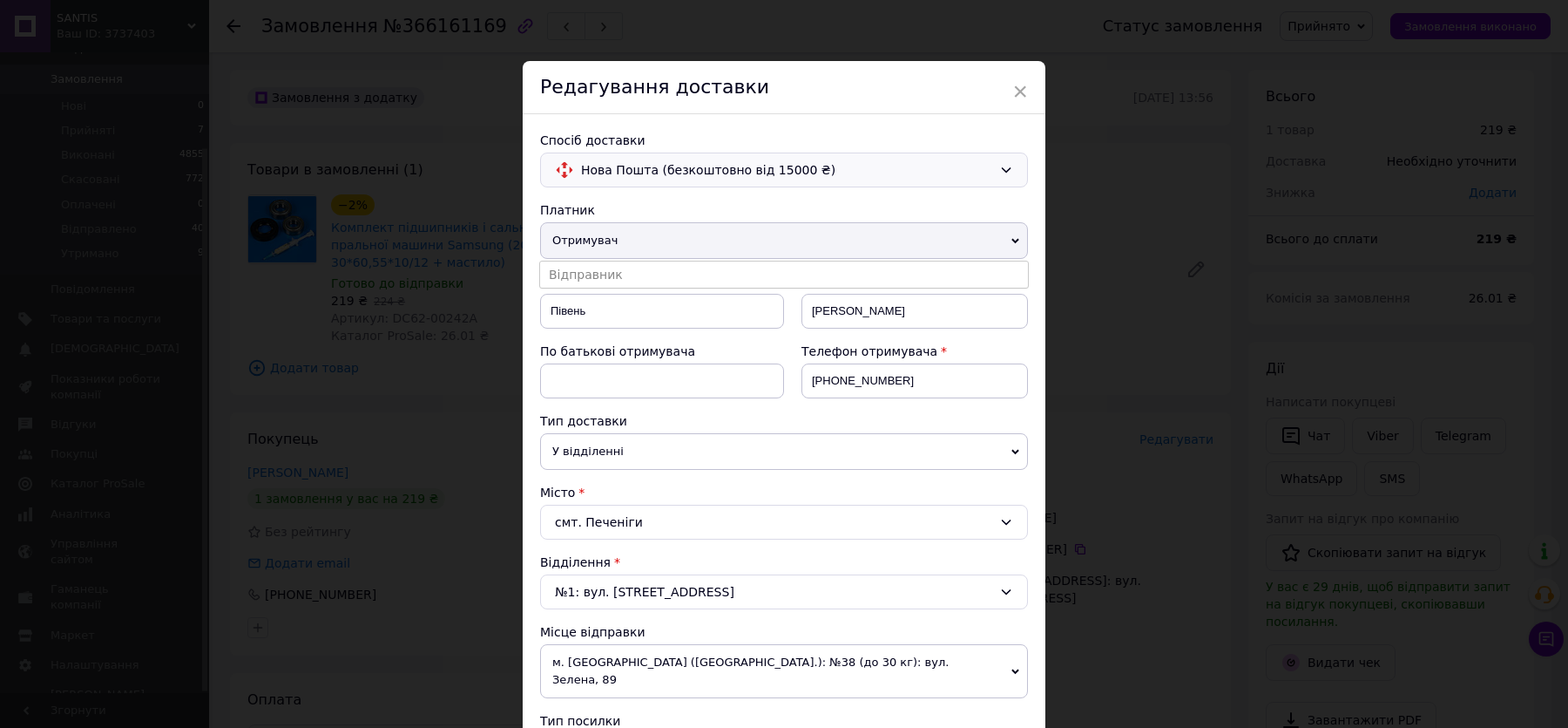
click at [669, 175] on span "Нова Пошта (безкоштовно від 15000 ₴)" at bounding box center [786, 170] width 411 height 19
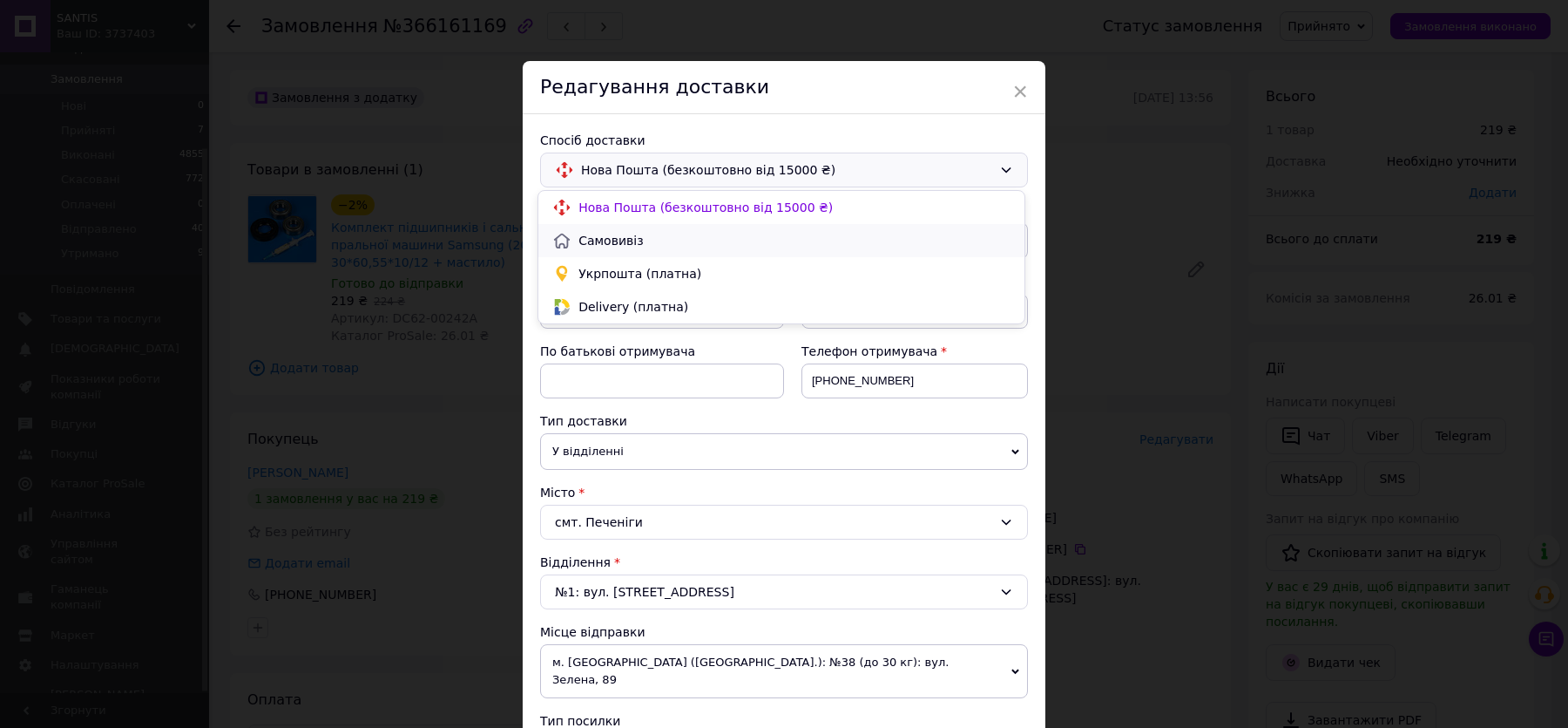
click at [684, 237] on span "Самовивіз" at bounding box center [795, 240] width 432 height 17
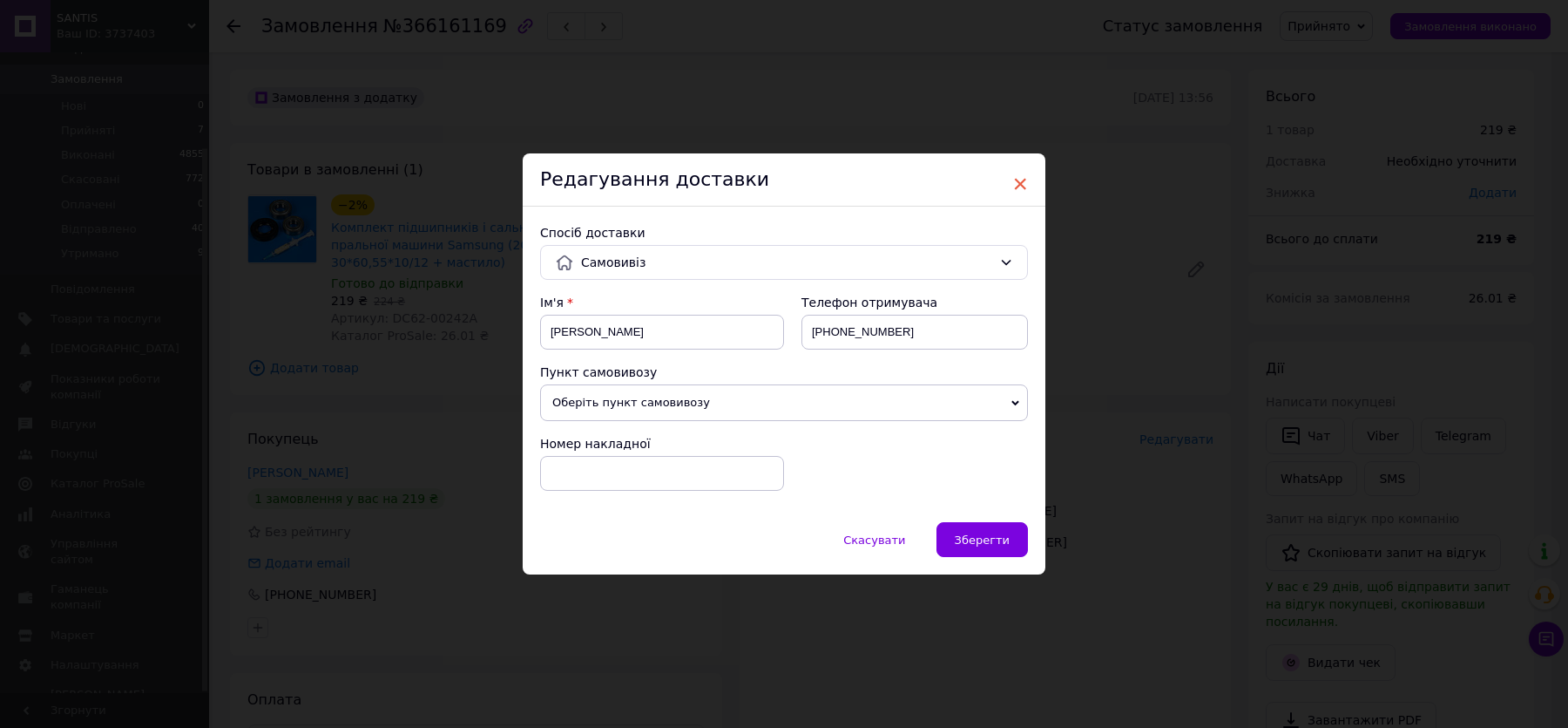
click at [1020, 175] on span "×" at bounding box center [1020, 184] width 16 height 29
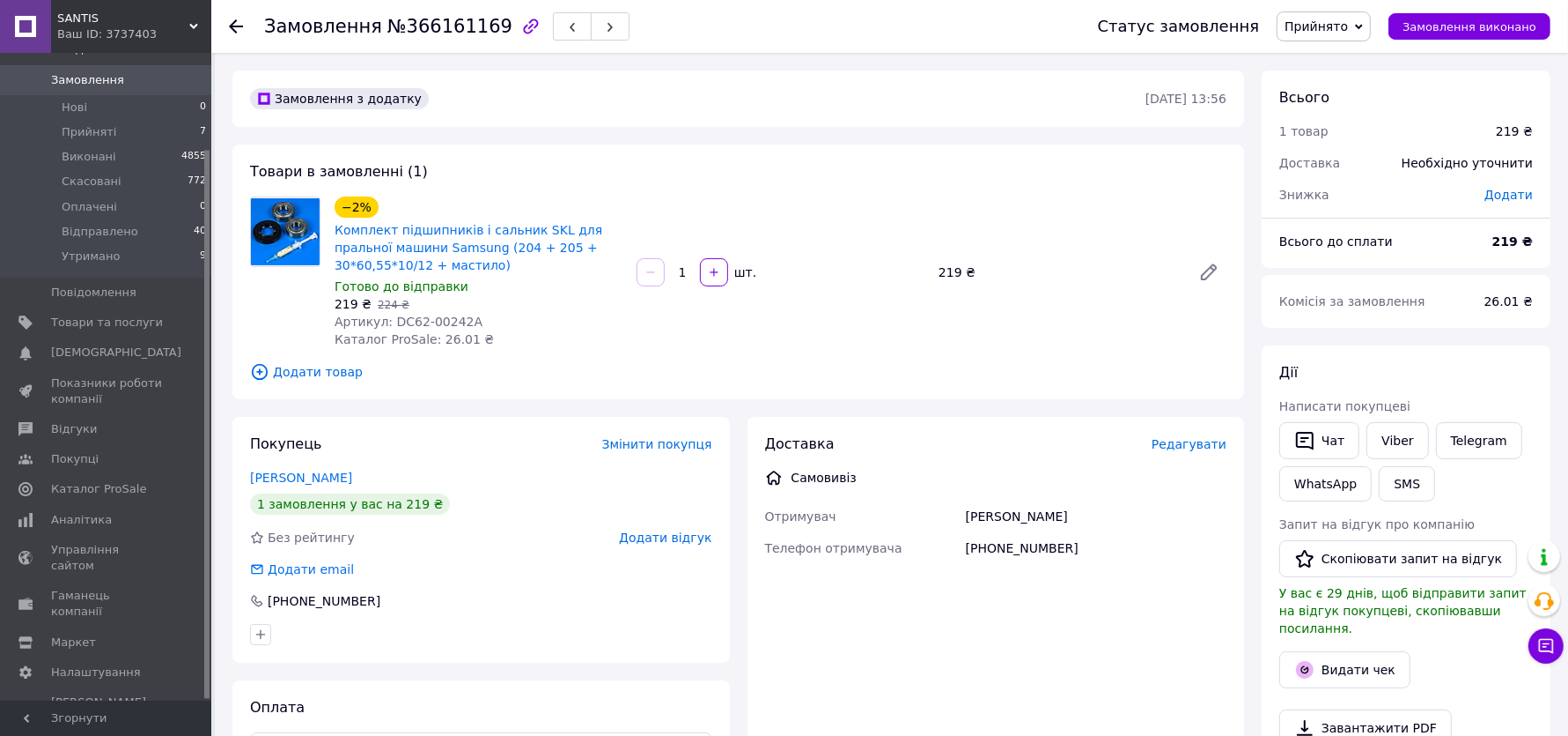
click at [1364, 16] on span "Прийнято" at bounding box center [1324, 26] width 94 height 30
click at [1340, 68] on li "Виконано" at bounding box center [1324, 61] width 94 height 27
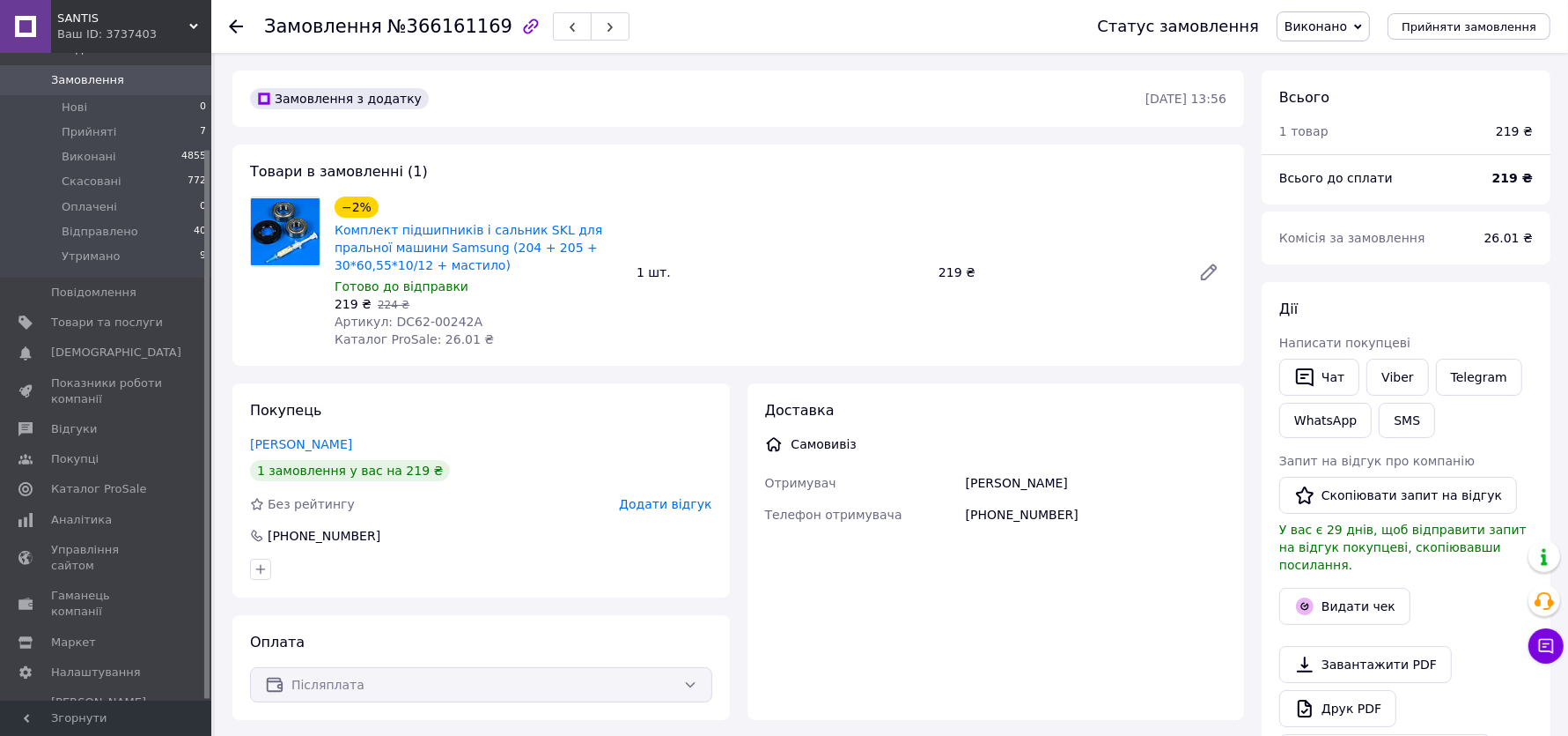
click at [1346, 17] on span "Виконано" at bounding box center [1323, 26] width 93 height 30
click at [1343, 54] on li "Прийнято" at bounding box center [1324, 61] width 94 height 27
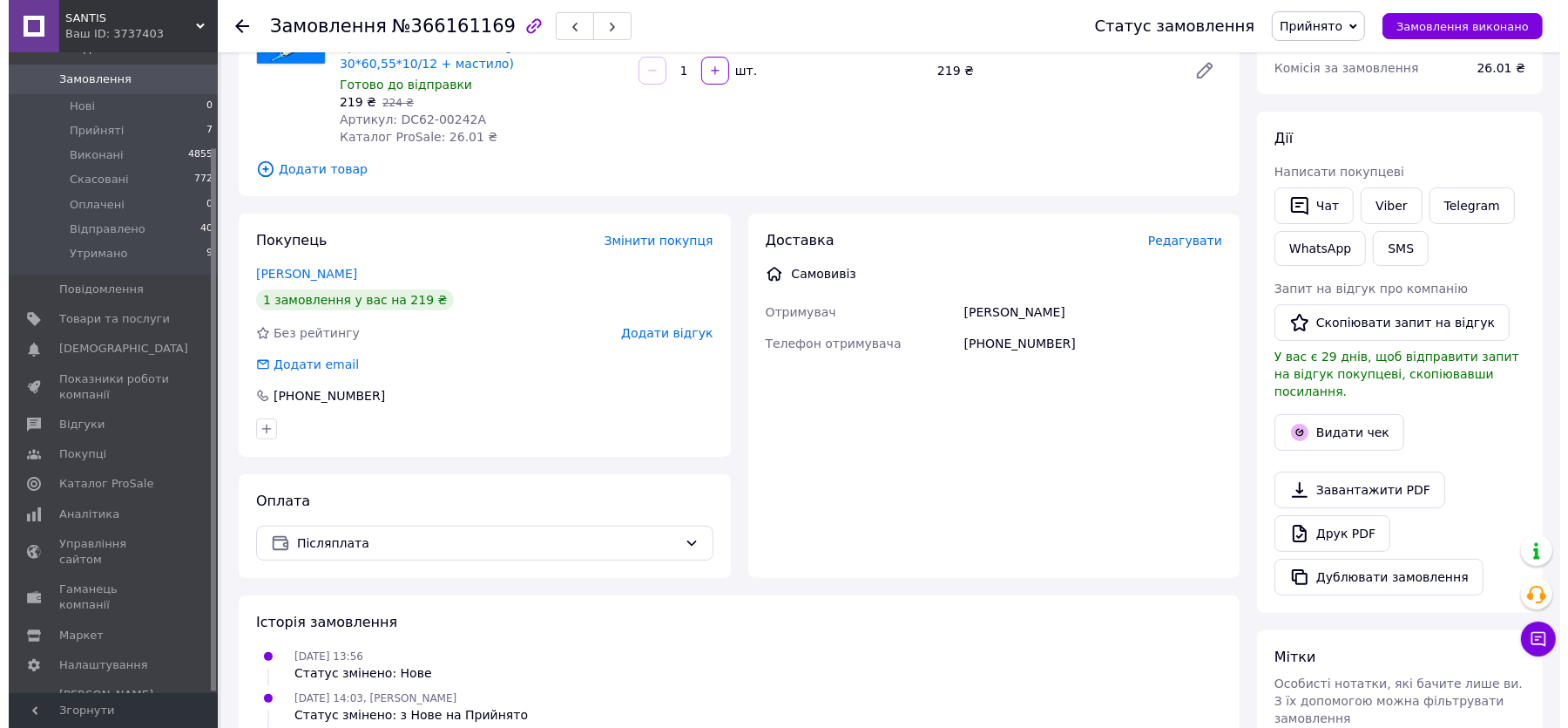
scroll to position [329, 0]
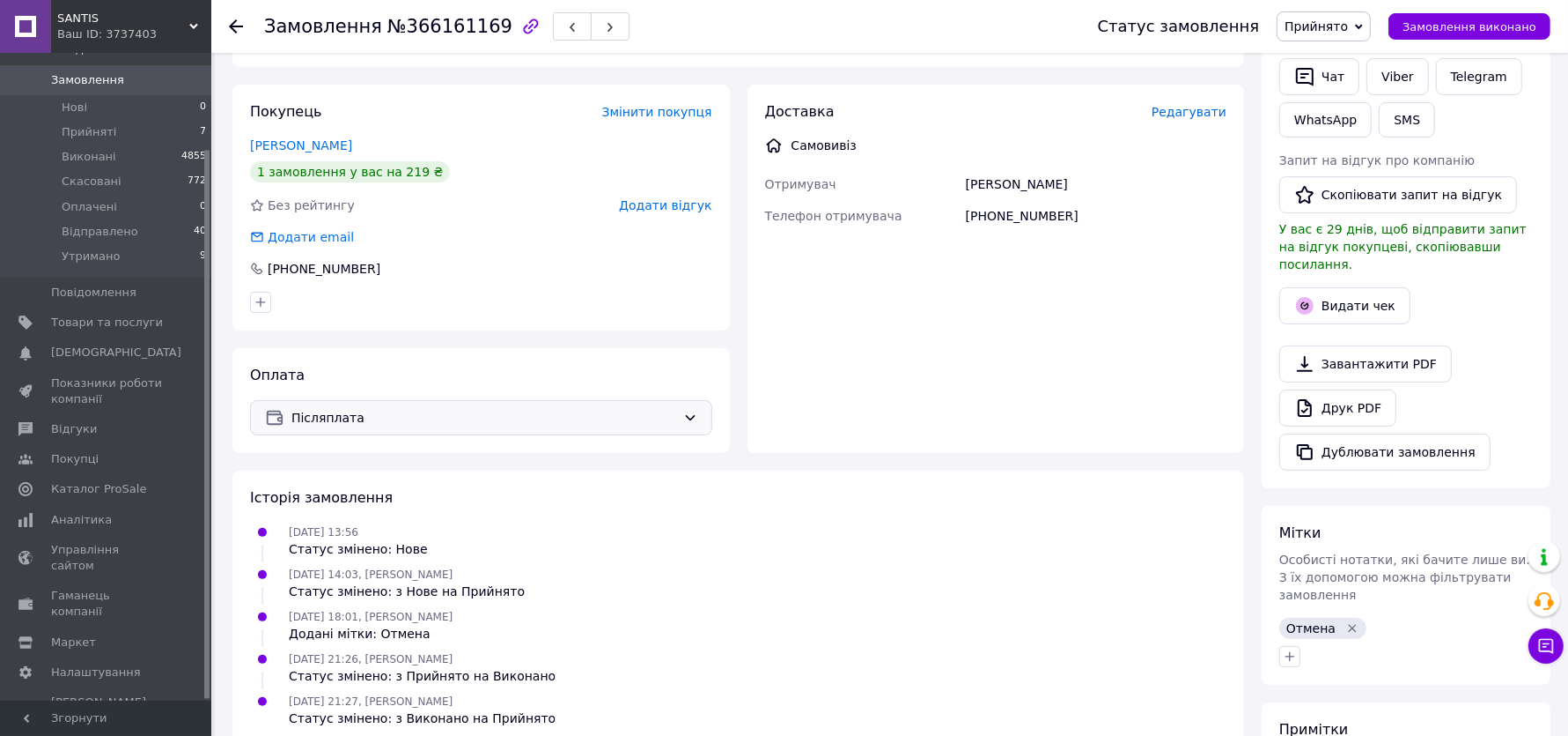
click at [317, 416] on span "Післяплата" at bounding box center [484, 417] width 385 height 19
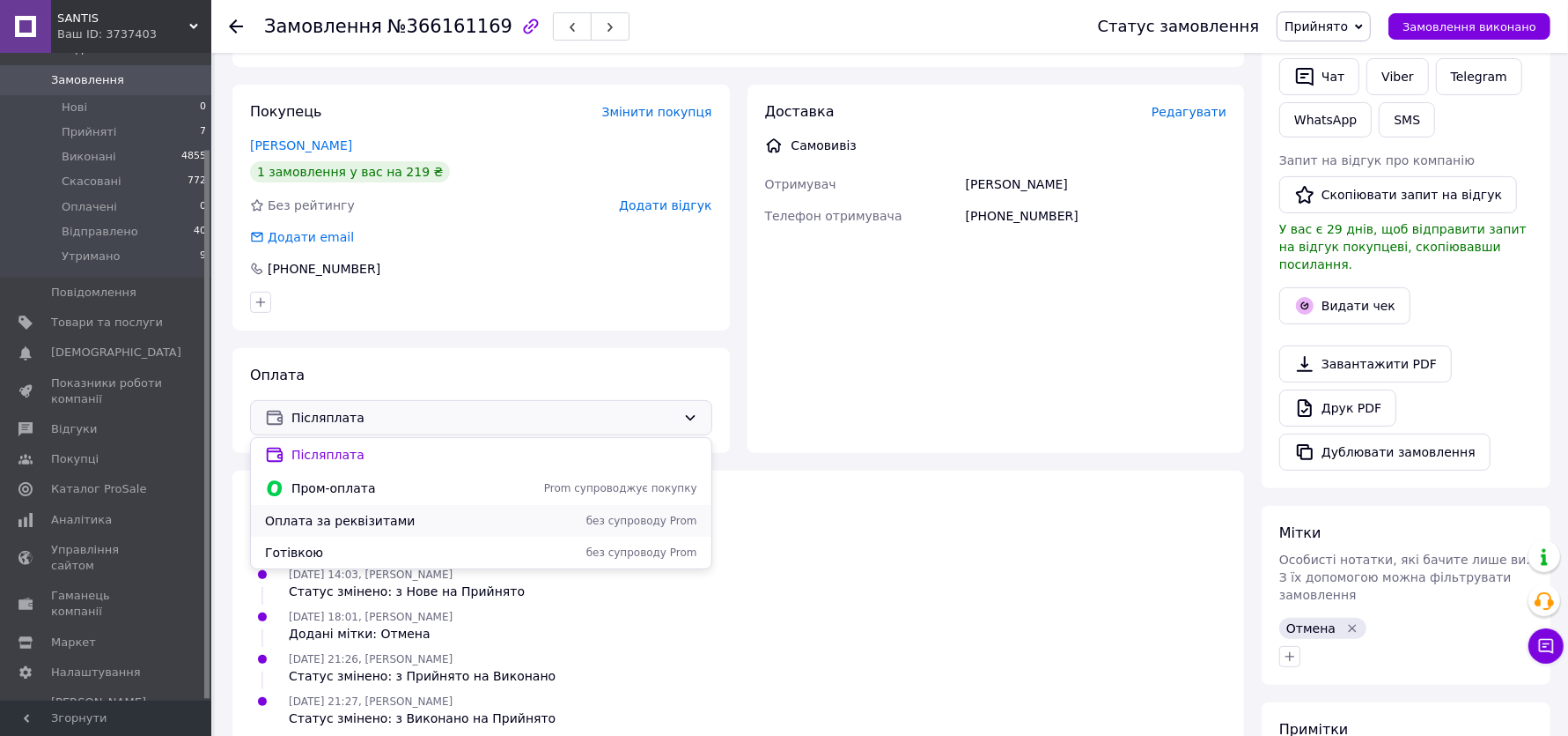
click at [371, 526] on span "Оплата за реквізитами" at bounding box center [393, 520] width 257 height 18
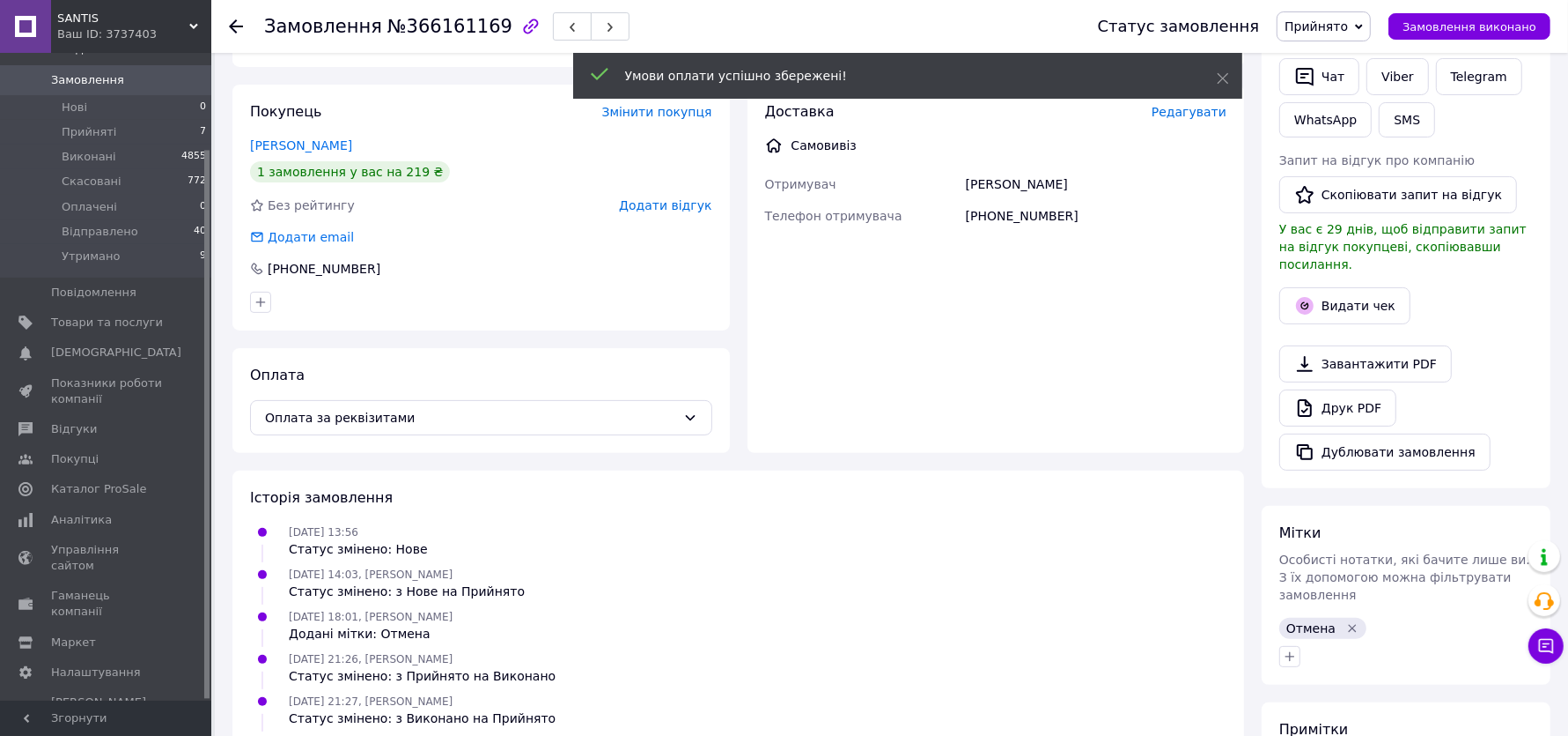
click at [1203, 119] on span "Редагувати" at bounding box center [1189, 112] width 75 height 14
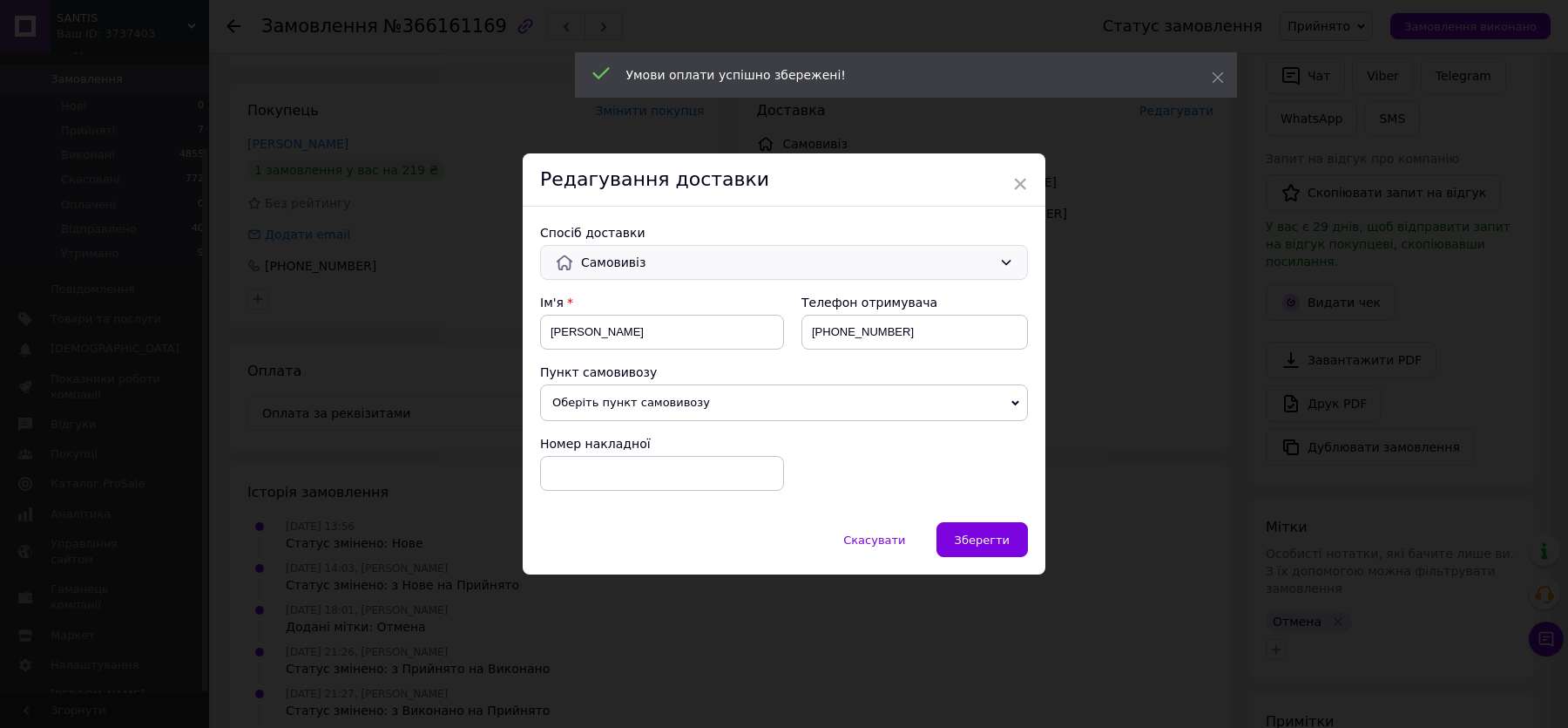
click at [679, 269] on span "Самовивіз" at bounding box center [786, 262] width 411 height 19
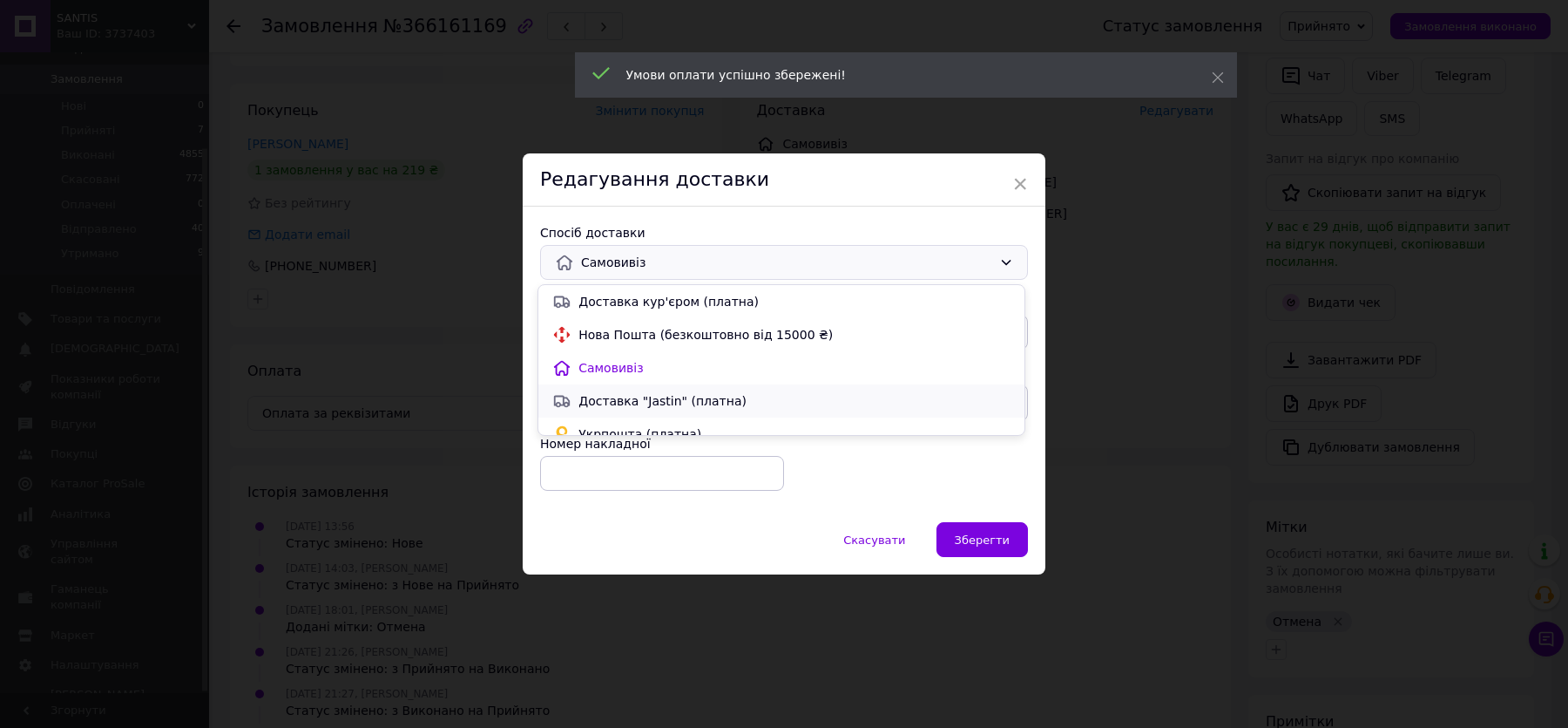
scroll to position [48, 0]
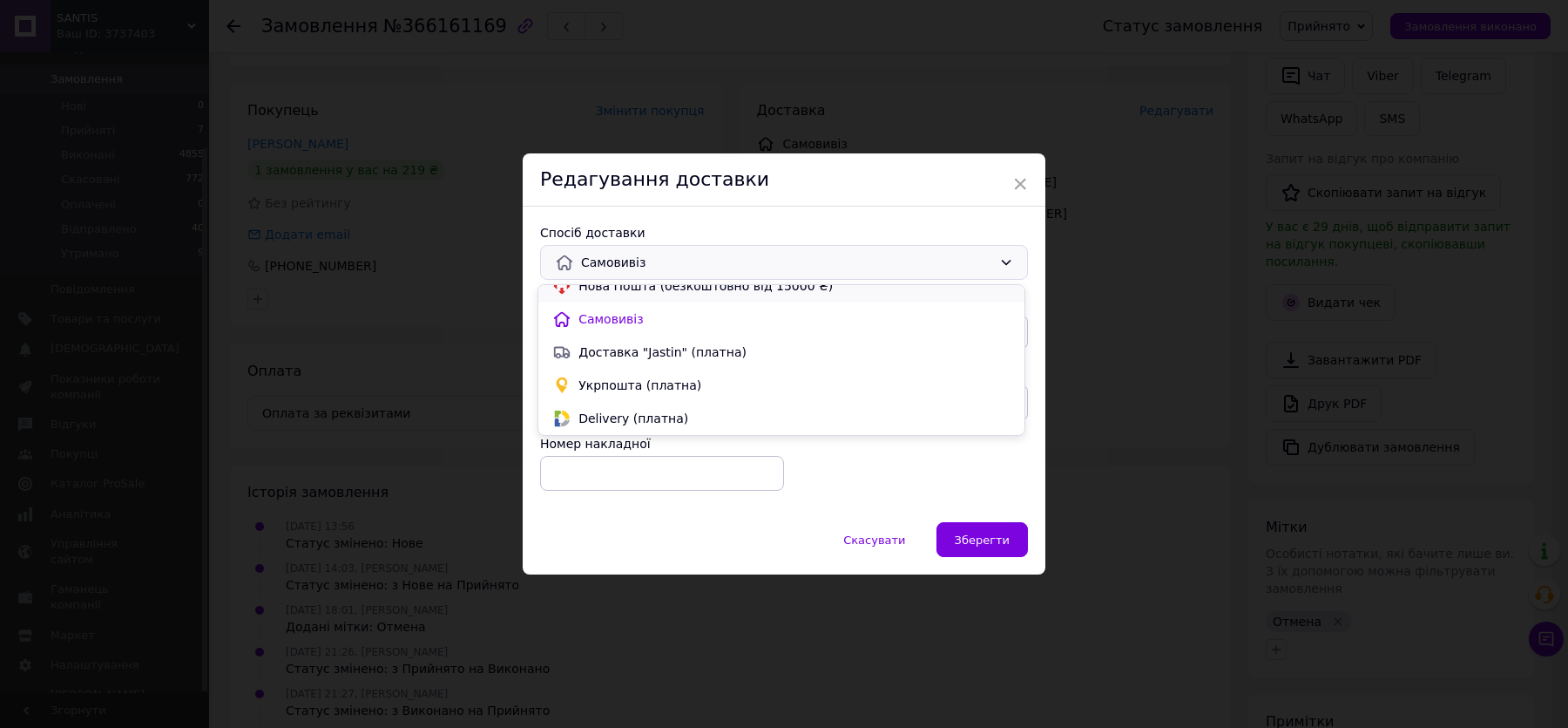
click at [622, 285] on span "Нова Пошта (безкоштовно від 15000 ₴)" at bounding box center [795, 285] width 432 height 17
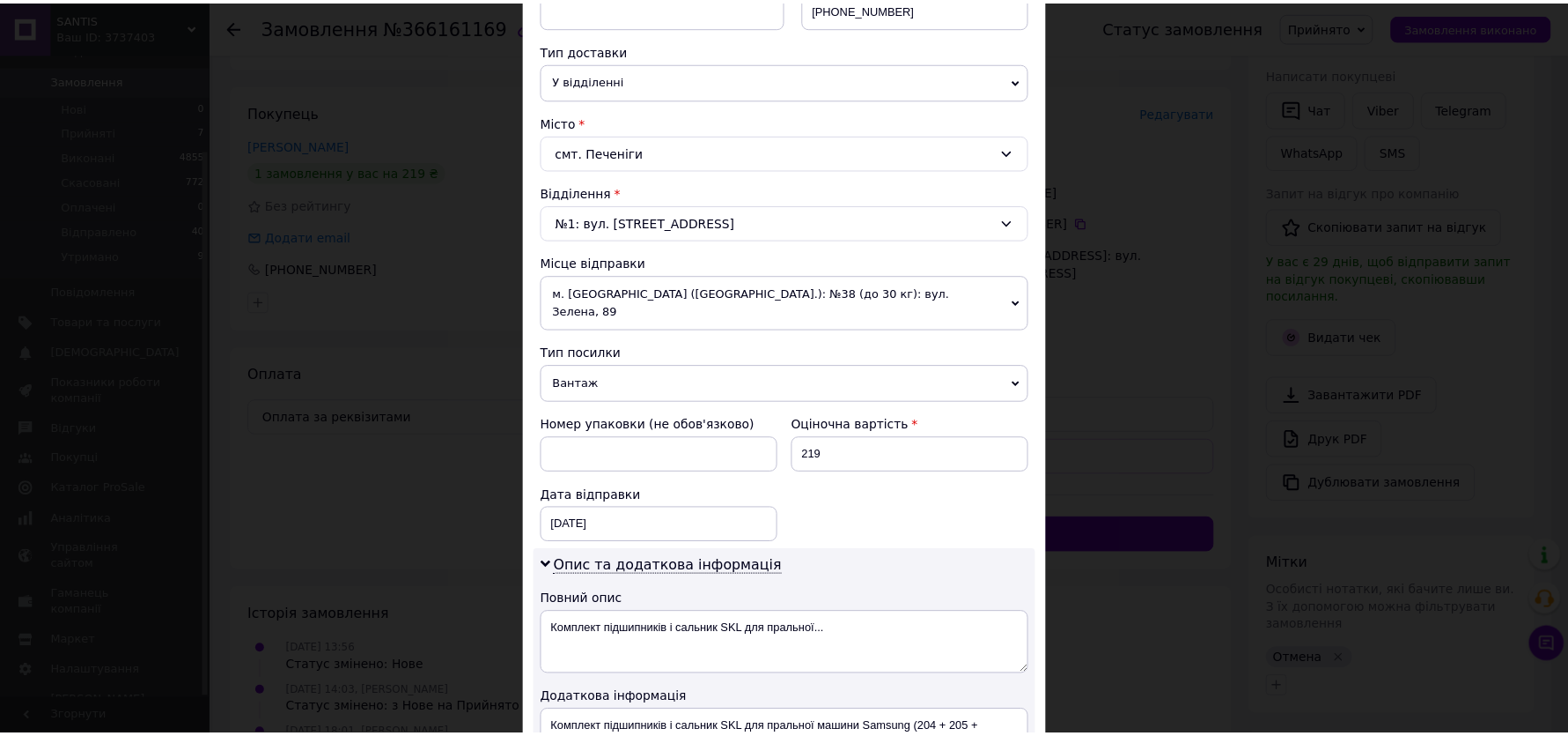
scroll to position [670, 0]
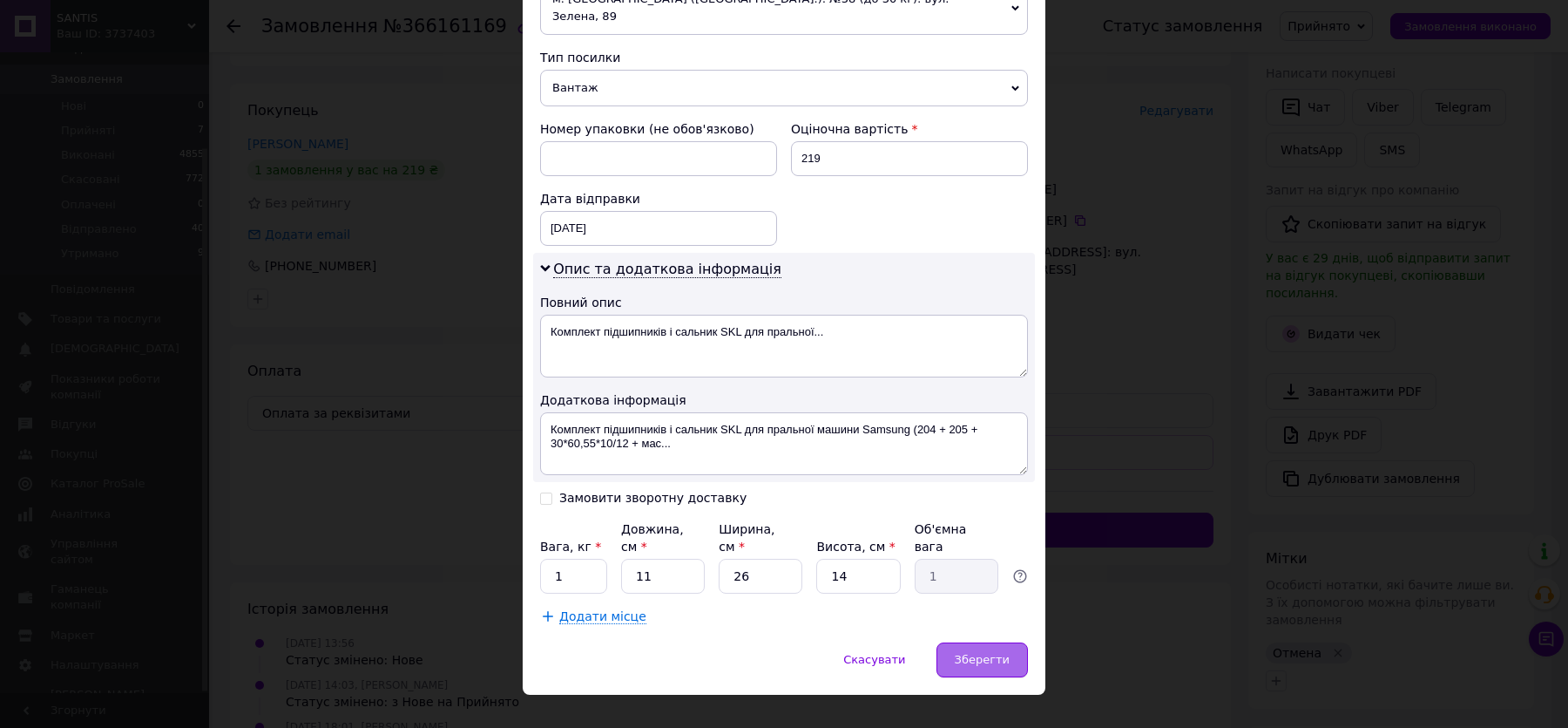
click at [998, 642] on div "Зберегти" at bounding box center [983, 659] width 91 height 35
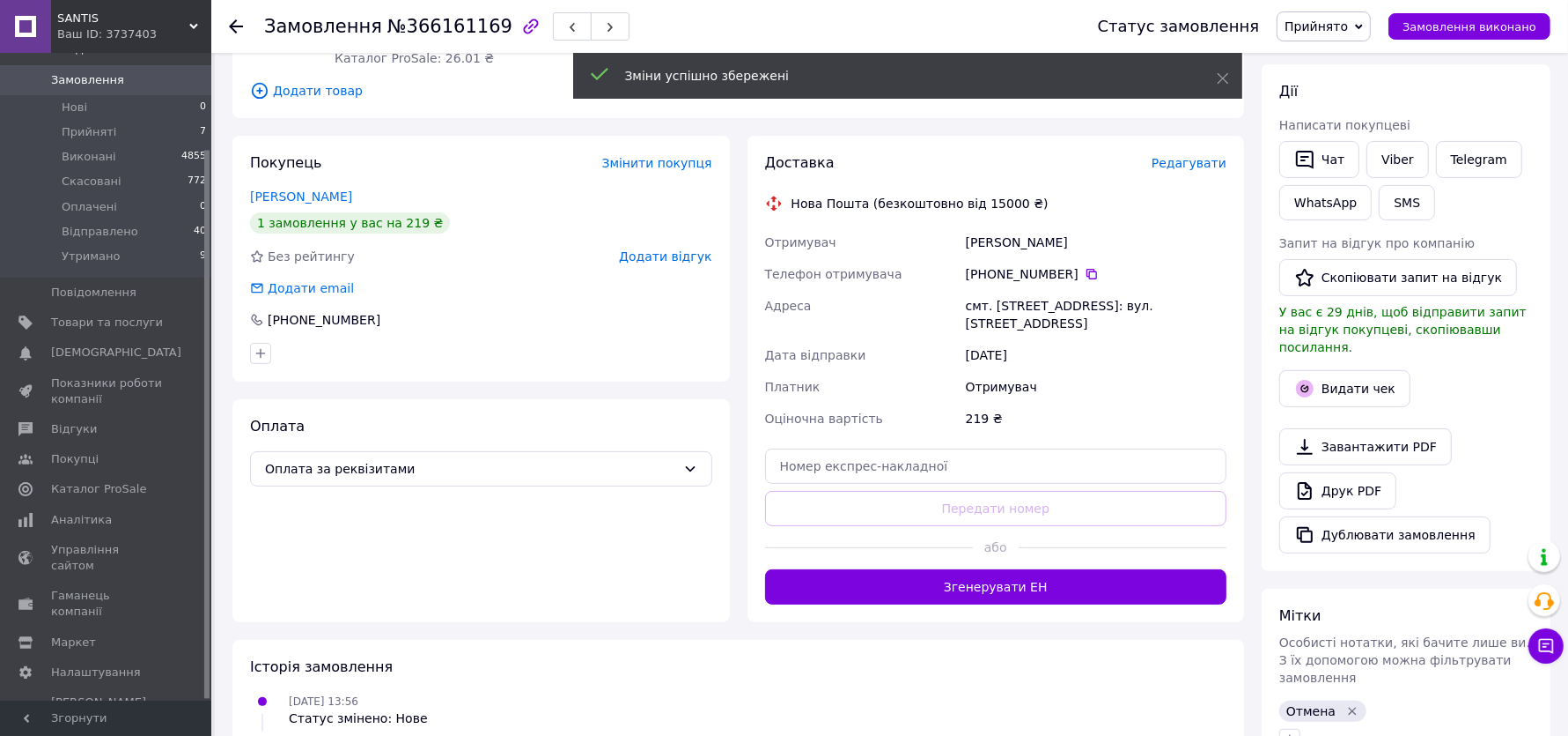
scroll to position [272, 0]
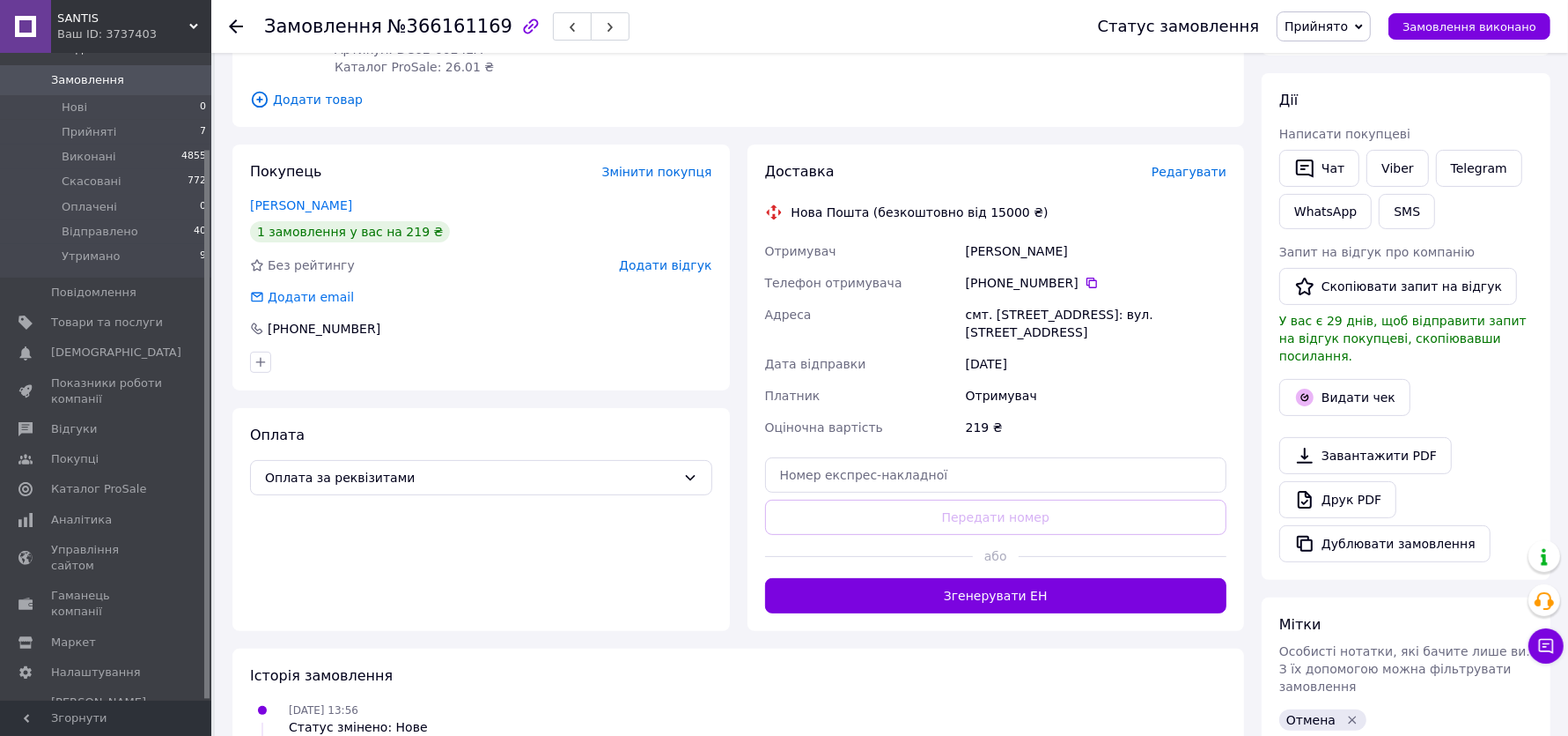
click at [1350, 716] on icon "Видалити мітку" at bounding box center [1352, 719] width 8 height 8
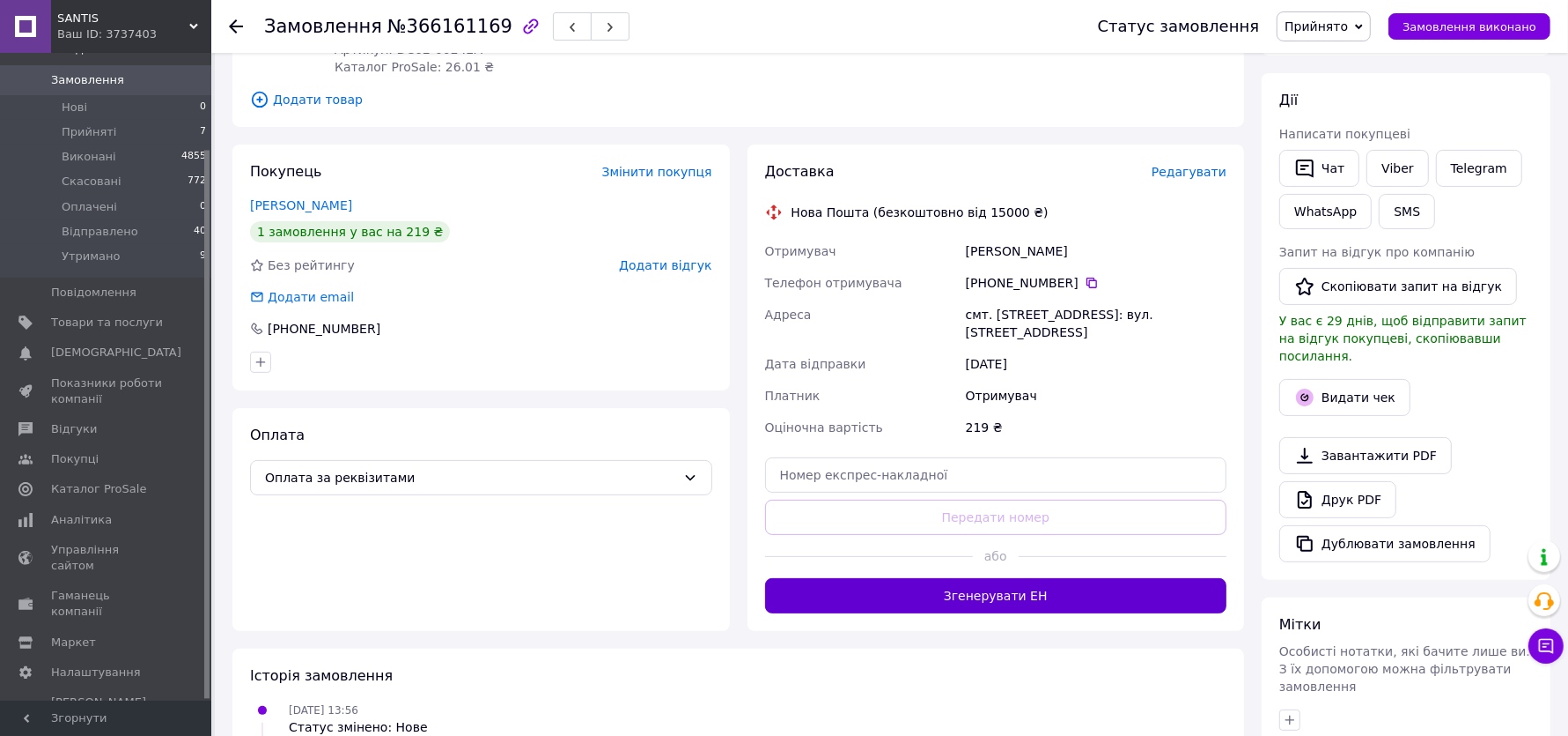
click at [983, 586] on button "Згенерувати ЕН" at bounding box center [996, 596] width 462 height 35
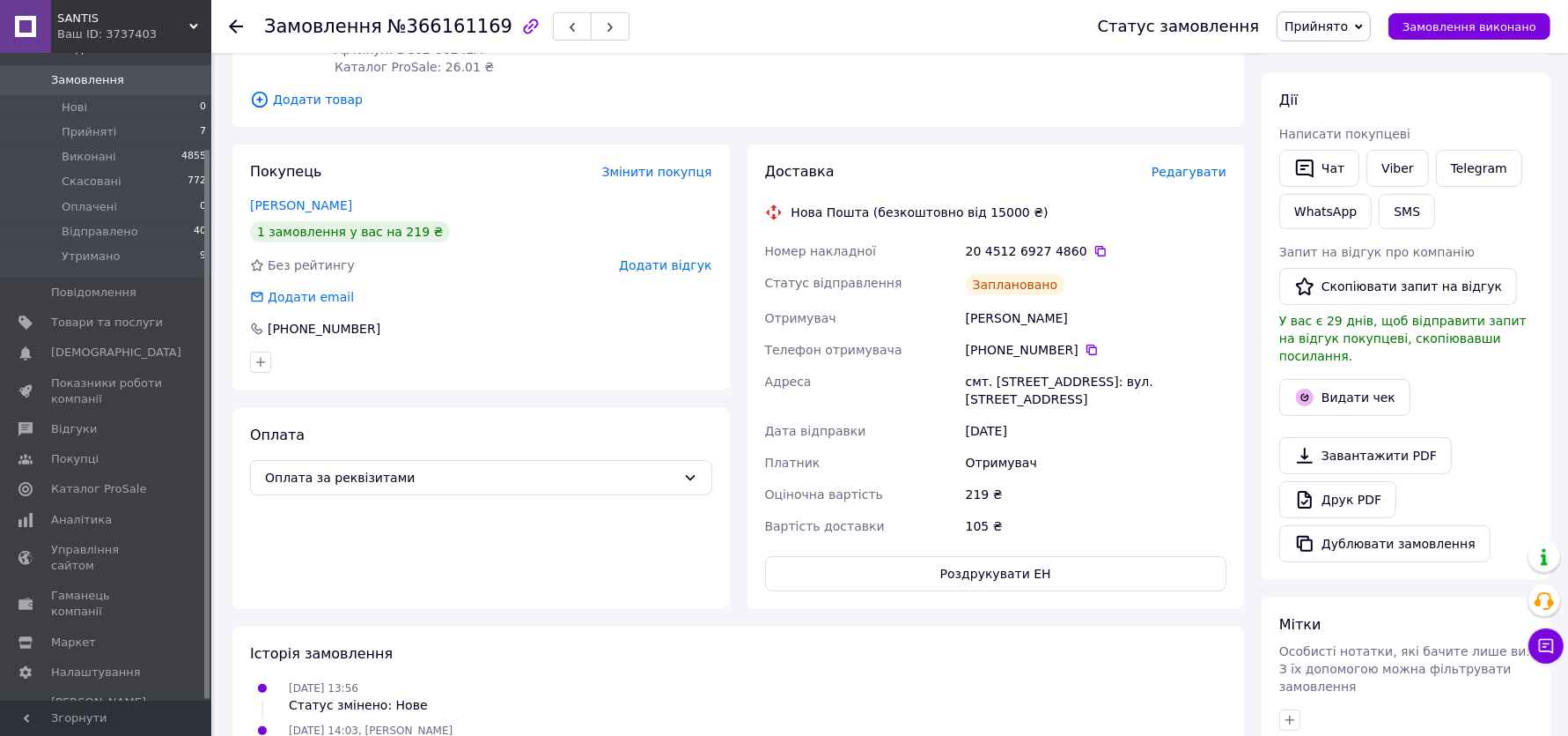
click at [1348, 20] on span "Прийнято" at bounding box center [1316, 26] width 64 height 14
click at [1325, 71] on li "Виконано" at bounding box center [1324, 61] width 94 height 27
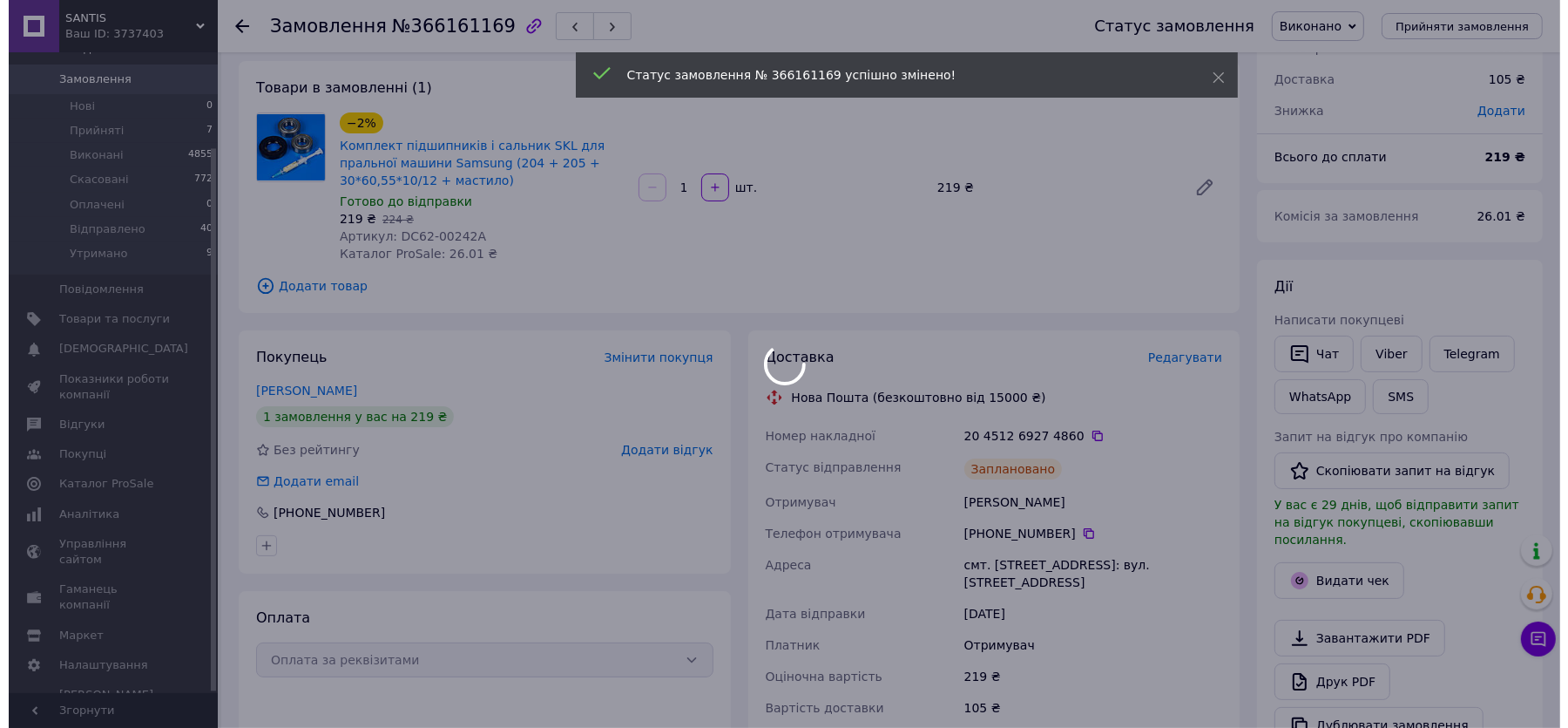
scroll to position [0, 0]
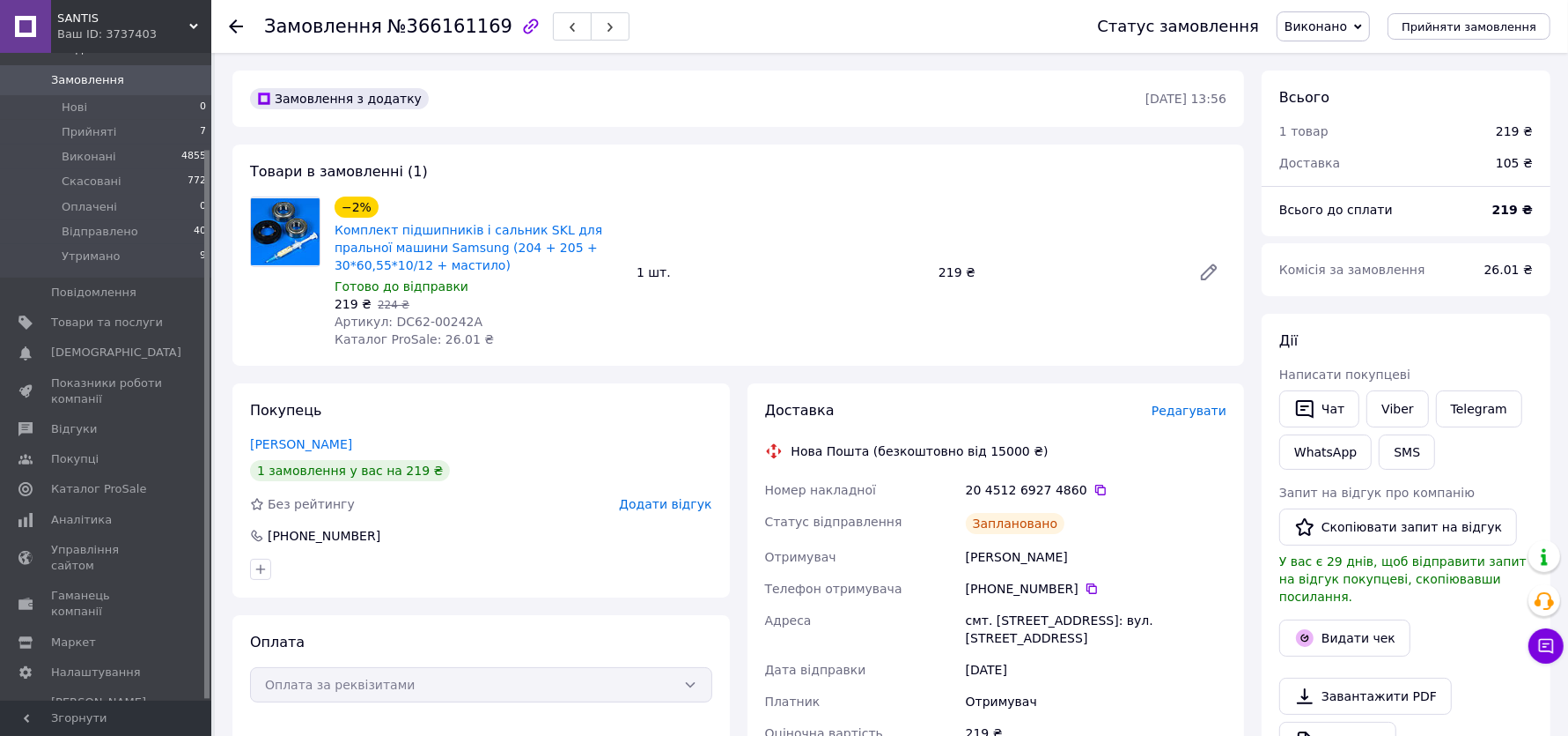
click at [1345, 21] on span "Виконано" at bounding box center [1316, 26] width 63 height 14
click at [1340, 48] on li "Прийнято" at bounding box center [1324, 61] width 94 height 27
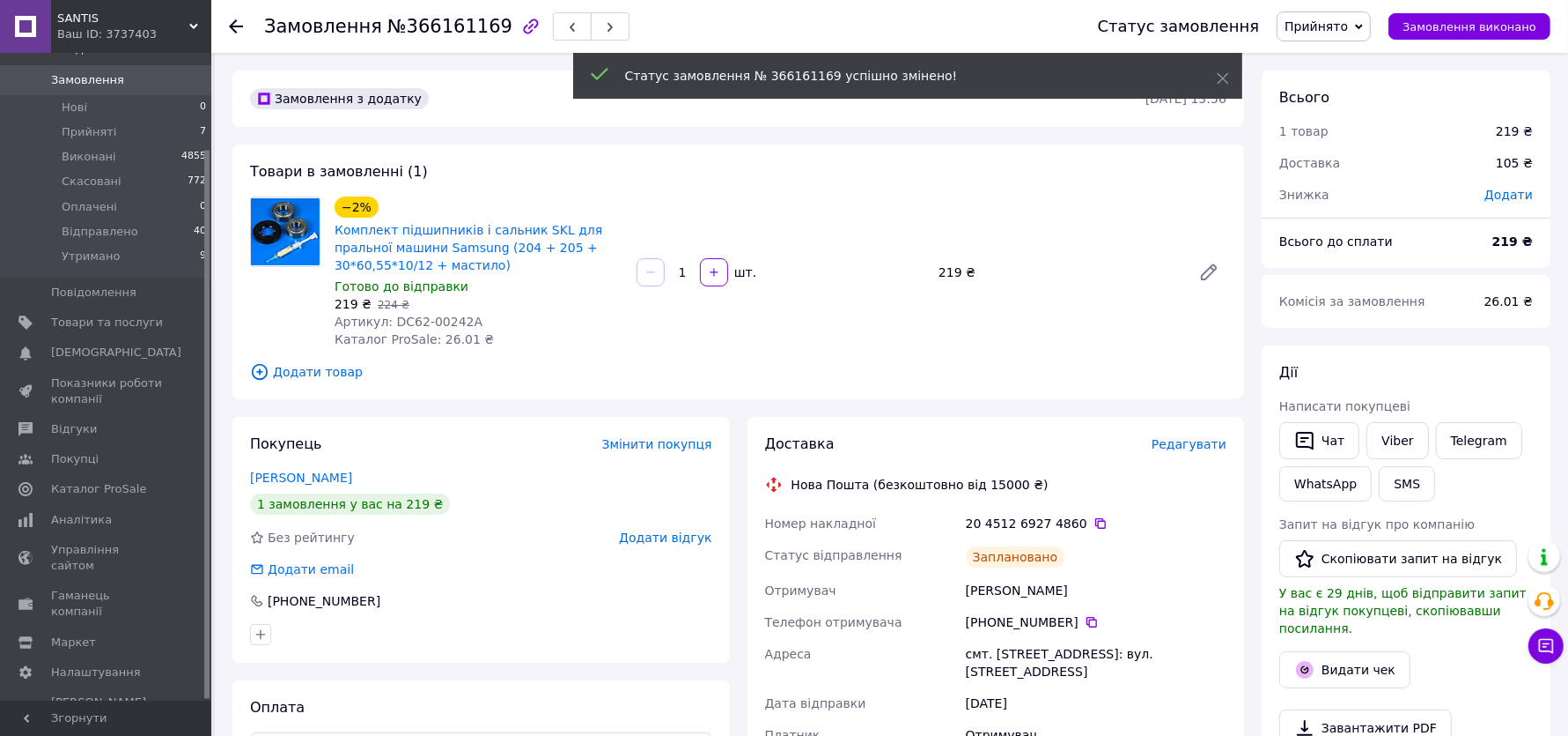
click at [1191, 445] on span "Редагувати" at bounding box center [1189, 443] width 75 height 14
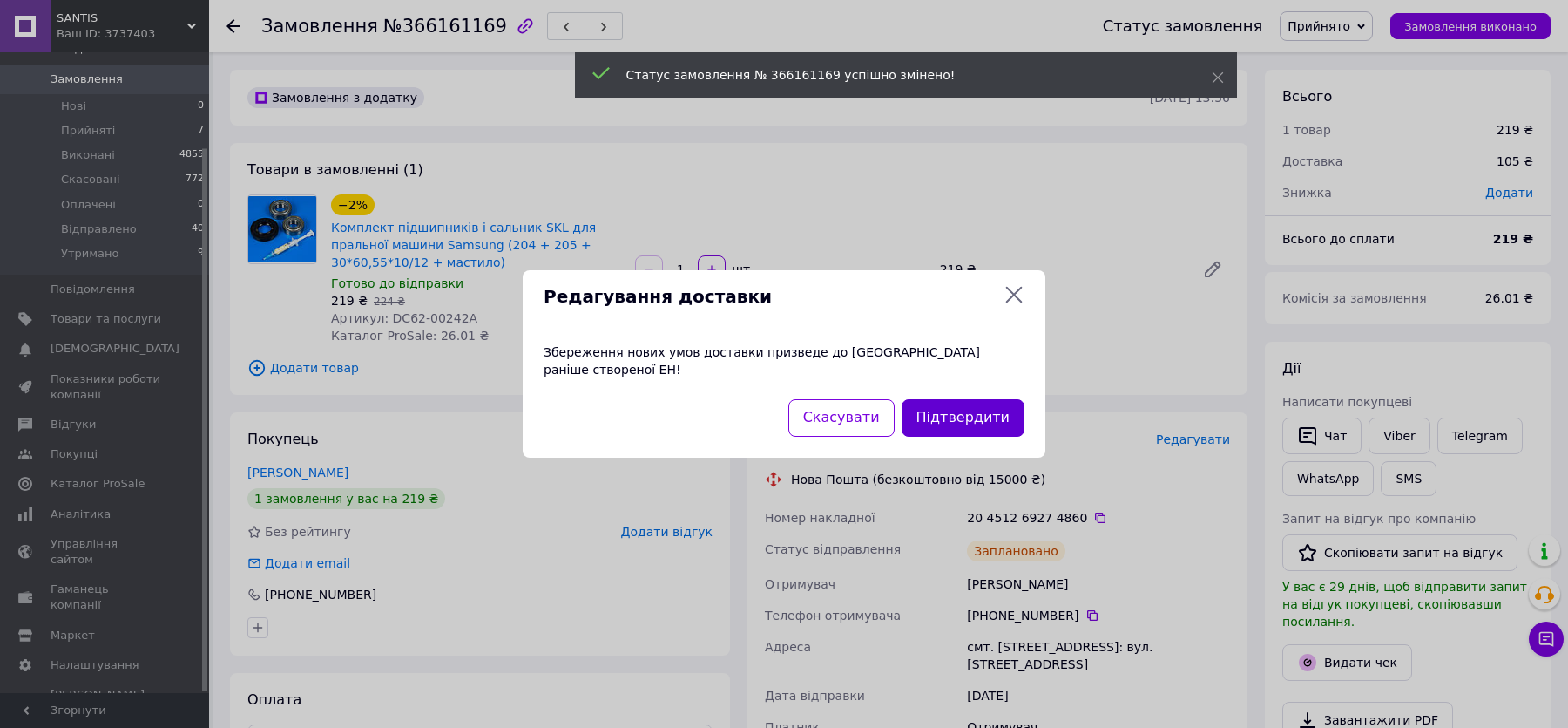
click at [941, 402] on button "Підтвердити" at bounding box center [963, 417] width 123 height 37
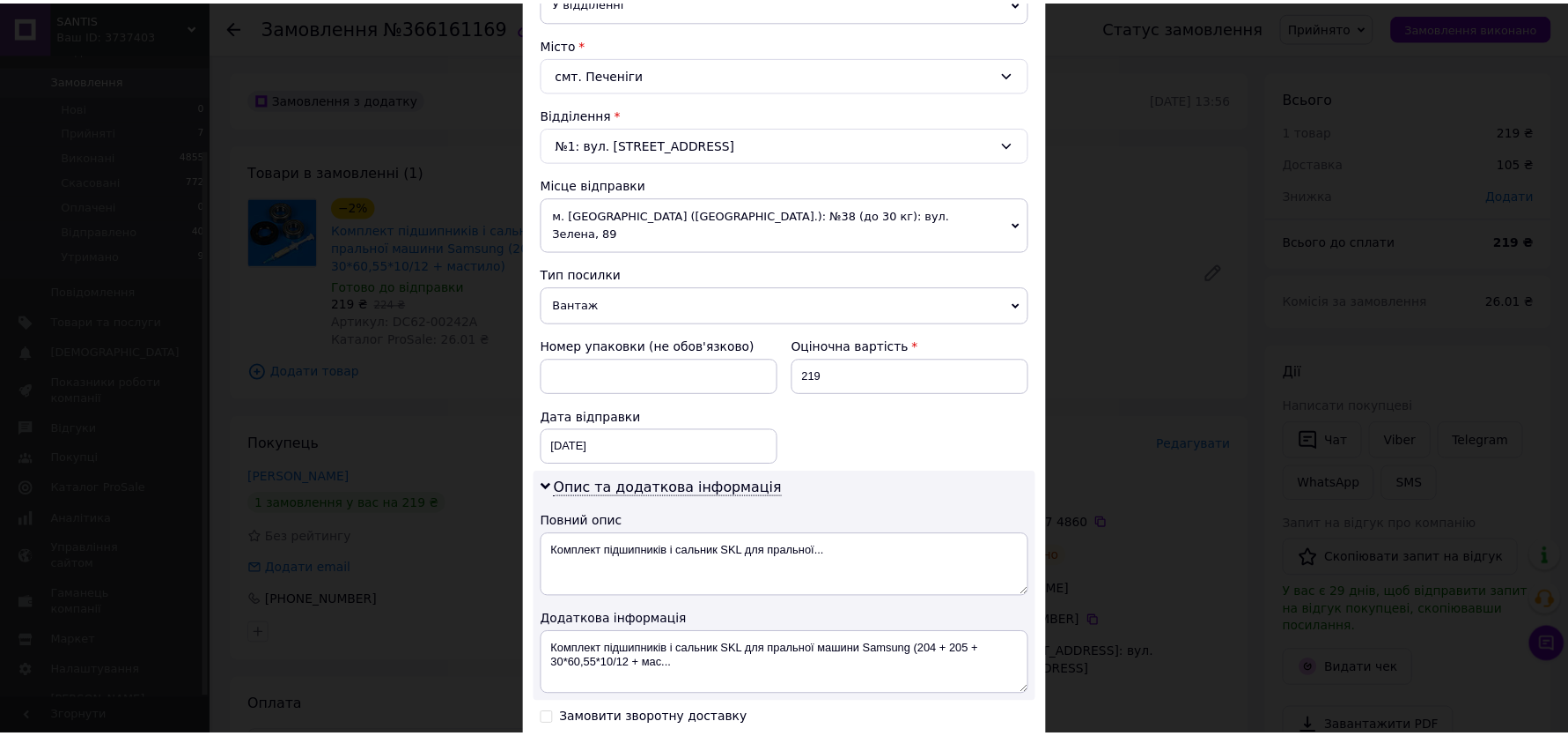
scroll to position [670, 0]
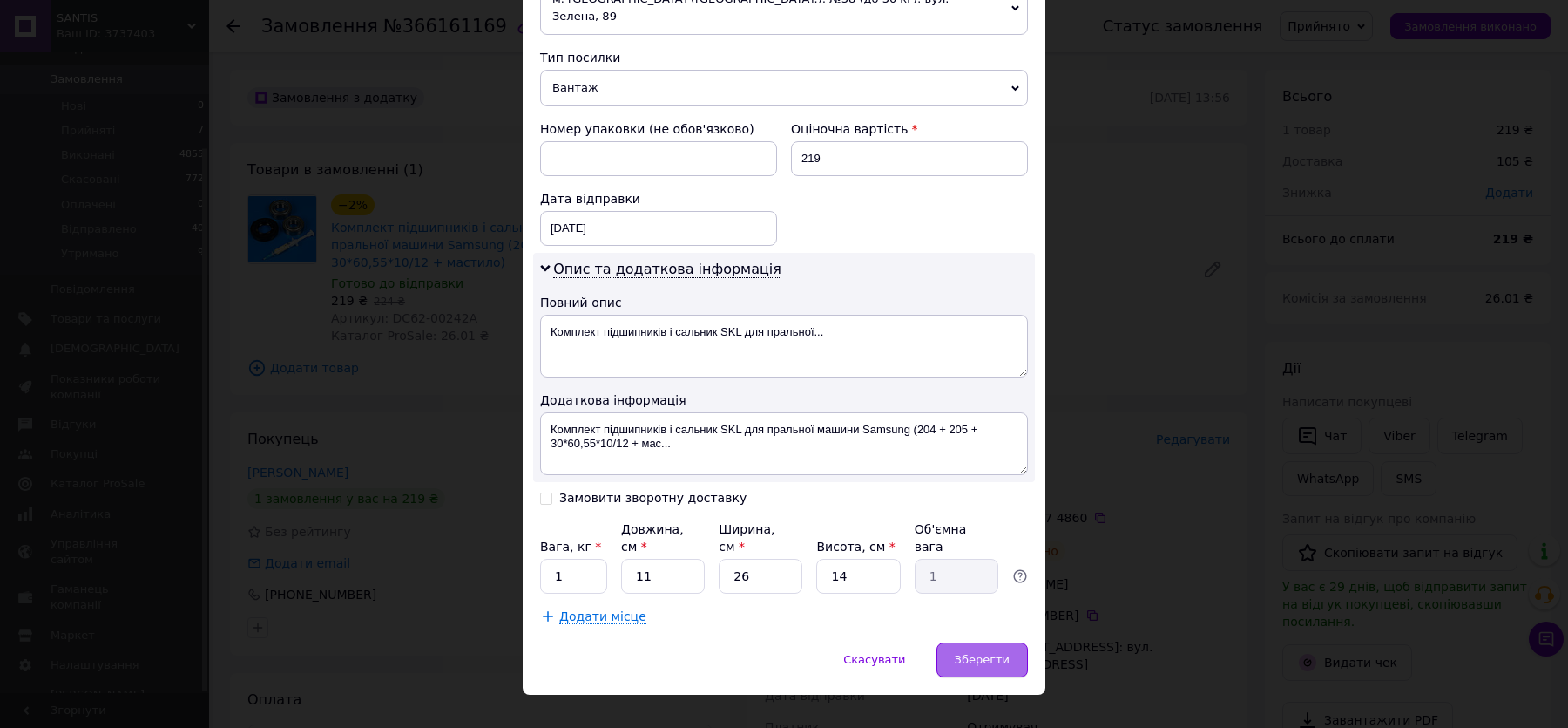
click at [996, 643] on div "Зберегти" at bounding box center [983, 659] width 91 height 35
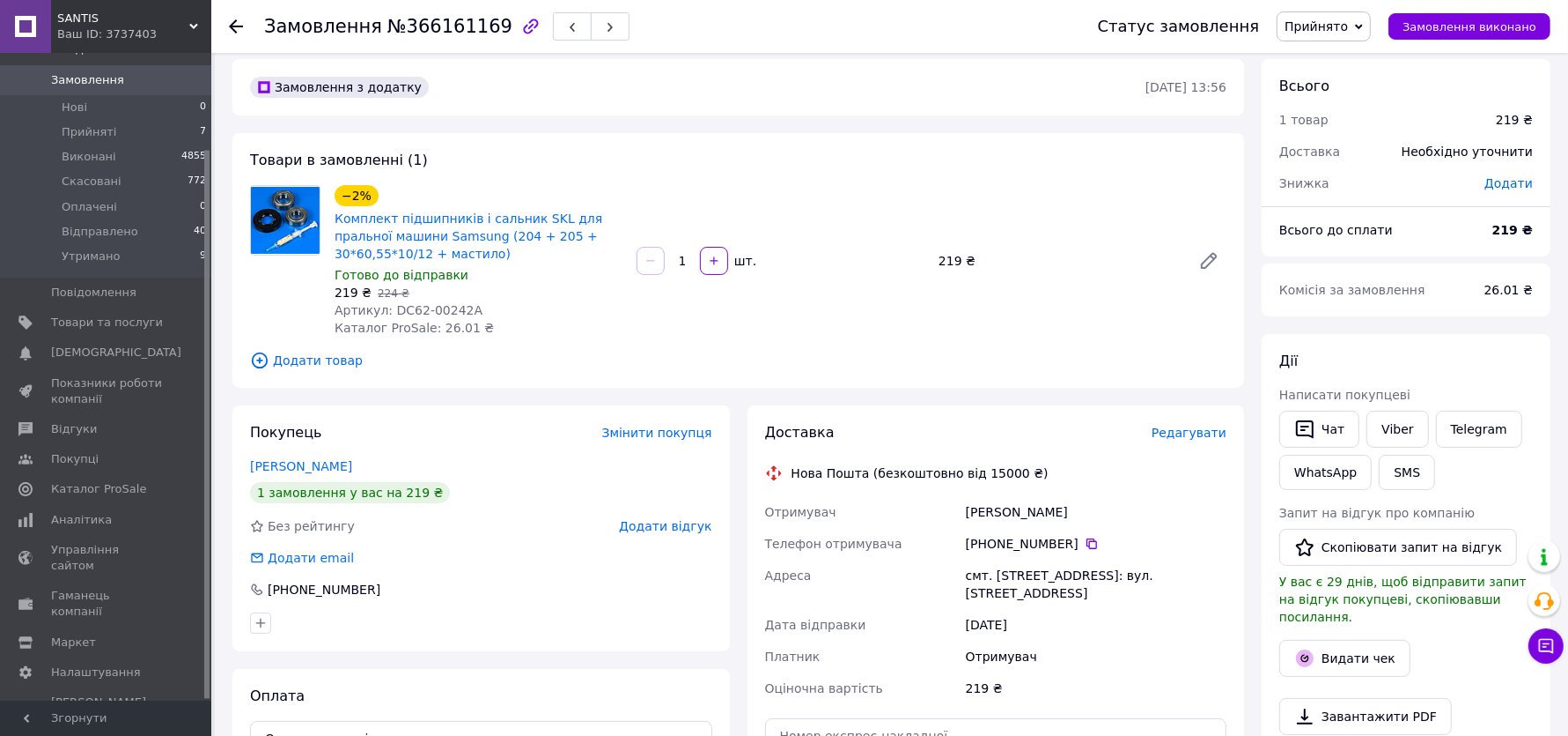
scroll to position [0, 0]
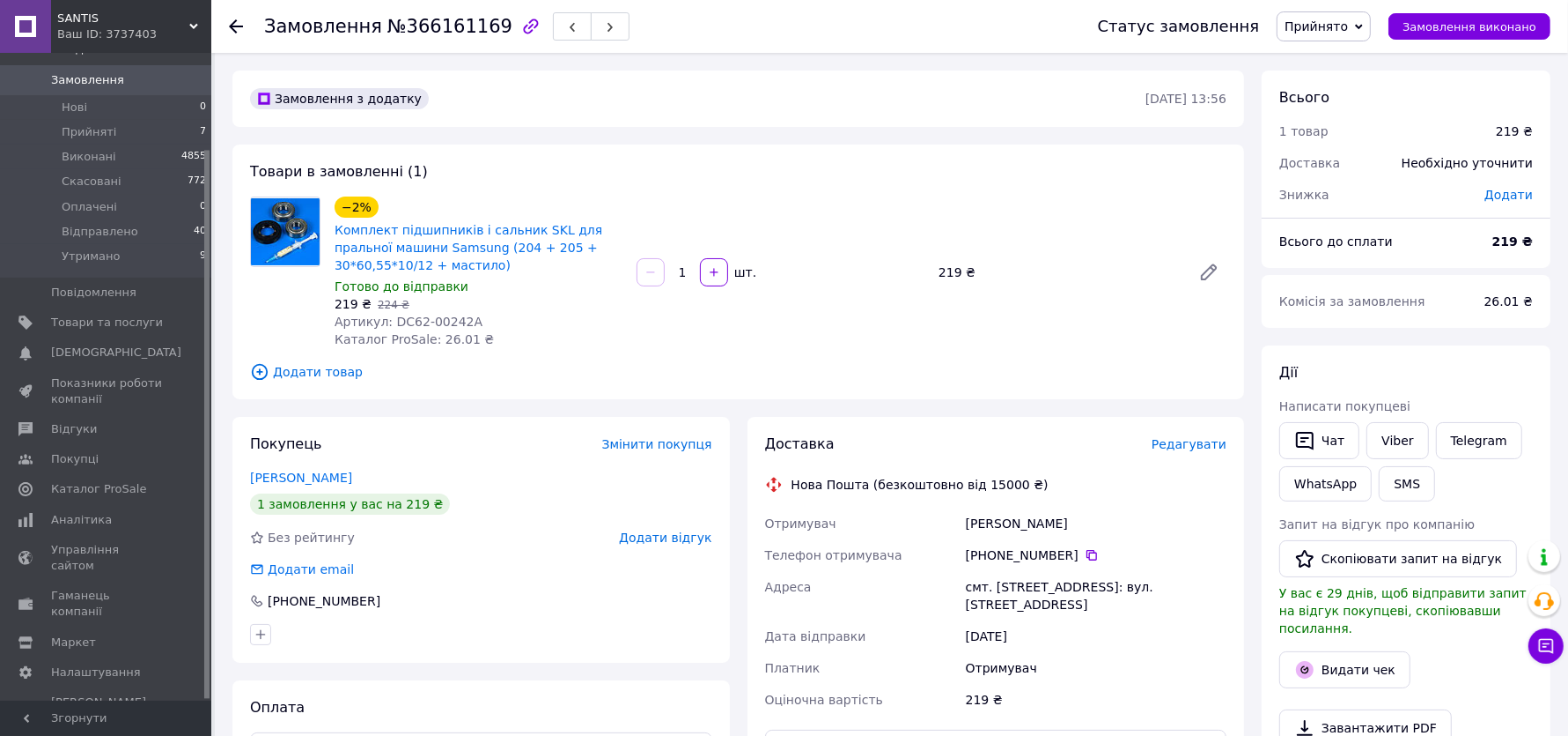
click at [237, 29] on icon at bounding box center [235, 26] width 14 height 14
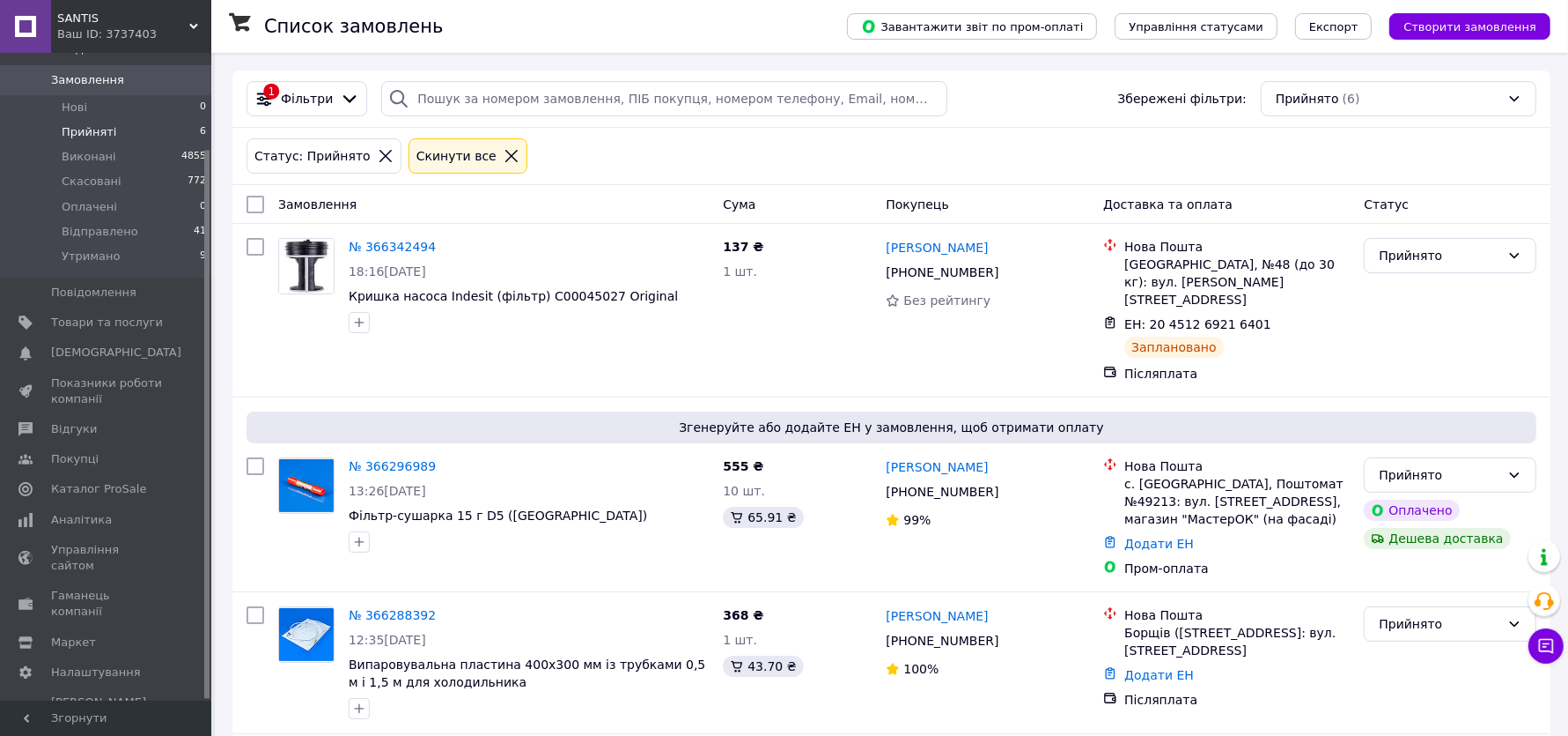
click at [157, 131] on li "Прийняті 6" at bounding box center [108, 132] width 217 height 25
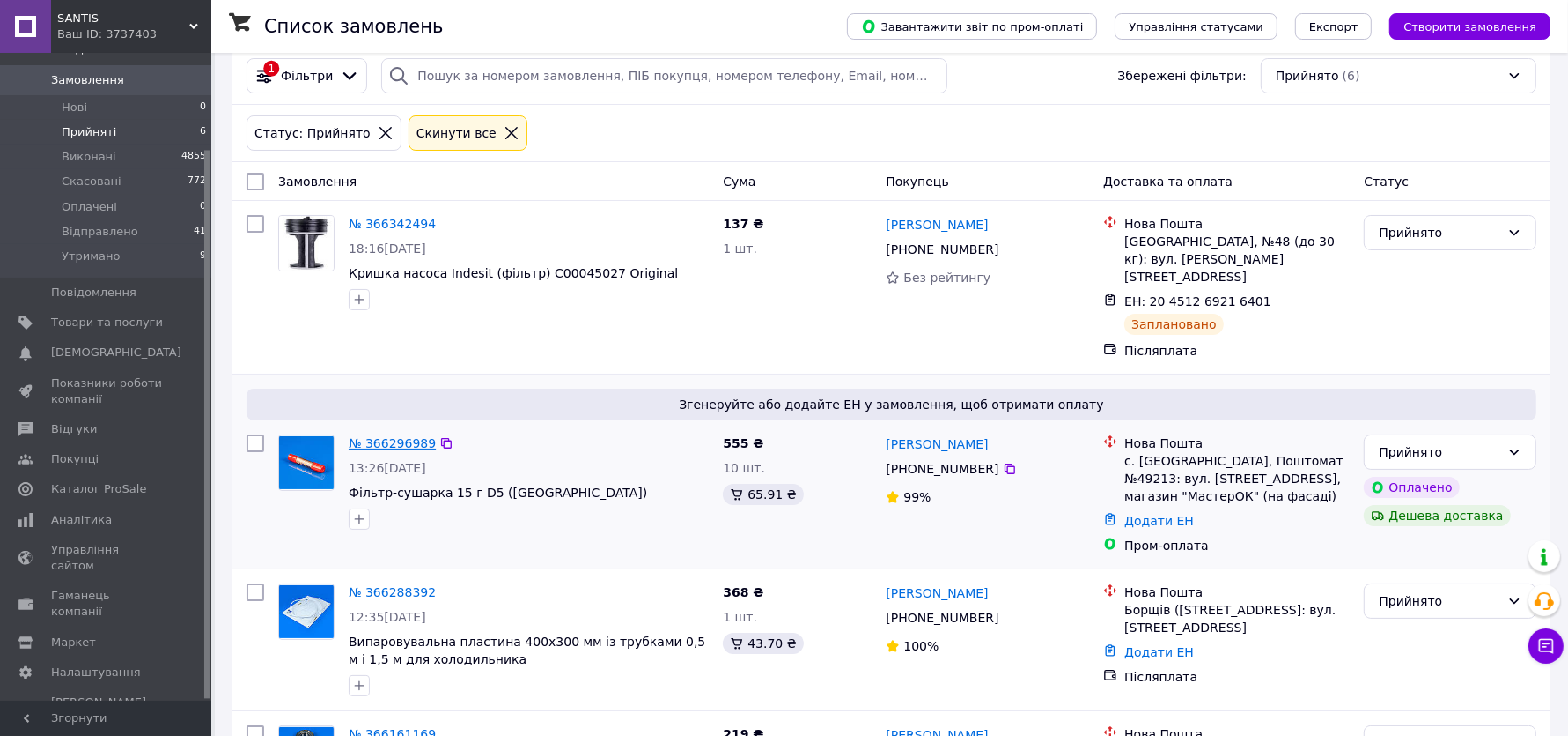
scroll to position [54, 0]
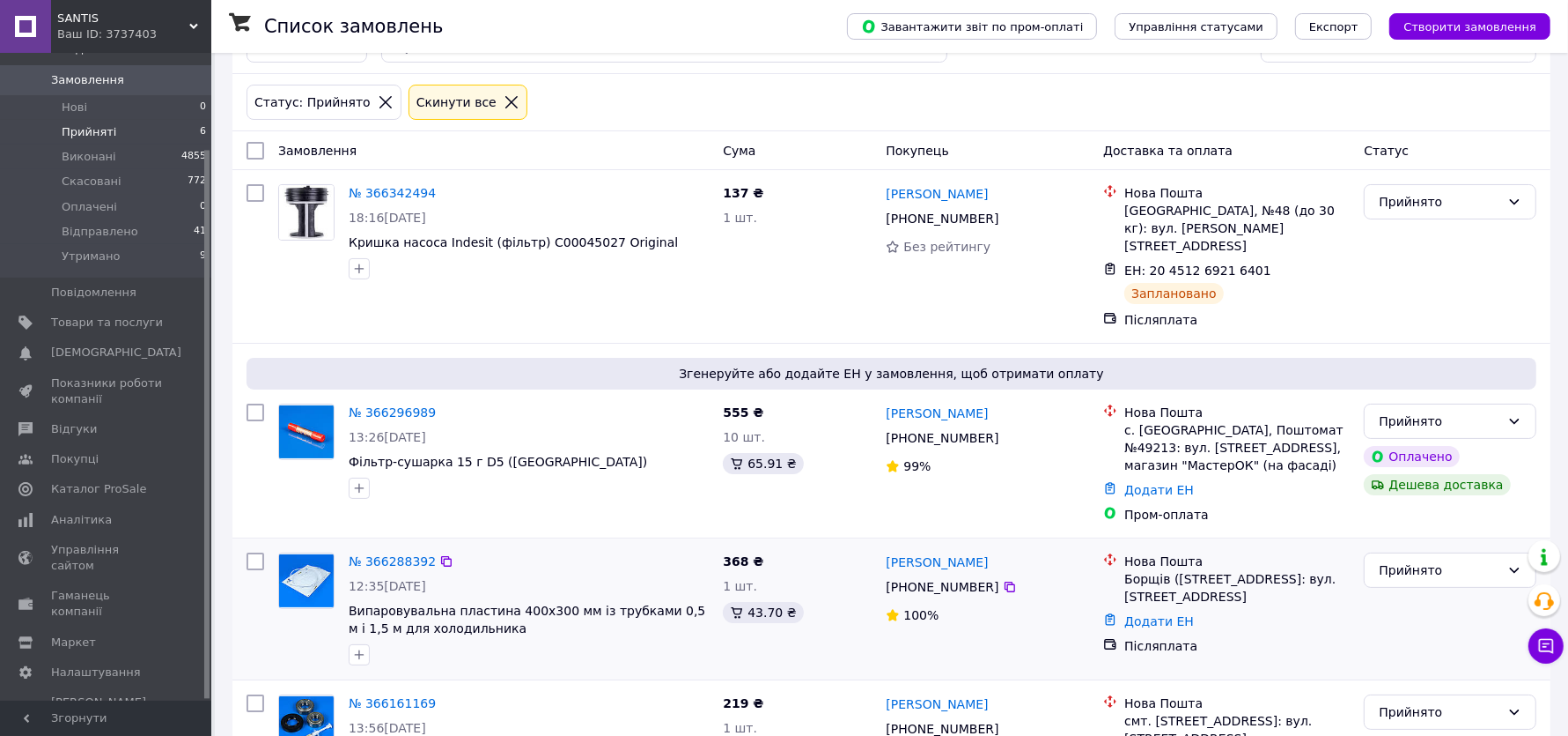
click at [394, 550] on div "№ 366288392" at bounding box center [392, 561] width 90 height 21
click at [398, 554] on link "№ 366288392" at bounding box center [392, 561] width 87 height 14
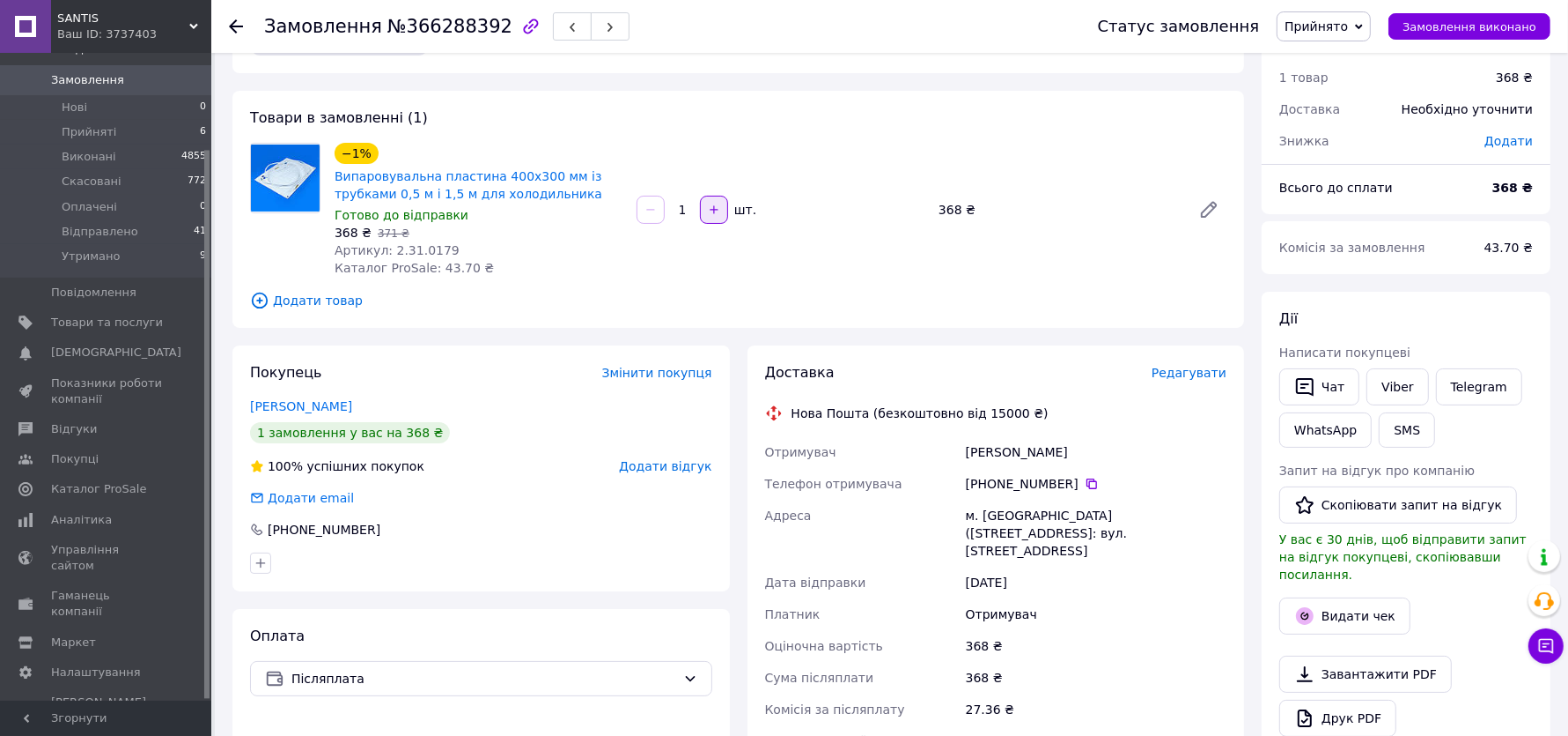
click at [721, 215] on button "button" at bounding box center [714, 210] width 29 height 29
type input "3"
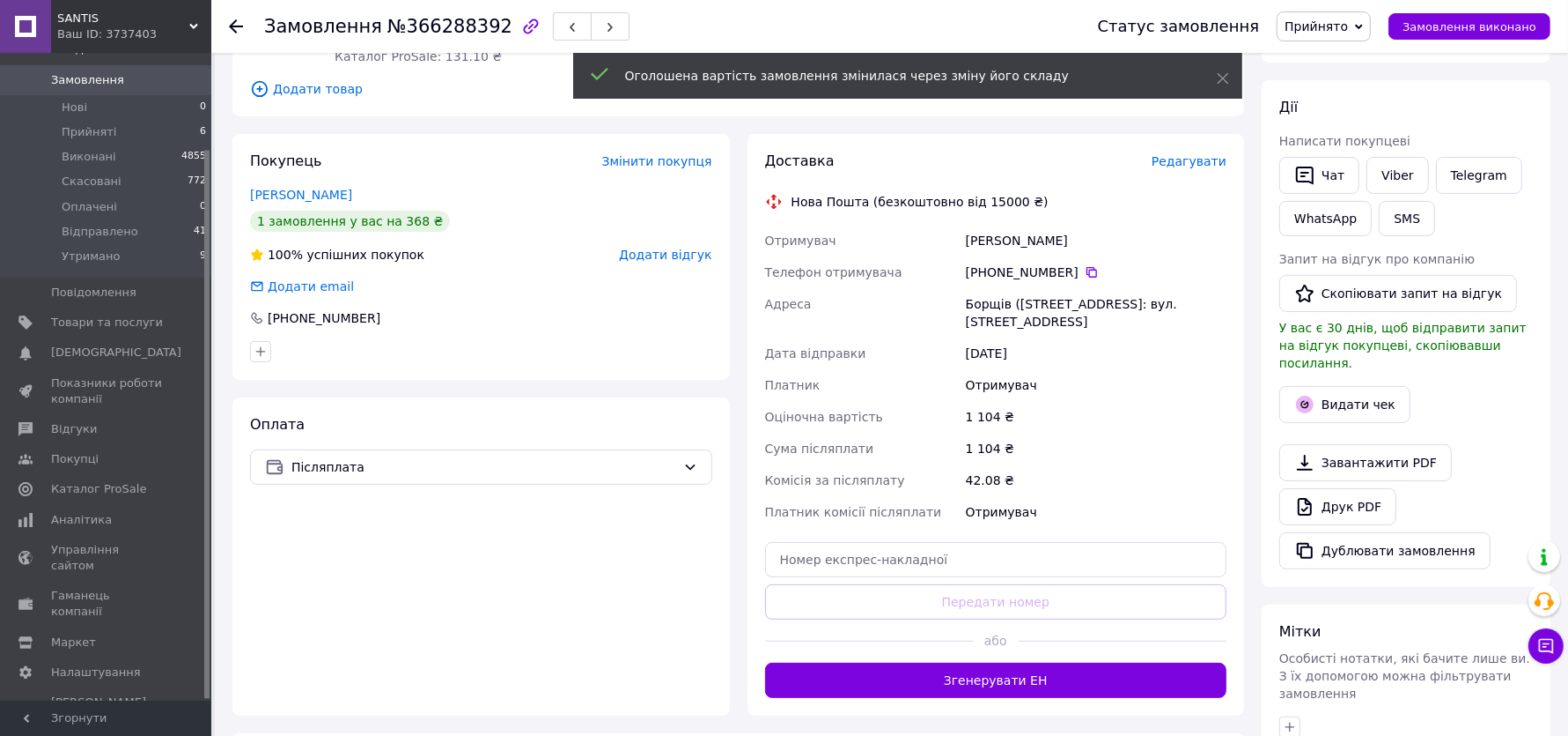
scroll to position [389, 0]
